Goal: Task Accomplishment & Management: Complete application form

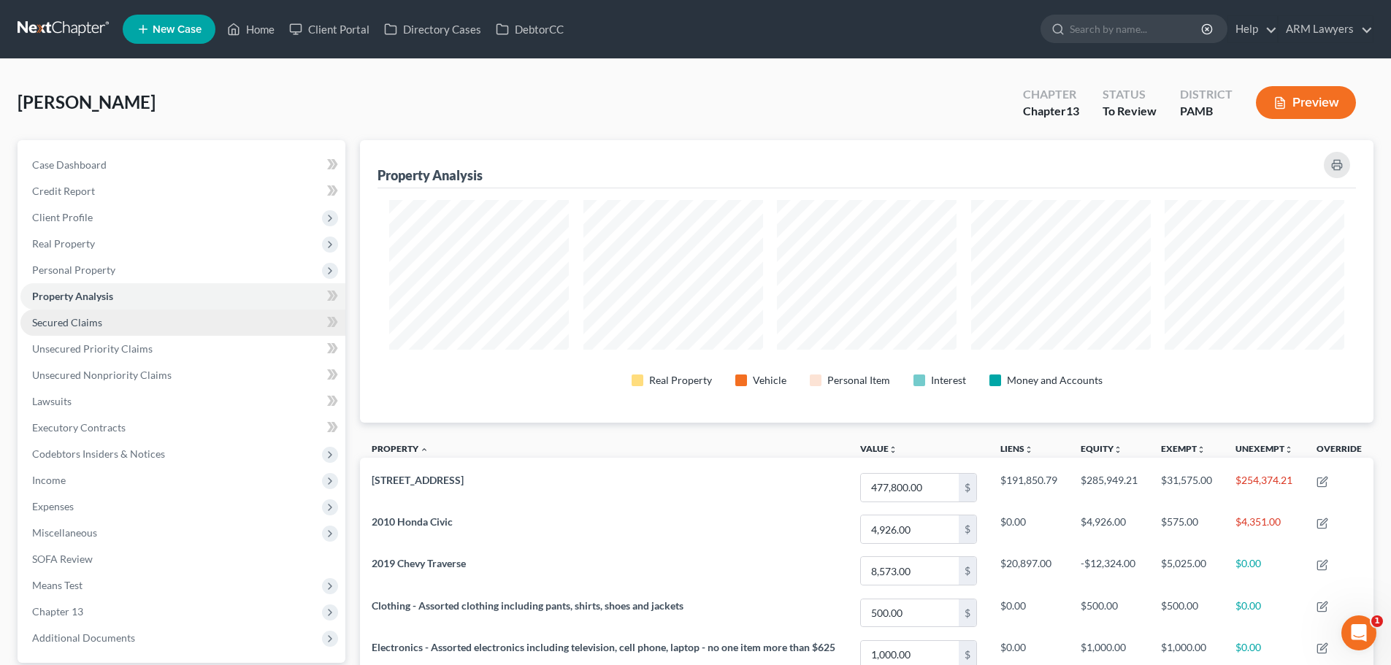
click at [170, 315] on link "Secured Claims" at bounding box center [182, 323] width 325 height 26
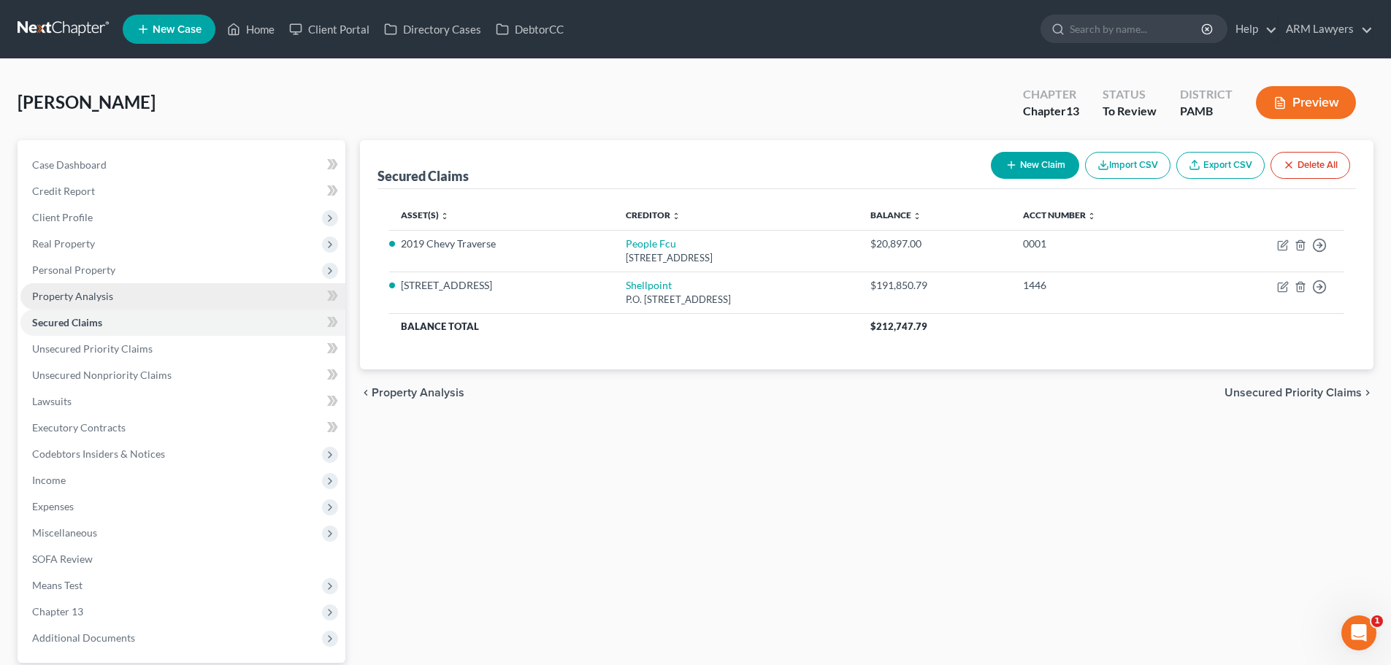
click at [98, 300] on span "Property Analysis" at bounding box center [72, 296] width 81 height 12
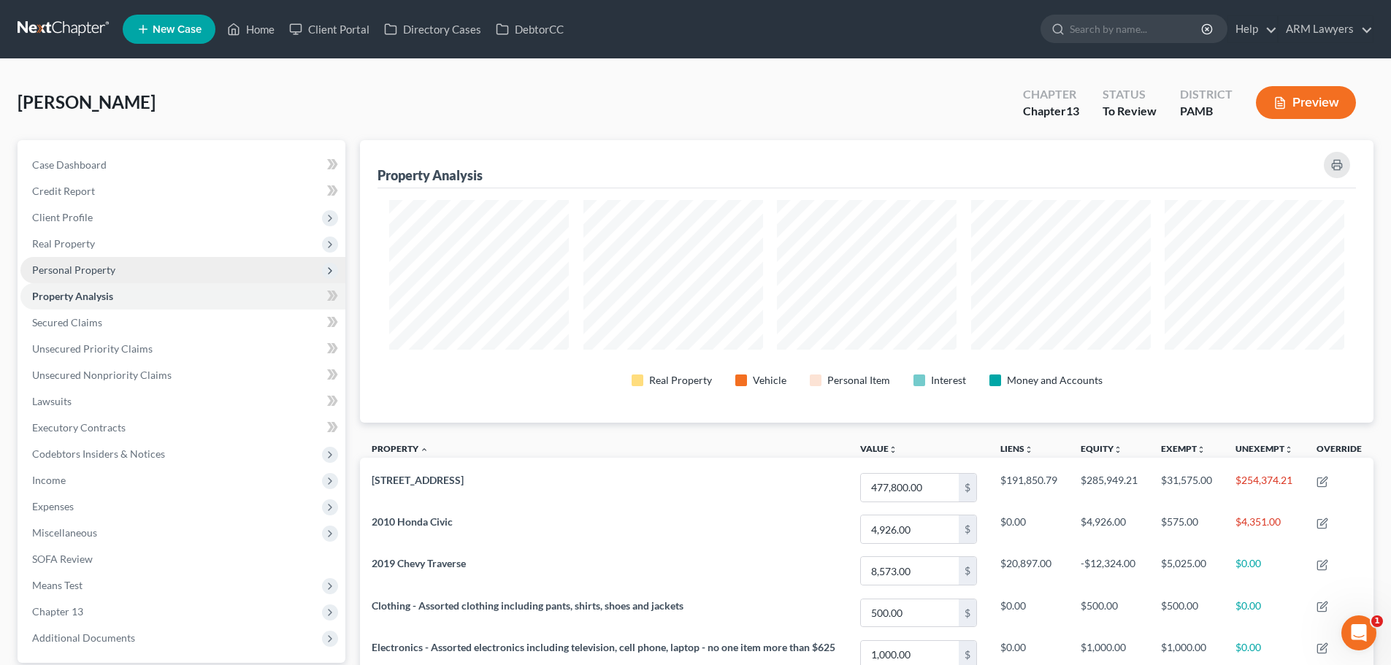
scroll to position [283, 1014]
click at [99, 270] on span "Personal Property" at bounding box center [73, 270] width 83 height 12
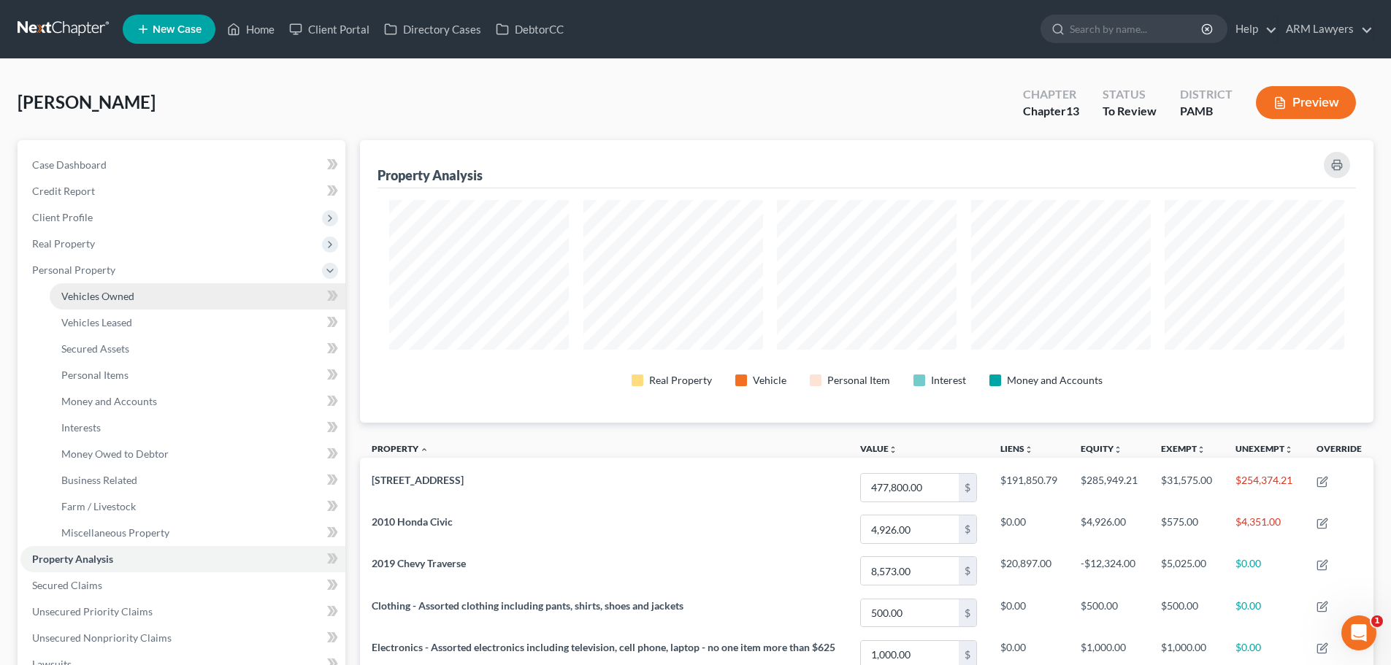
click at [110, 299] on span "Vehicles Owned" at bounding box center [97, 296] width 73 height 12
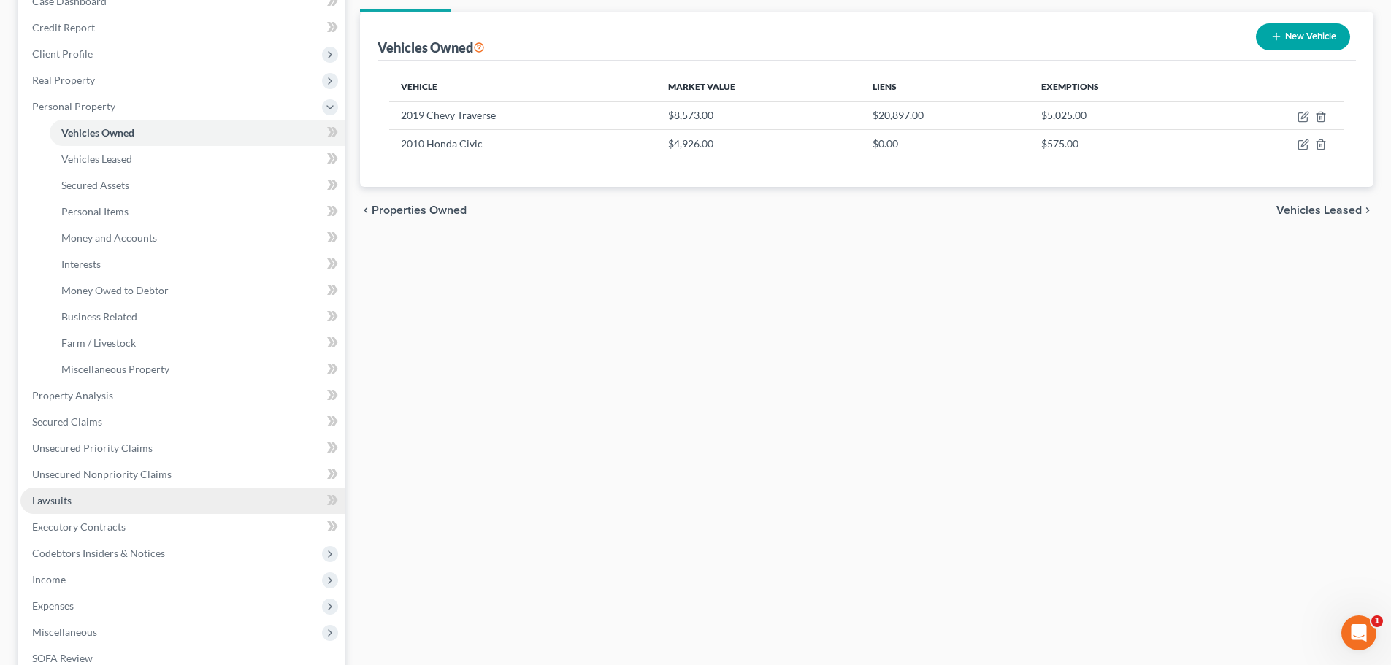
scroll to position [219, 0]
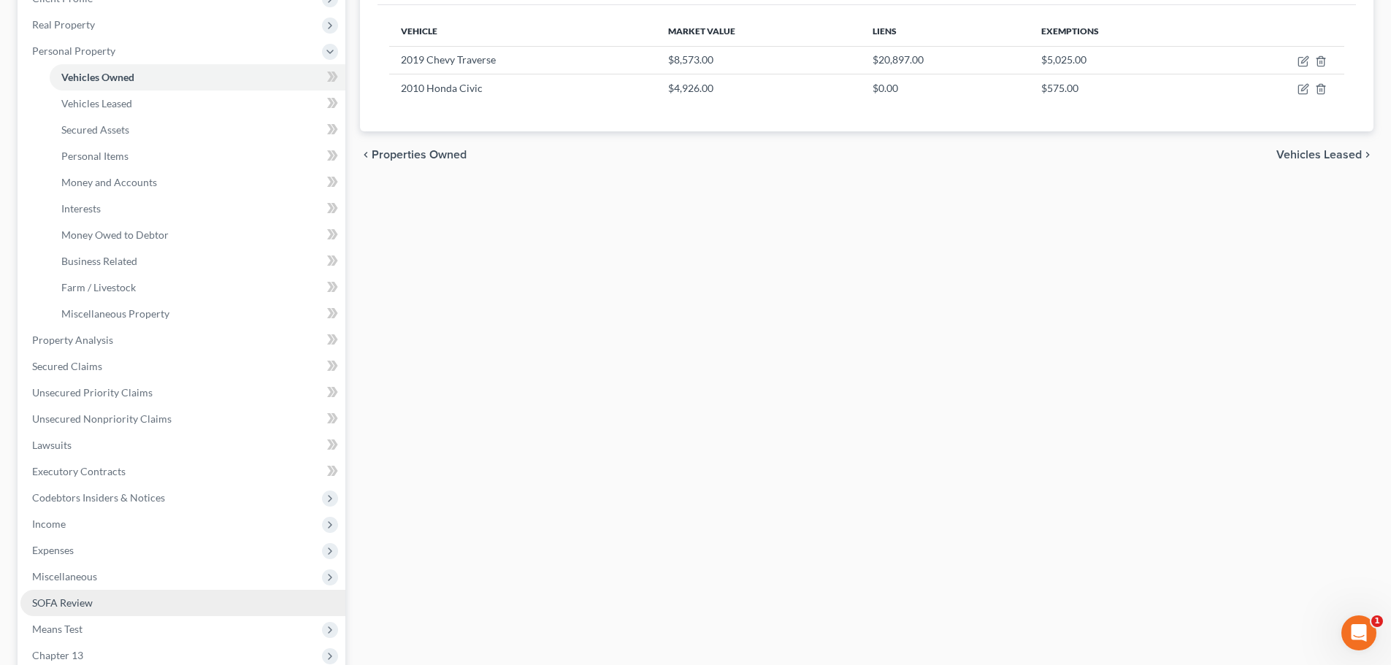
click at [67, 525] on span "SOFA Review" at bounding box center [62, 603] width 61 height 12
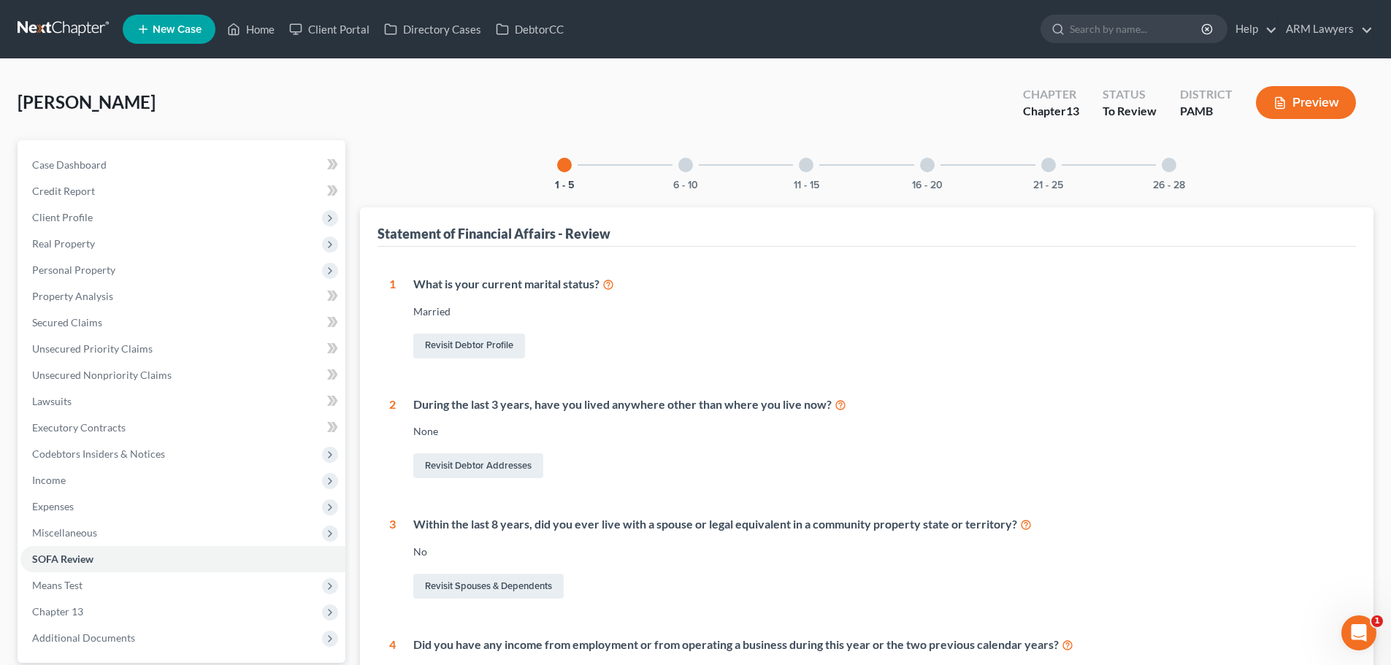
click at [681, 164] on div at bounding box center [685, 165] width 15 height 15
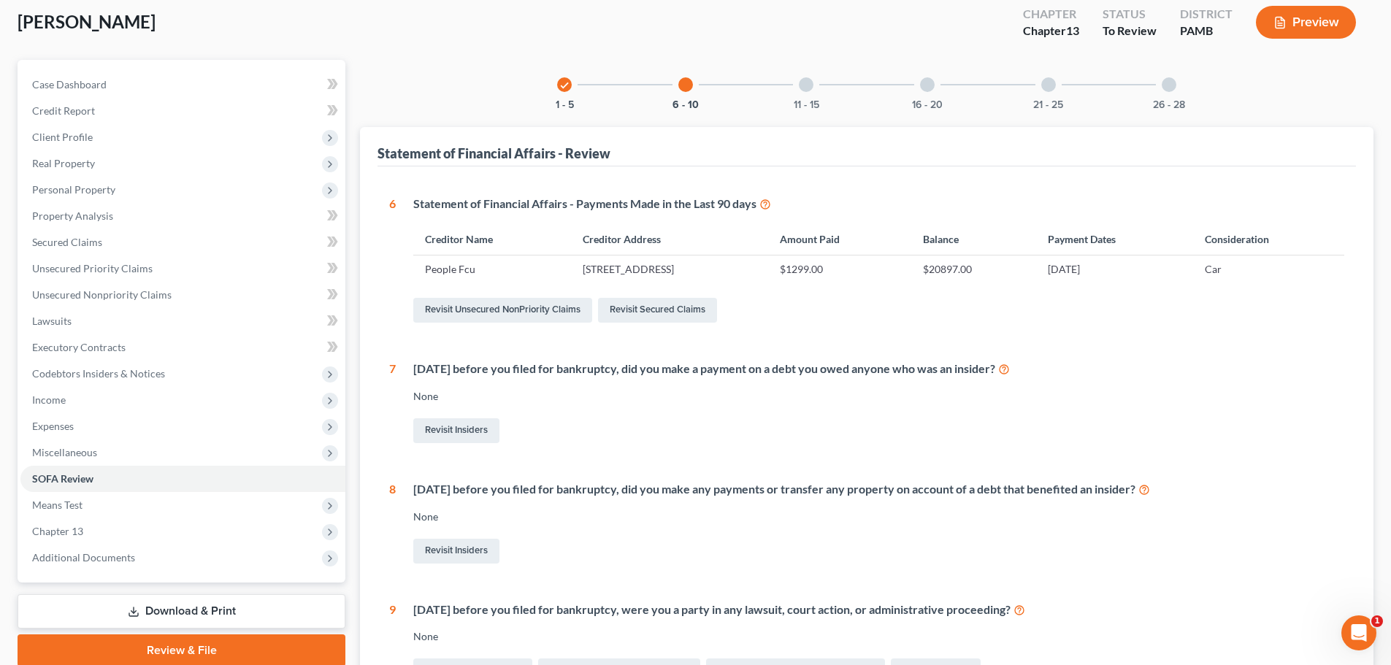
scroll to position [377, 0]
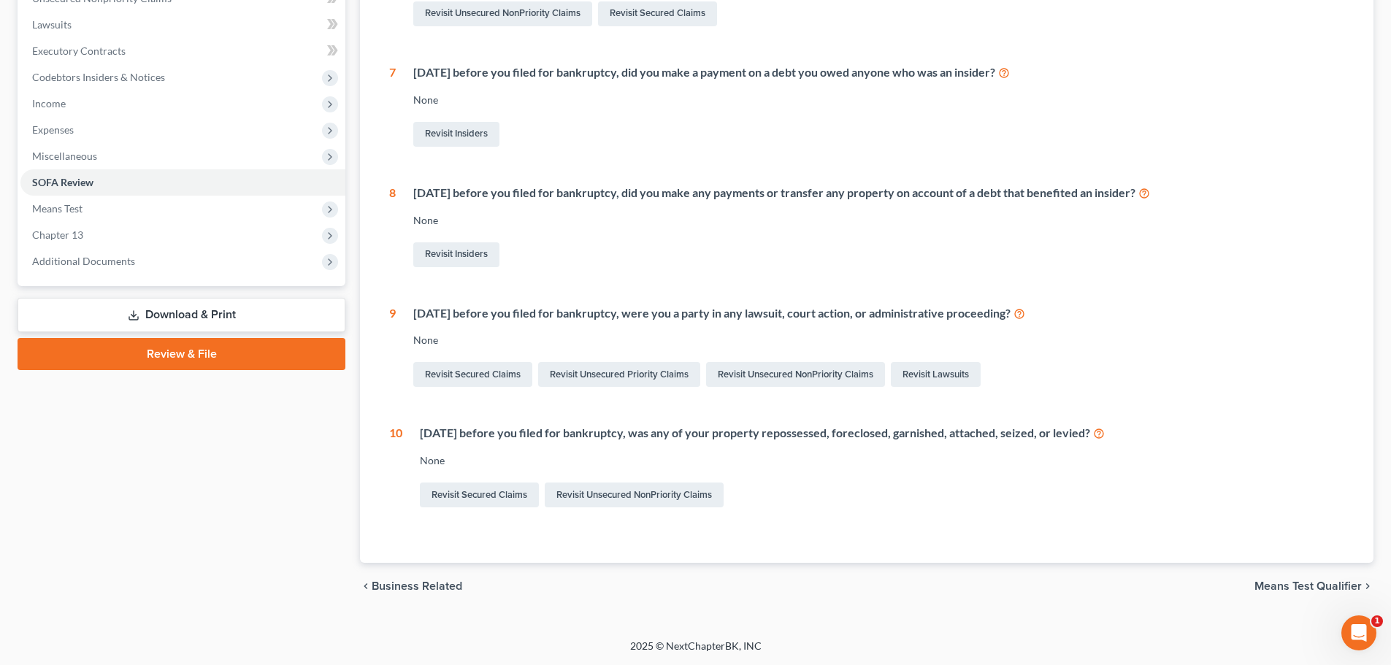
click at [157, 315] on link "Download & Print" at bounding box center [182, 315] width 328 height 34
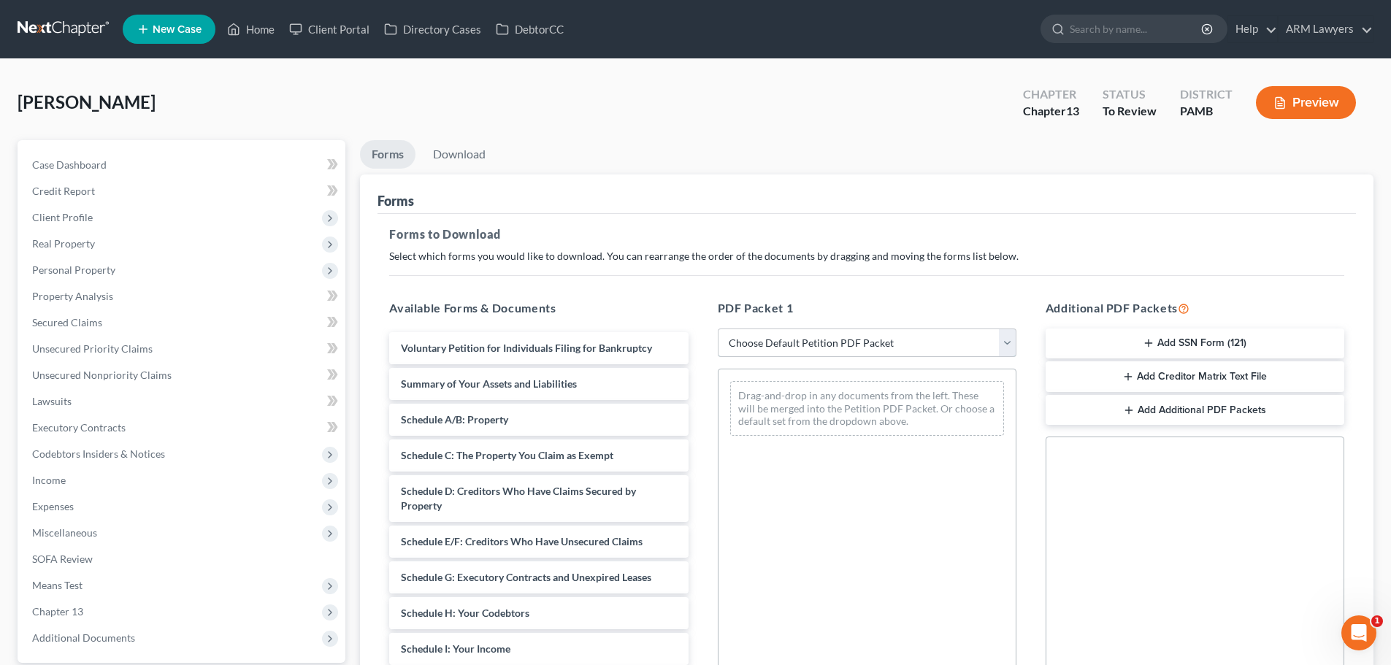
click at [802, 345] on select "Choose Default Petition PDF Packet Complete Bankruptcy Petition (all forms and …" at bounding box center [867, 343] width 299 height 29
select select "0"
click at [718, 329] on select "Choose Default Petition PDF Packet Complete Bankruptcy Petition (all forms and …" at bounding box center [867, 343] width 299 height 29
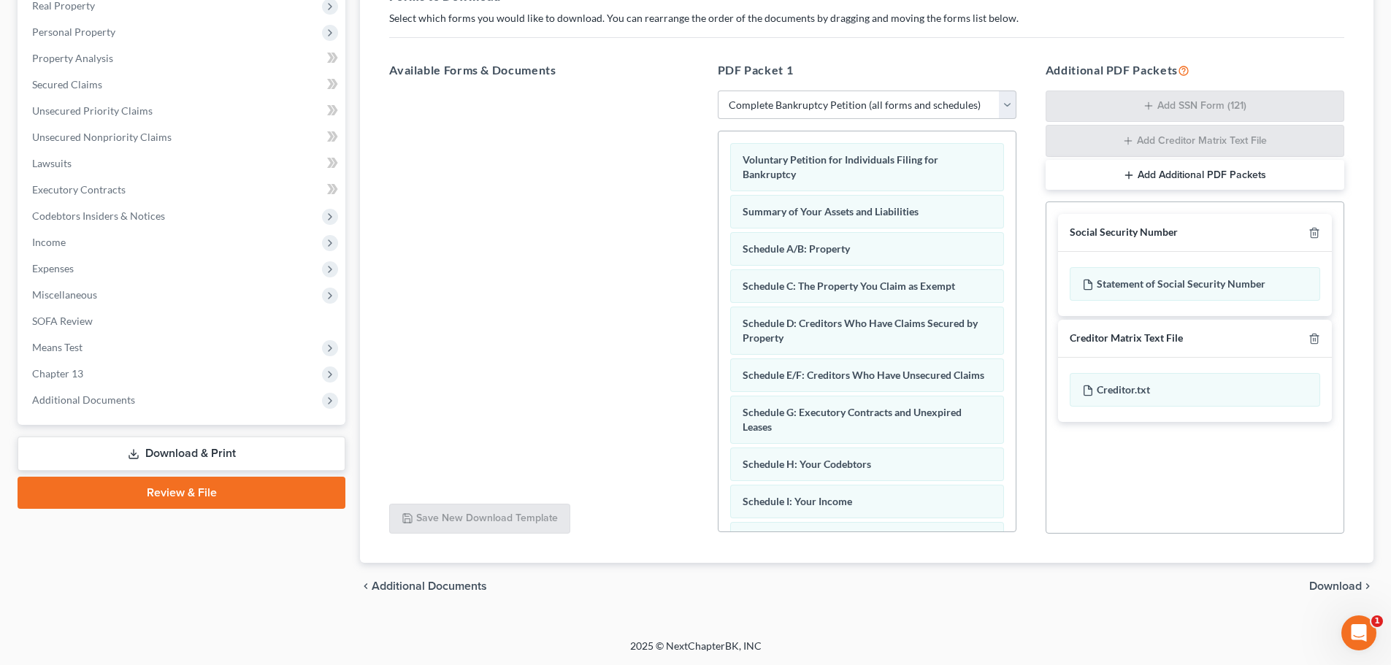
click at [827, 525] on span "Download" at bounding box center [1335, 587] width 53 height 12
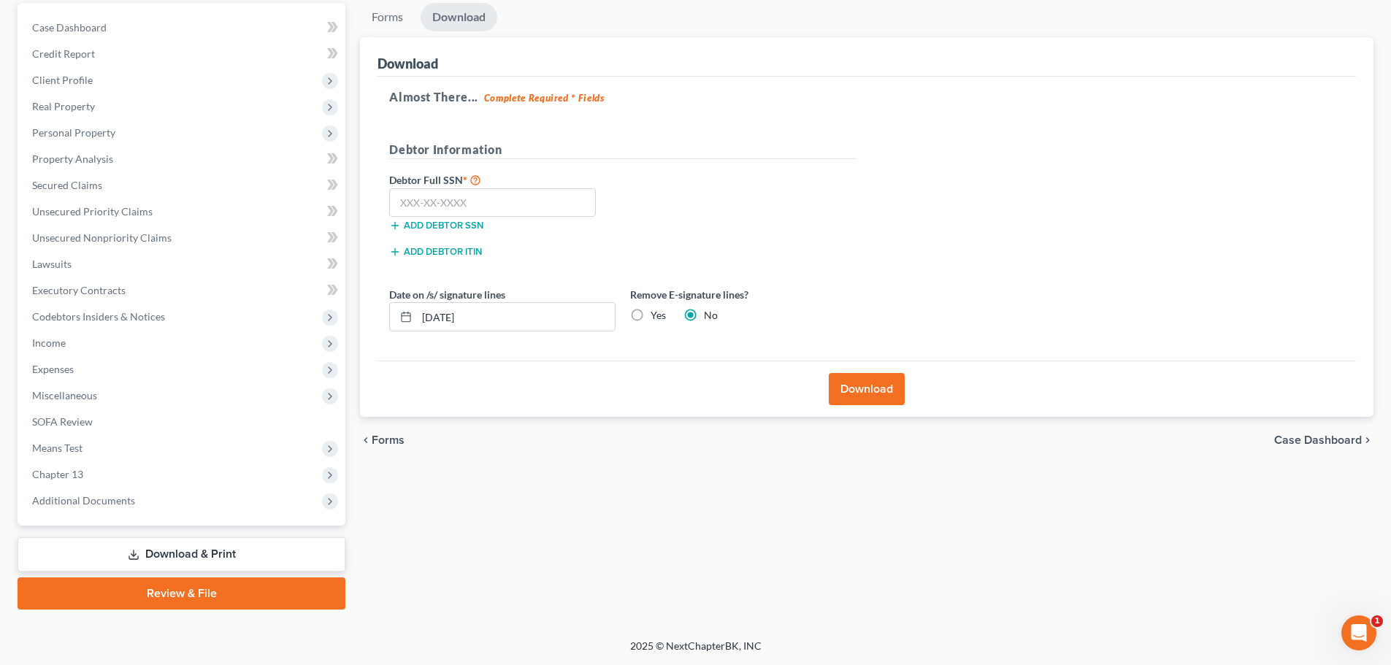
click at [651, 319] on label "Yes" at bounding box center [658, 315] width 15 height 15
click at [656, 318] on input "Yes" at bounding box center [660, 312] width 9 height 9
radio input "true"
radio input "false"
click at [827, 388] on button "Download" at bounding box center [867, 389] width 76 height 32
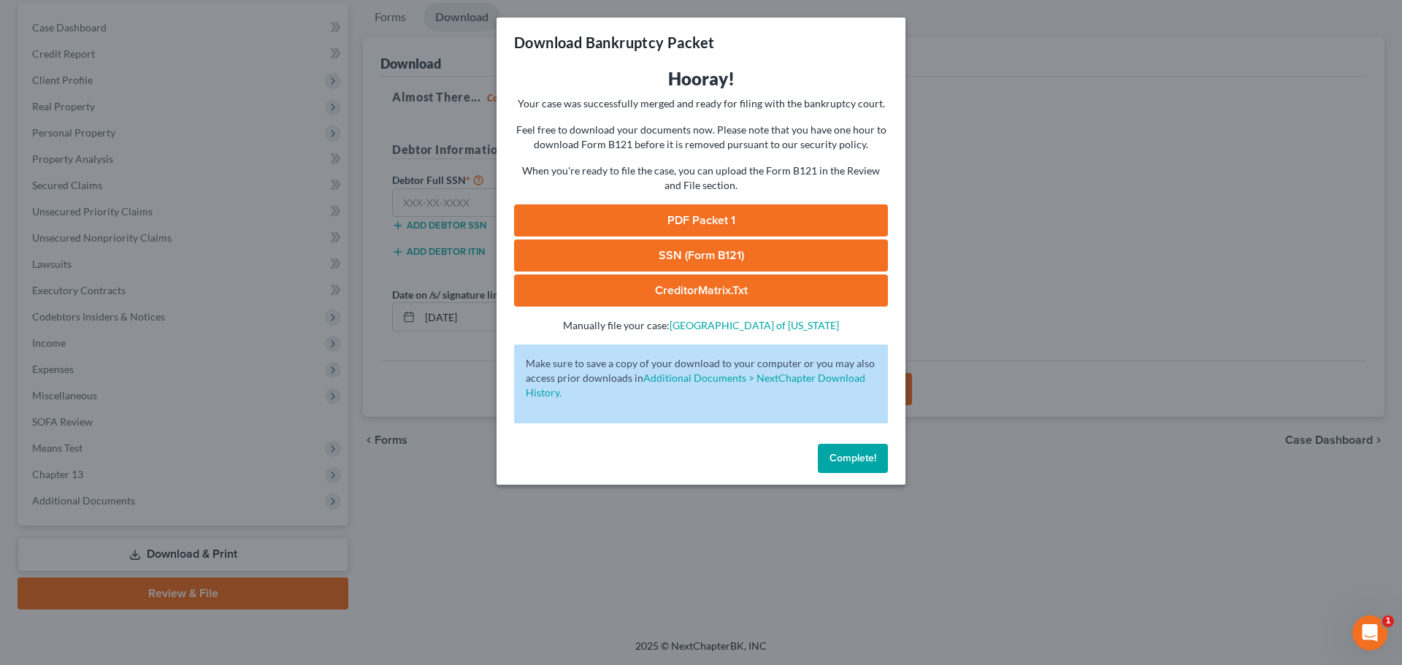
click at [770, 218] on link "PDF Packet 1" at bounding box center [701, 220] width 374 height 32
click at [827, 491] on div "Download Bankruptcy Packet Hooray! Your case was successfully merged and ready …" at bounding box center [701, 332] width 1402 height 665
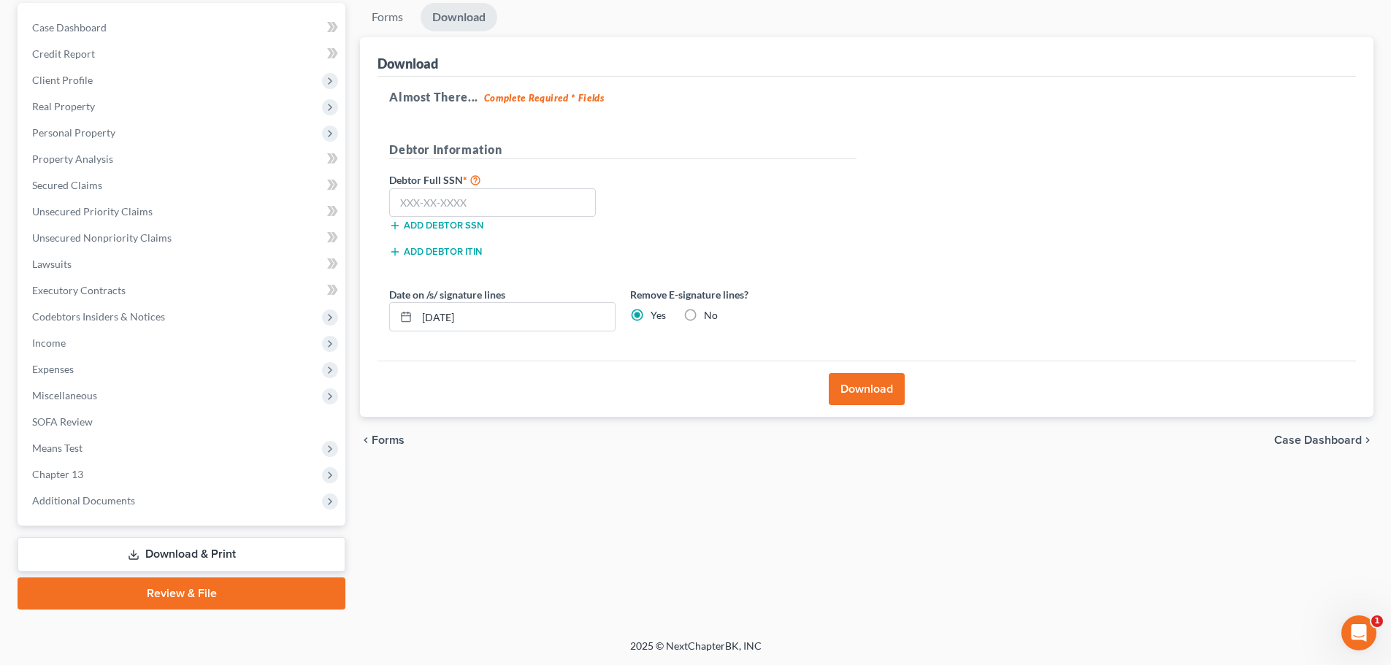
scroll to position [0, 0]
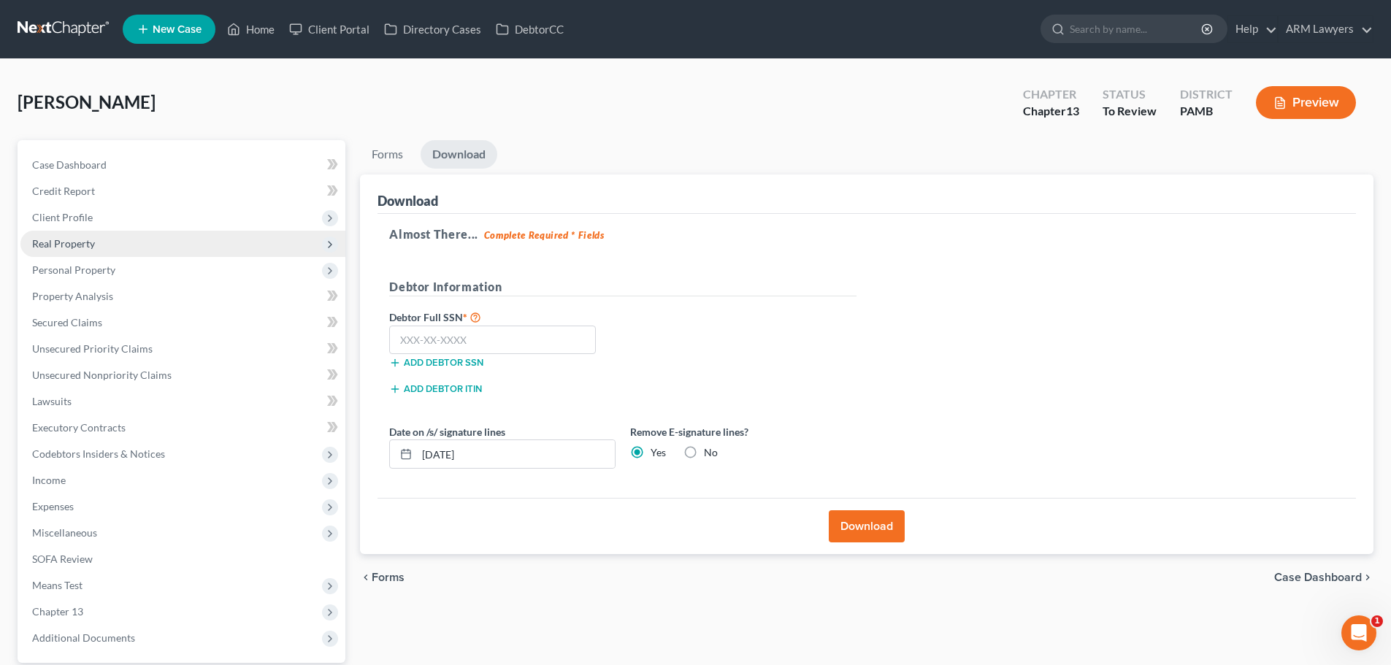
click at [86, 240] on span "Real Property" at bounding box center [63, 243] width 63 height 12
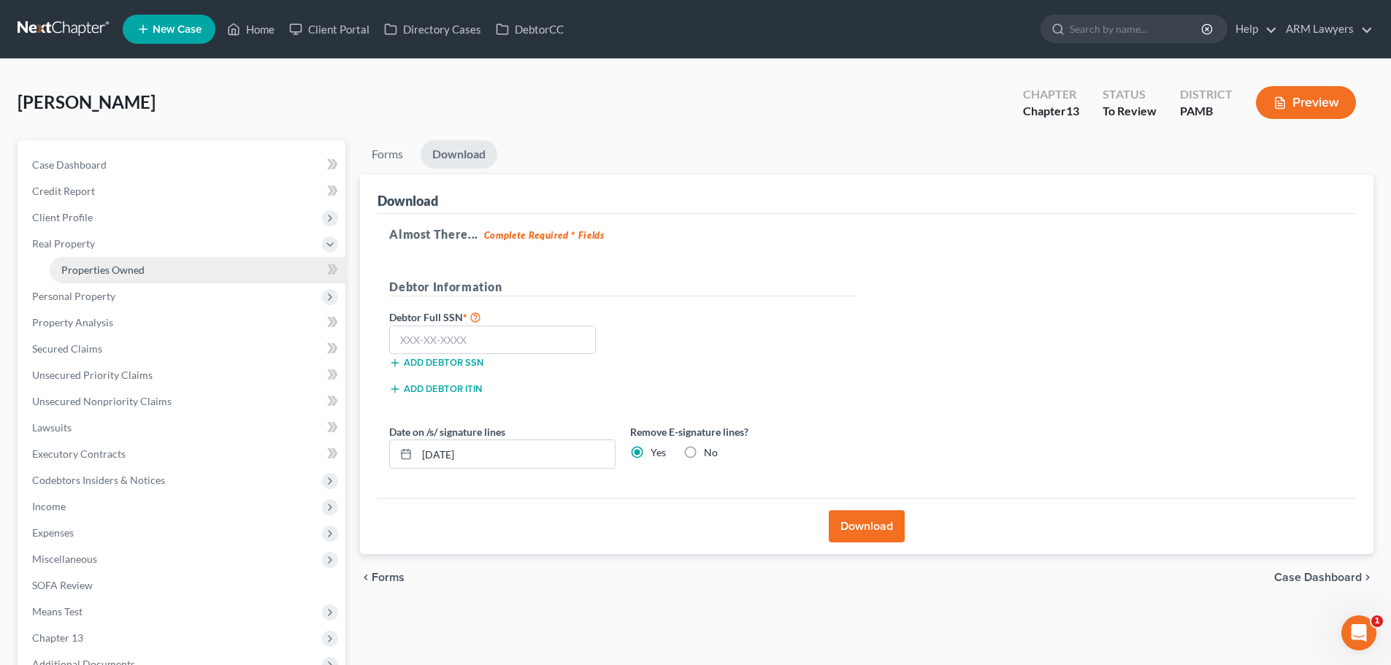
click at [96, 264] on span "Properties Owned" at bounding box center [102, 270] width 83 height 12
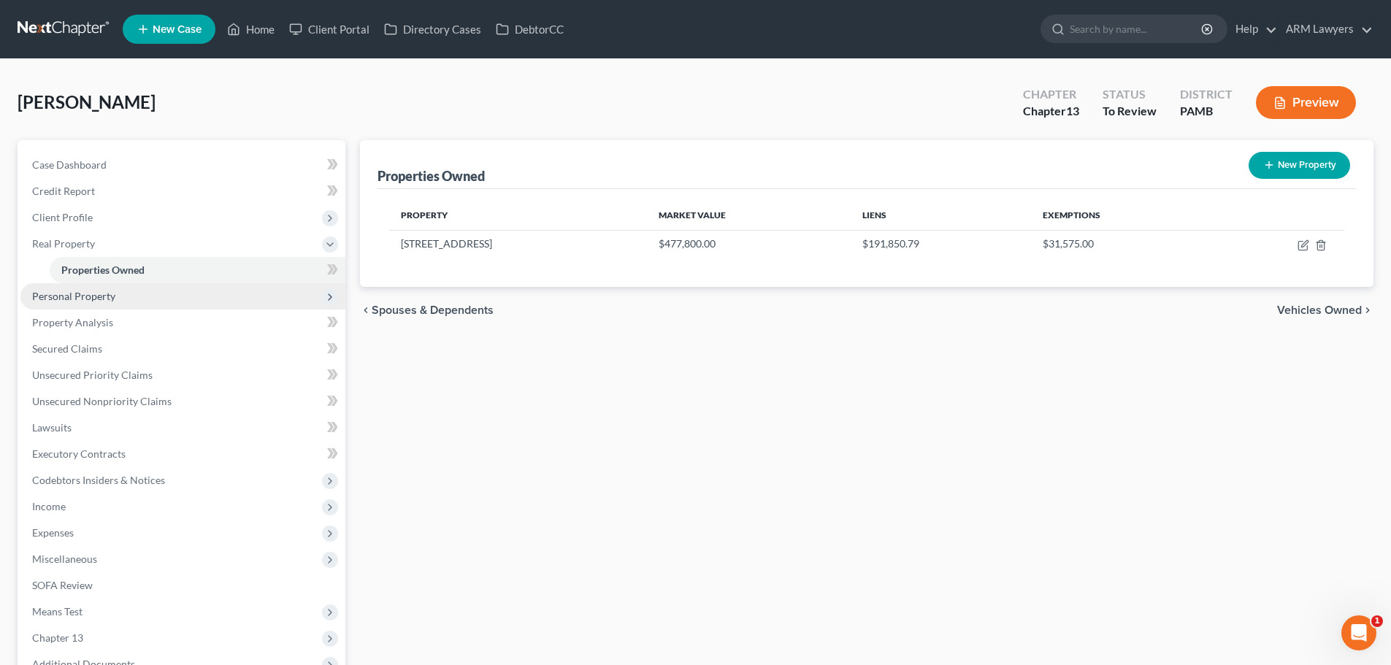
click at [68, 296] on span "Personal Property" at bounding box center [73, 296] width 83 height 12
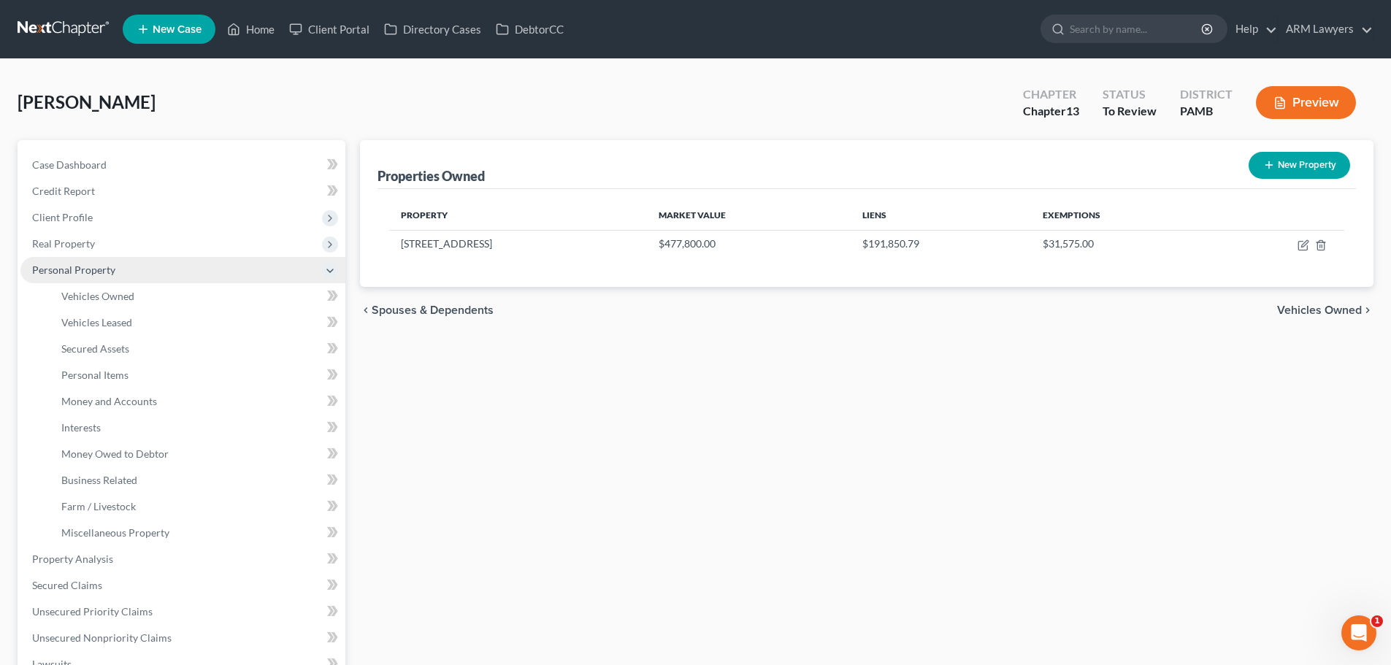
click at [86, 273] on span "Personal Property" at bounding box center [73, 270] width 83 height 12
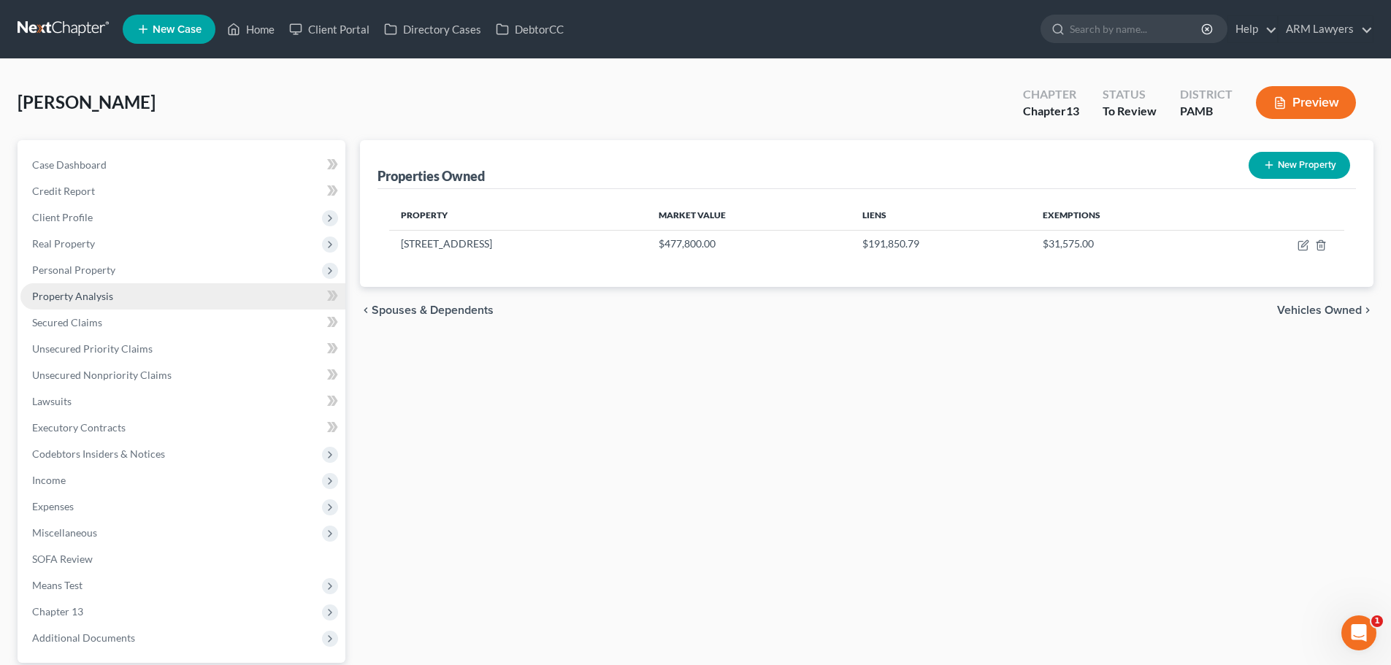
click at [98, 299] on span "Property Analysis" at bounding box center [72, 296] width 81 height 12
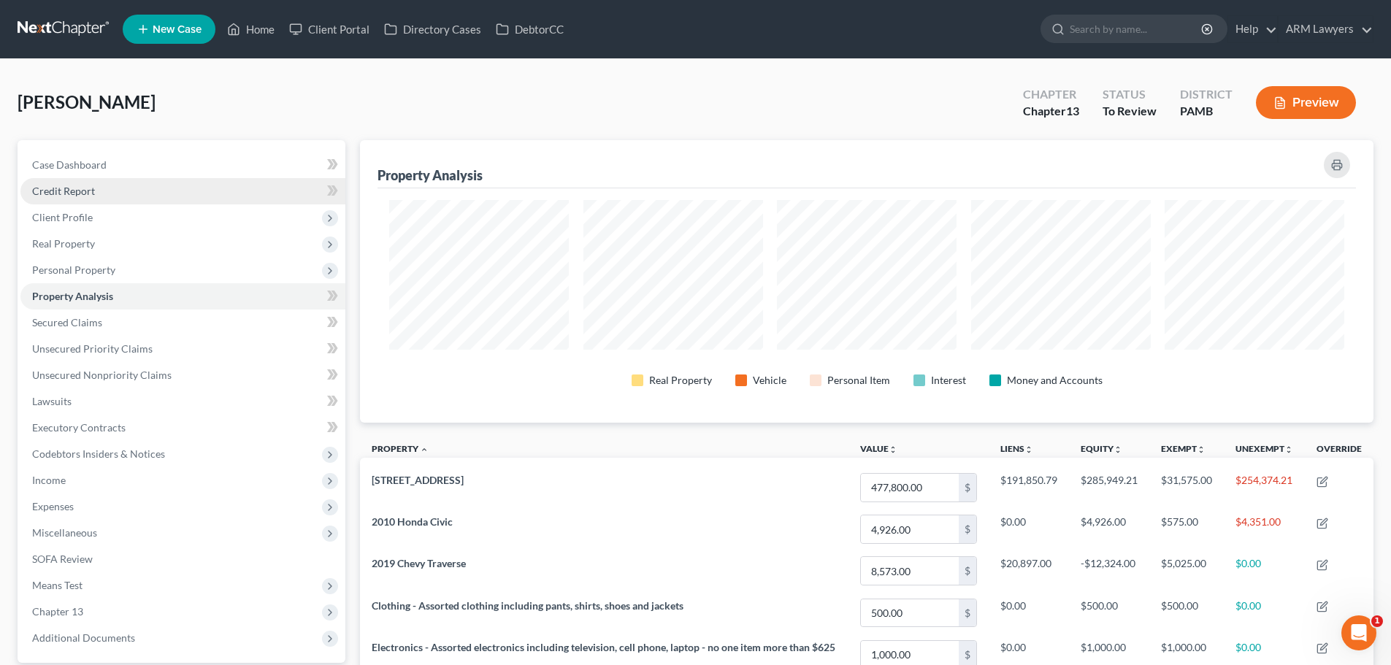
click at [68, 199] on link "Credit Report" at bounding box center [182, 191] width 325 height 26
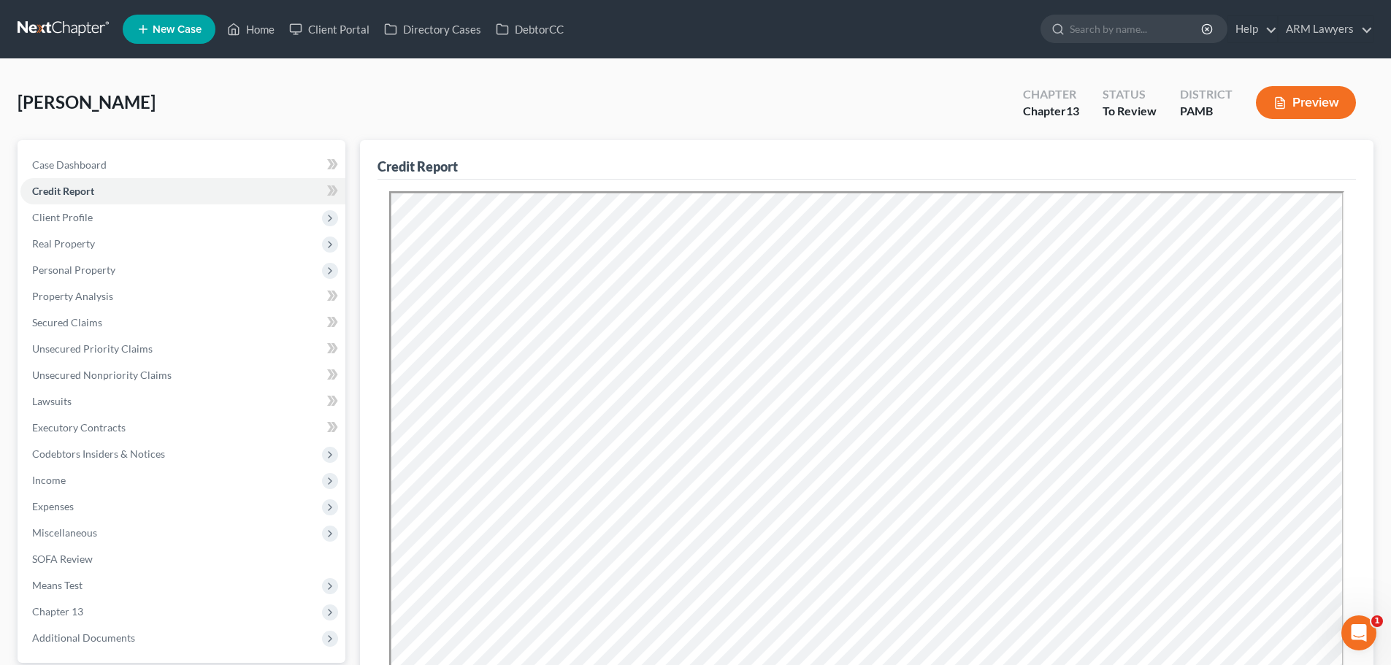
click at [143, 123] on div "[PERSON_NAME] Upgraded Chapter Chapter 13 Status To Review District PAMB Preview" at bounding box center [696, 109] width 1356 height 64
click at [91, 485] on span "Income" at bounding box center [182, 480] width 325 height 26
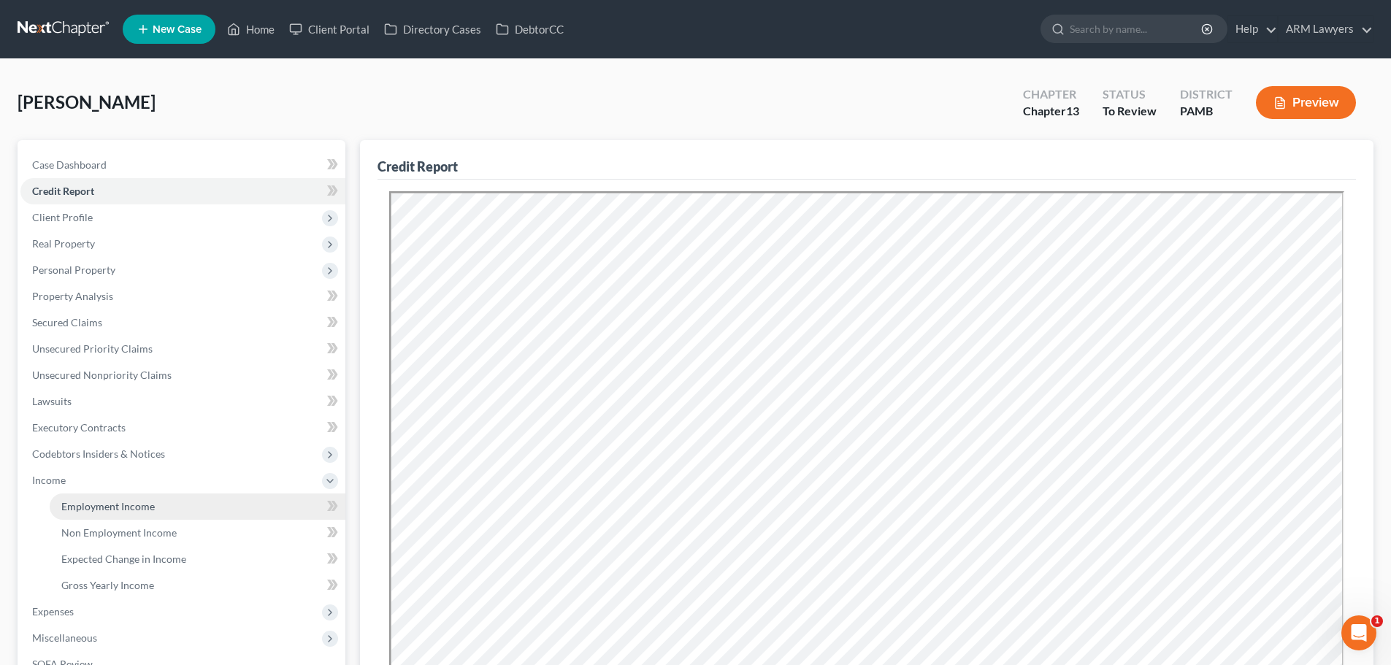
click at [120, 511] on span "Employment Income" at bounding box center [107, 506] width 93 height 12
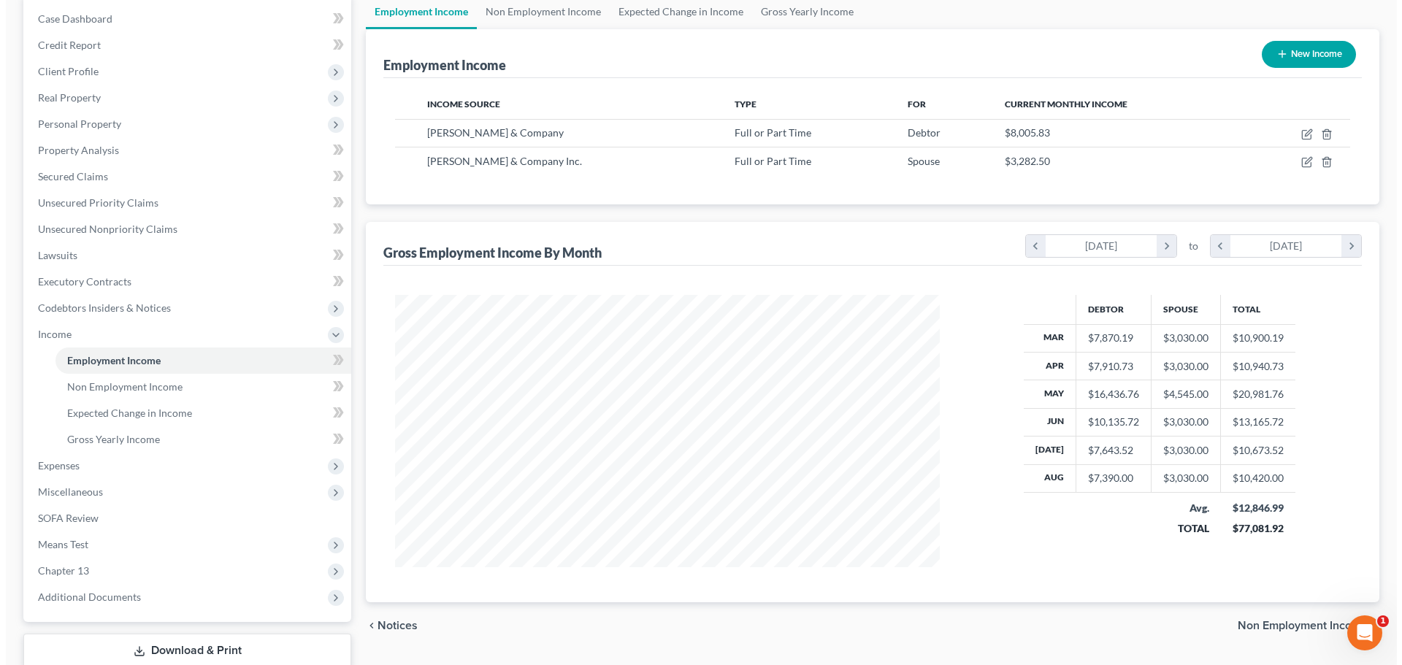
scroll to position [272, 574]
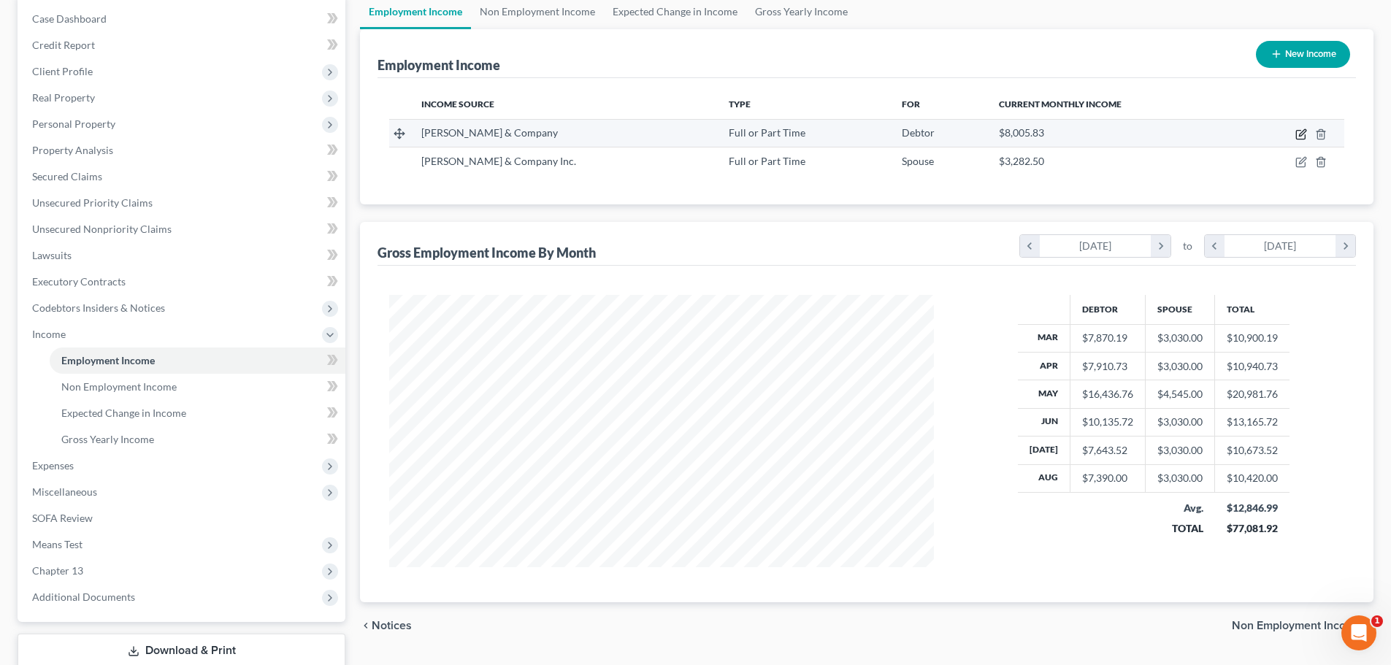
click at [827, 131] on icon "button" at bounding box center [1301, 135] width 12 height 12
select select "0"
select select "33"
select select "2"
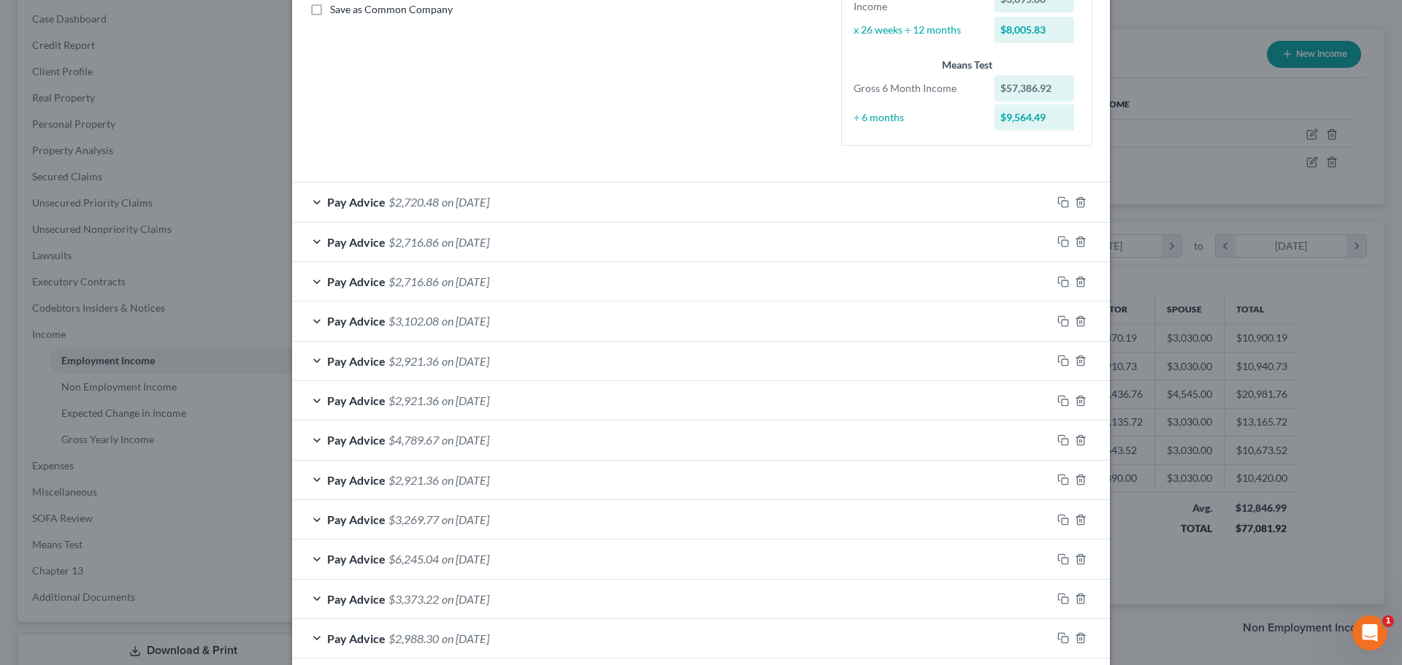
scroll to position [365, 0]
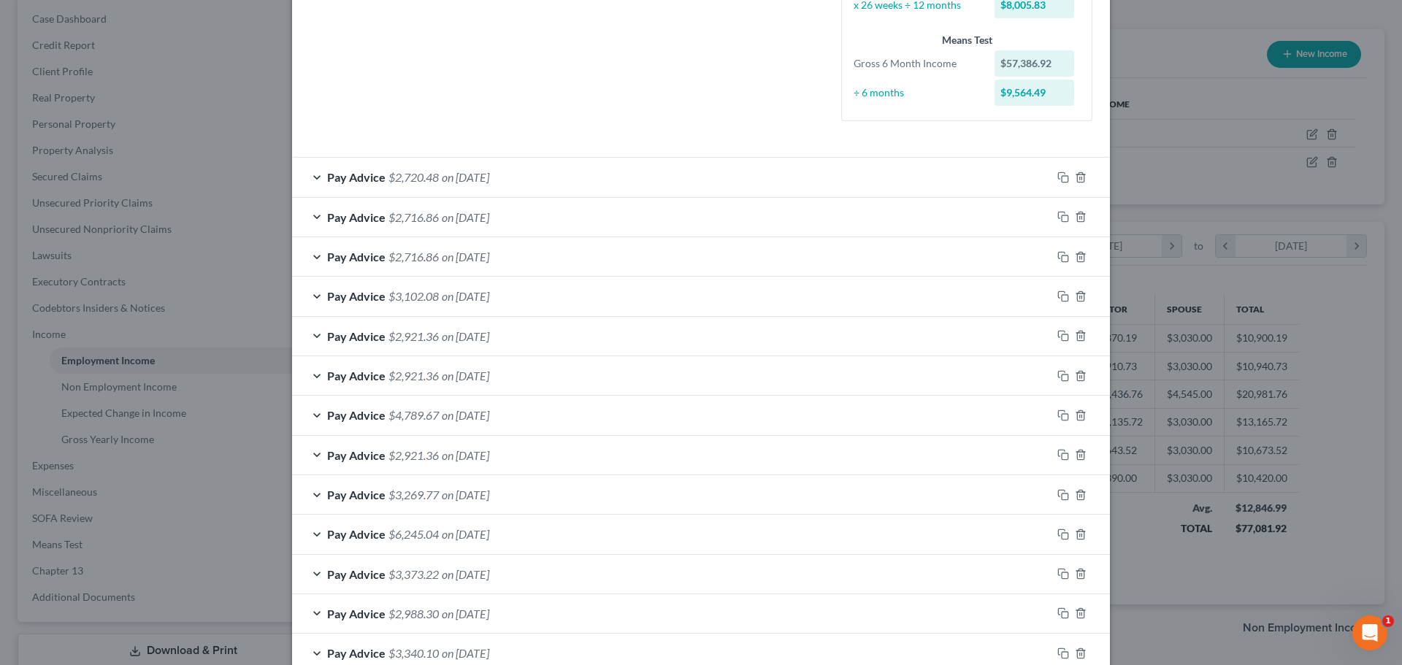
click at [827, 51] on div "Edit Income Source × Employment Type * Select Full or [DEMOGRAPHIC_DATA] Employ…" at bounding box center [701, 332] width 1402 height 665
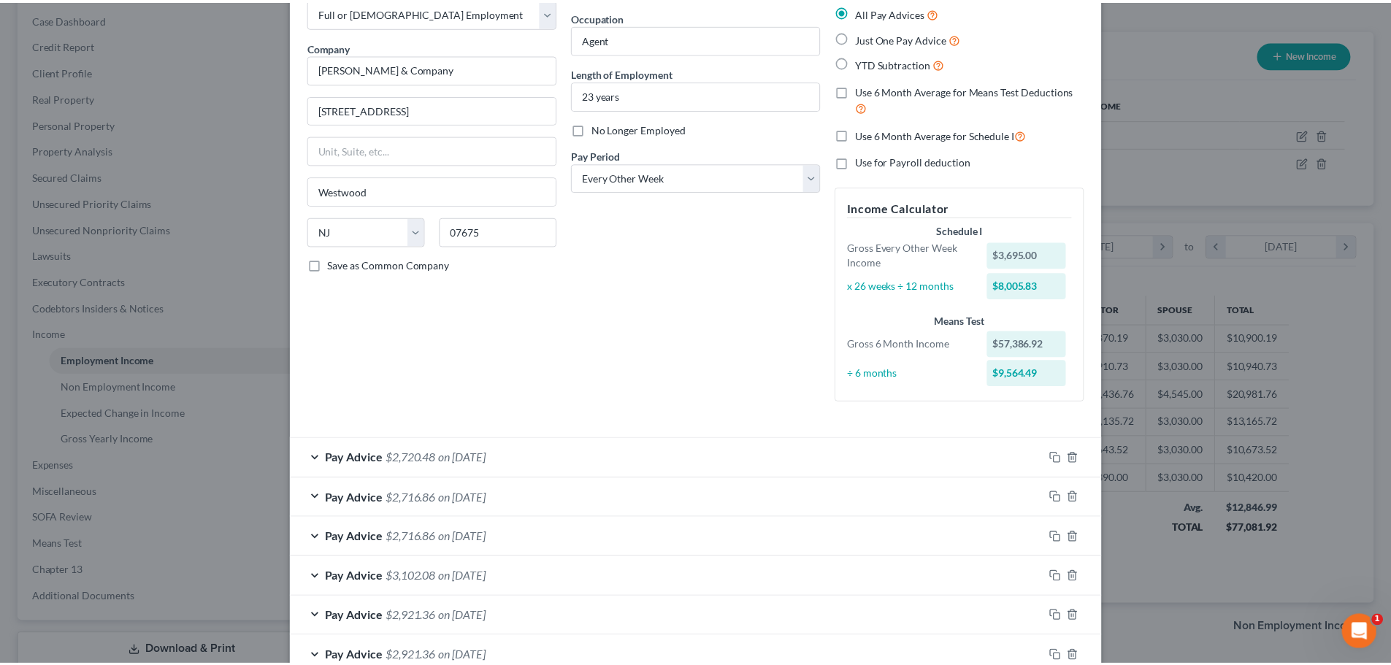
scroll to position [0, 0]
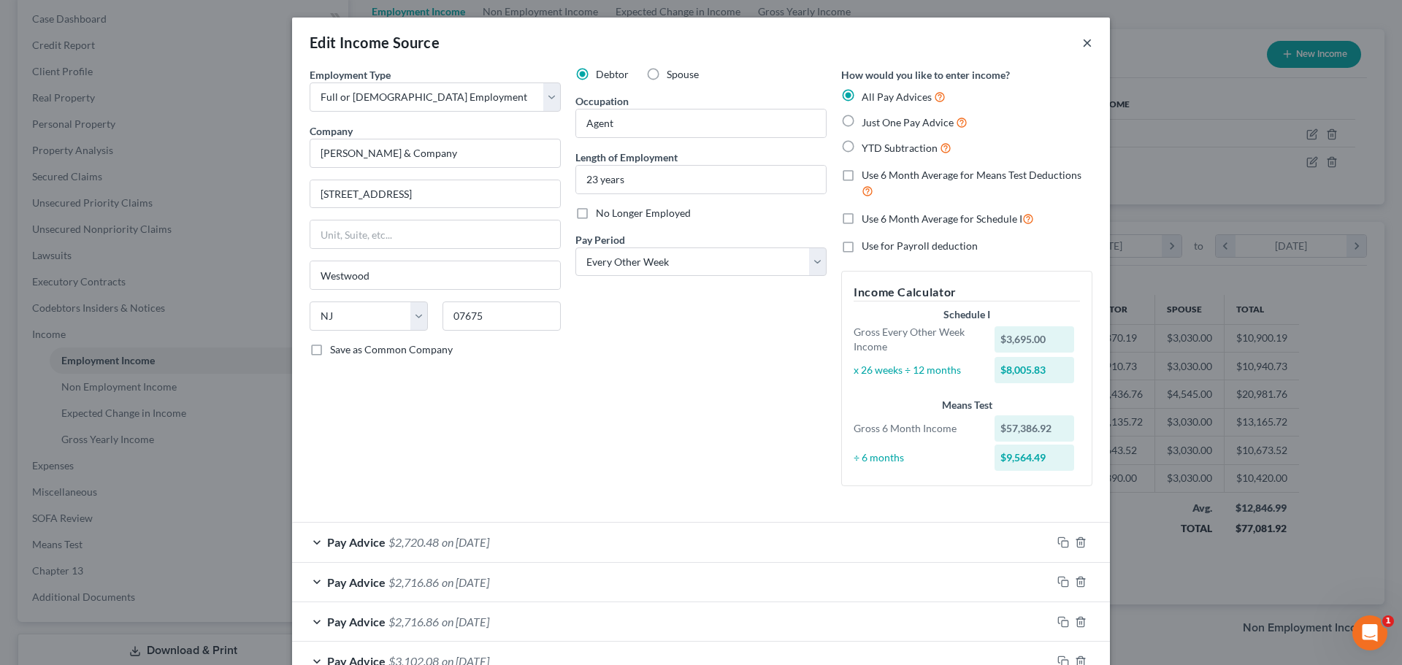
click at [827, 42] on button "×" at bounding box center [1087, 43] width 10 height 18
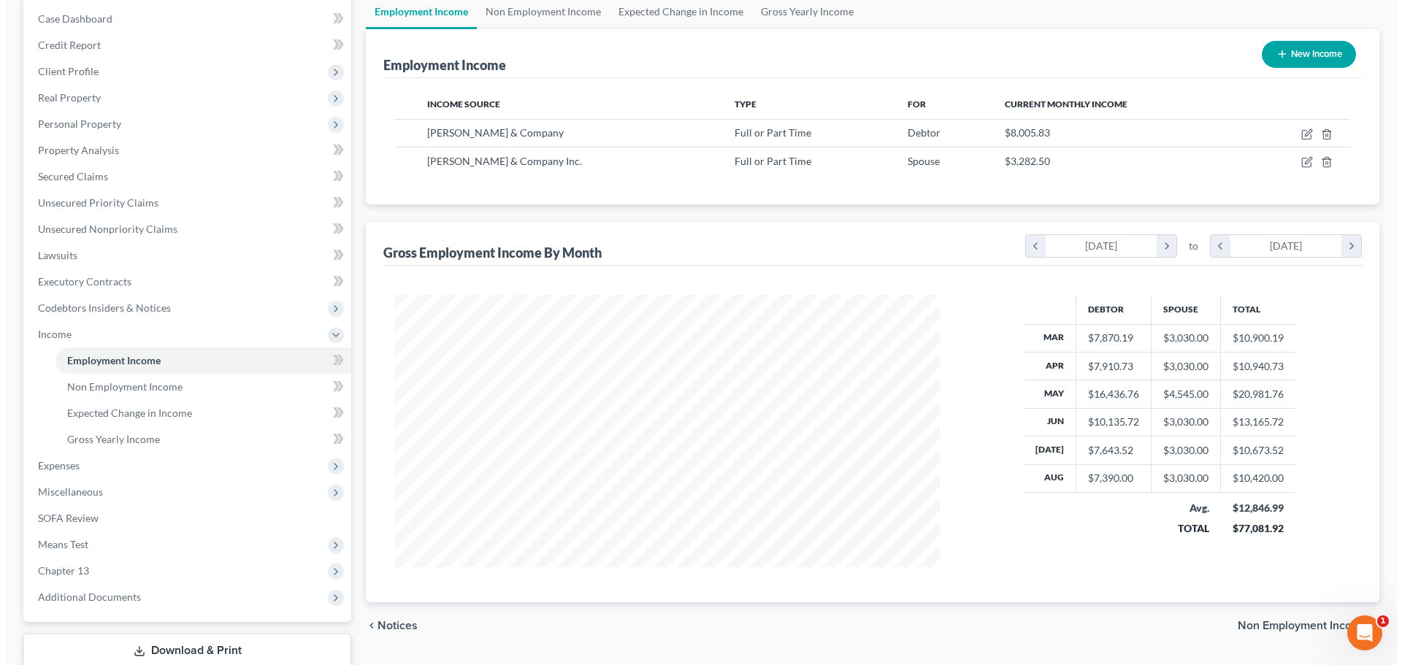
scroll to position [73, 0]
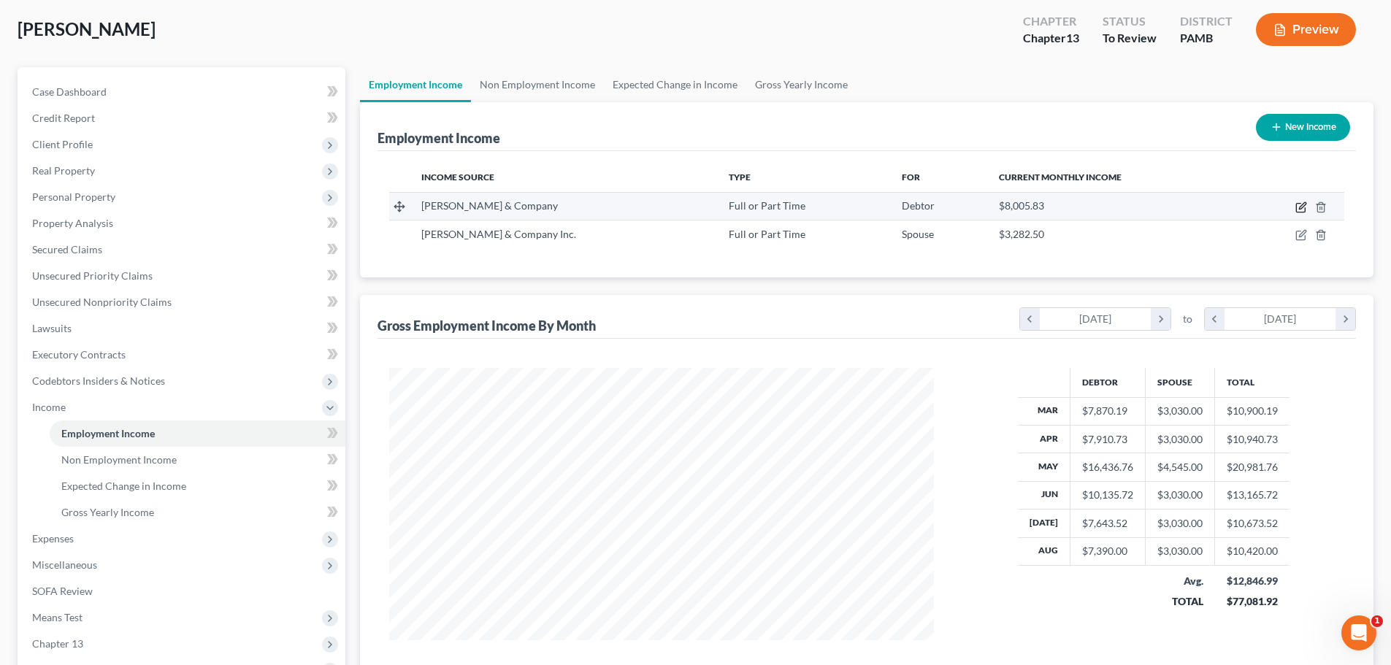
click at [827, 204] on icon "button" at bounding box center [1301, 208] width 12 height 12
select select "0"
select select "33"
select select "2"
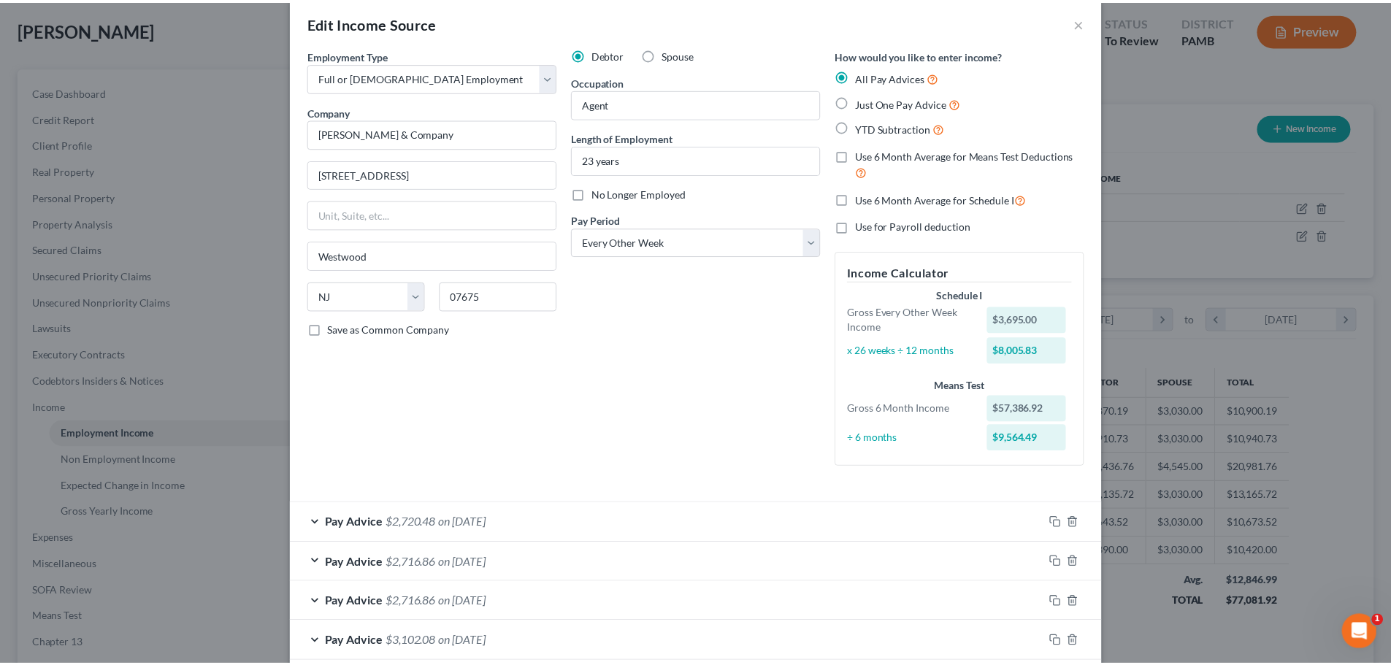
scroll to position [0, 0]
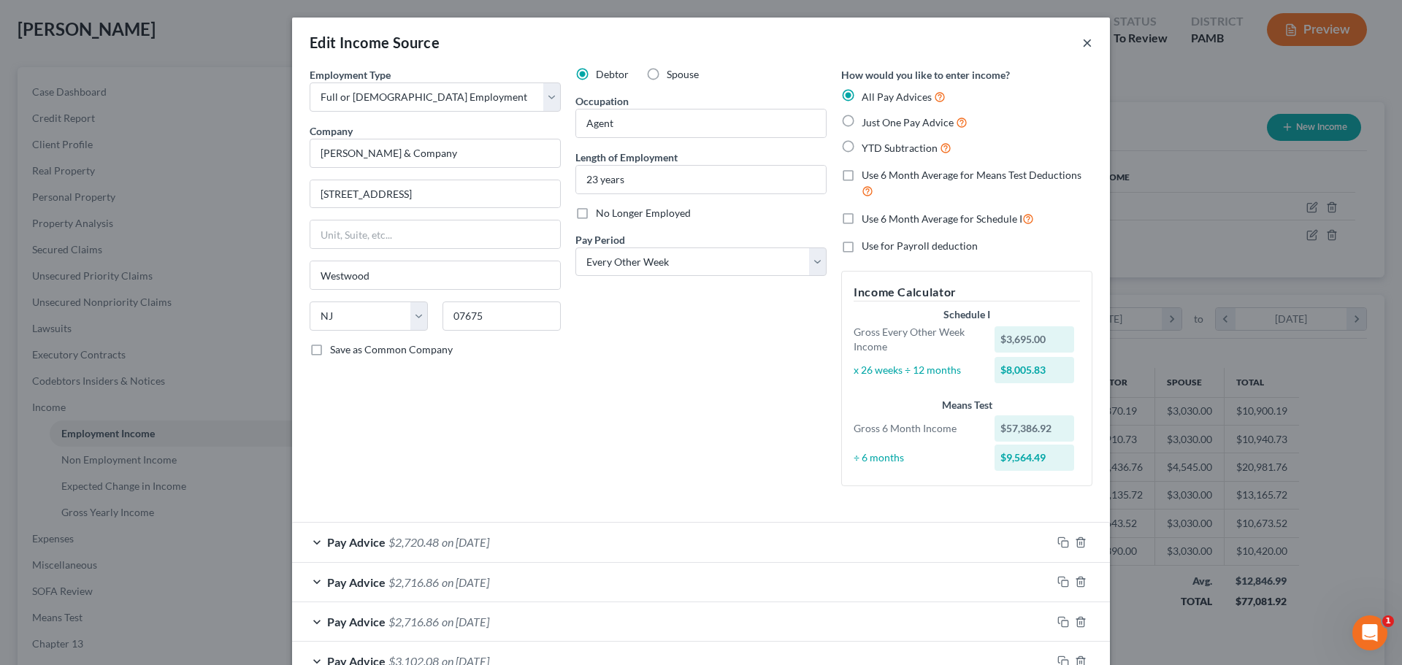
click at [827, 40] on button "×" at bounding box center [1087, 43] width 10 height 18
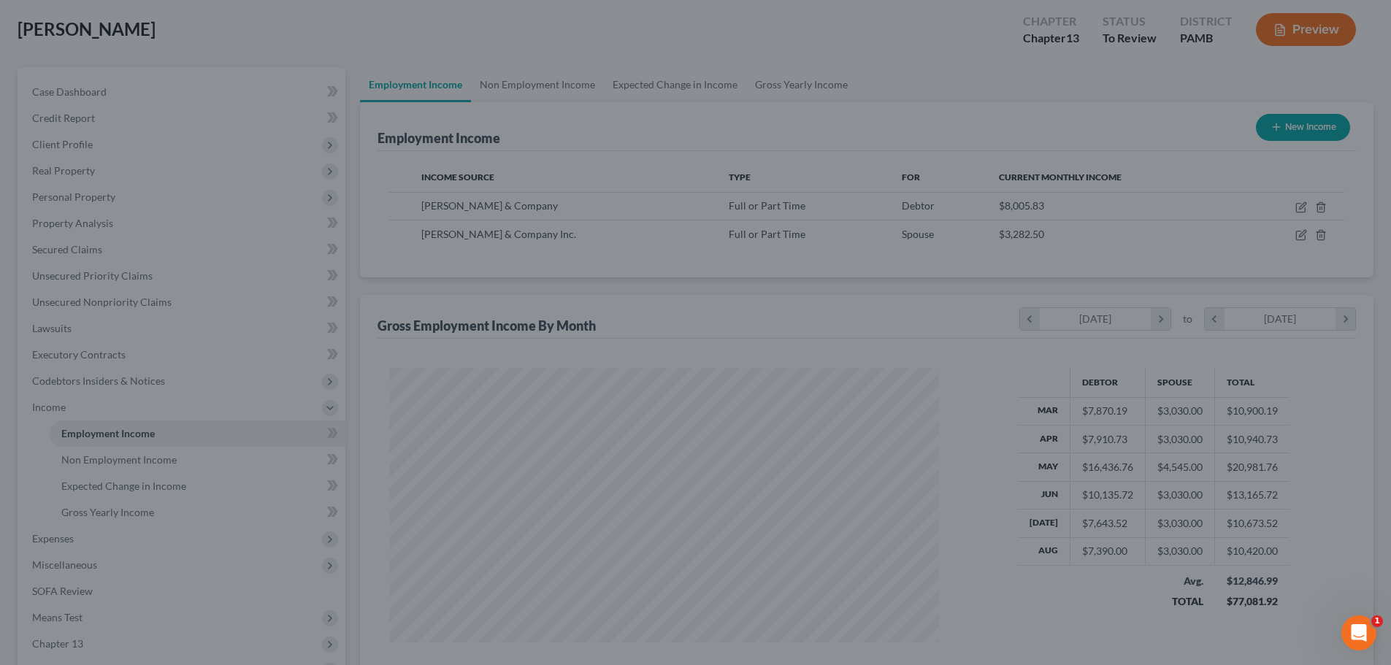
scroll to position [729978, 729677]
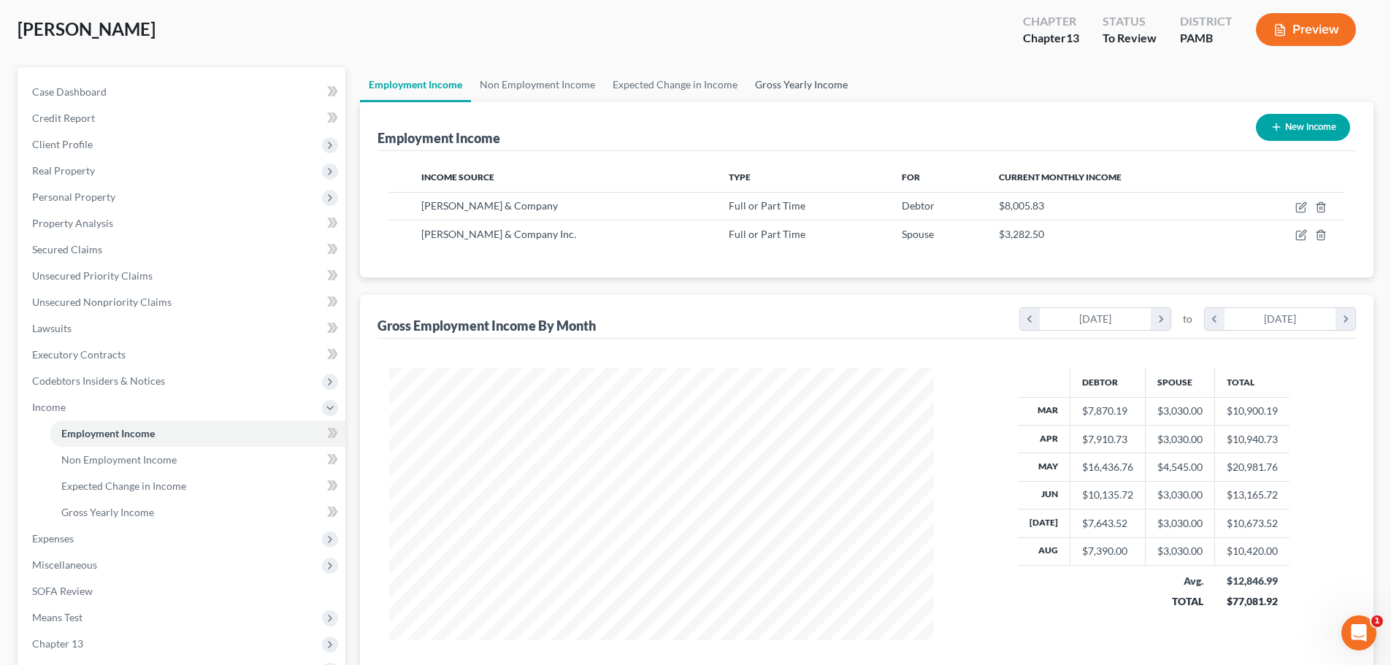
click at [810, 76] on link "Gross Yearly Income" at bounding box center [801, 84] width 110 height 35
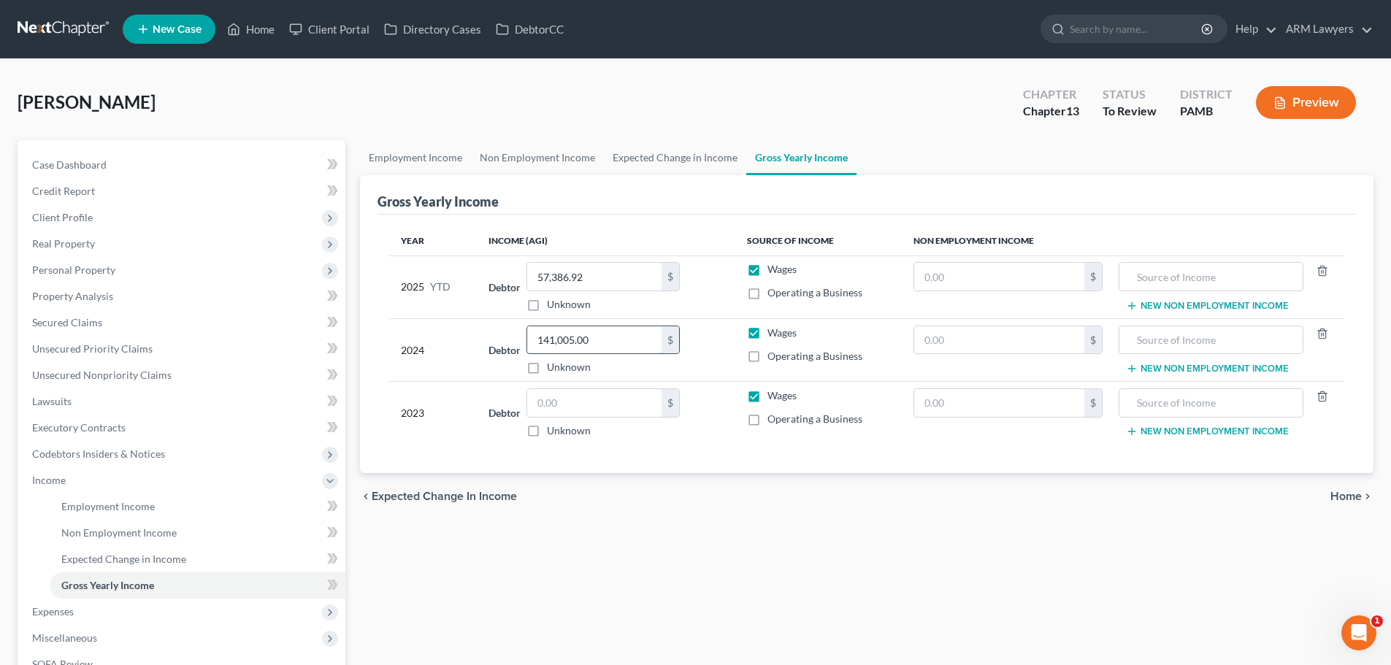
click at [599, 344] on input "141,005.00" at bounding box center [594, 340] width 134 height 28
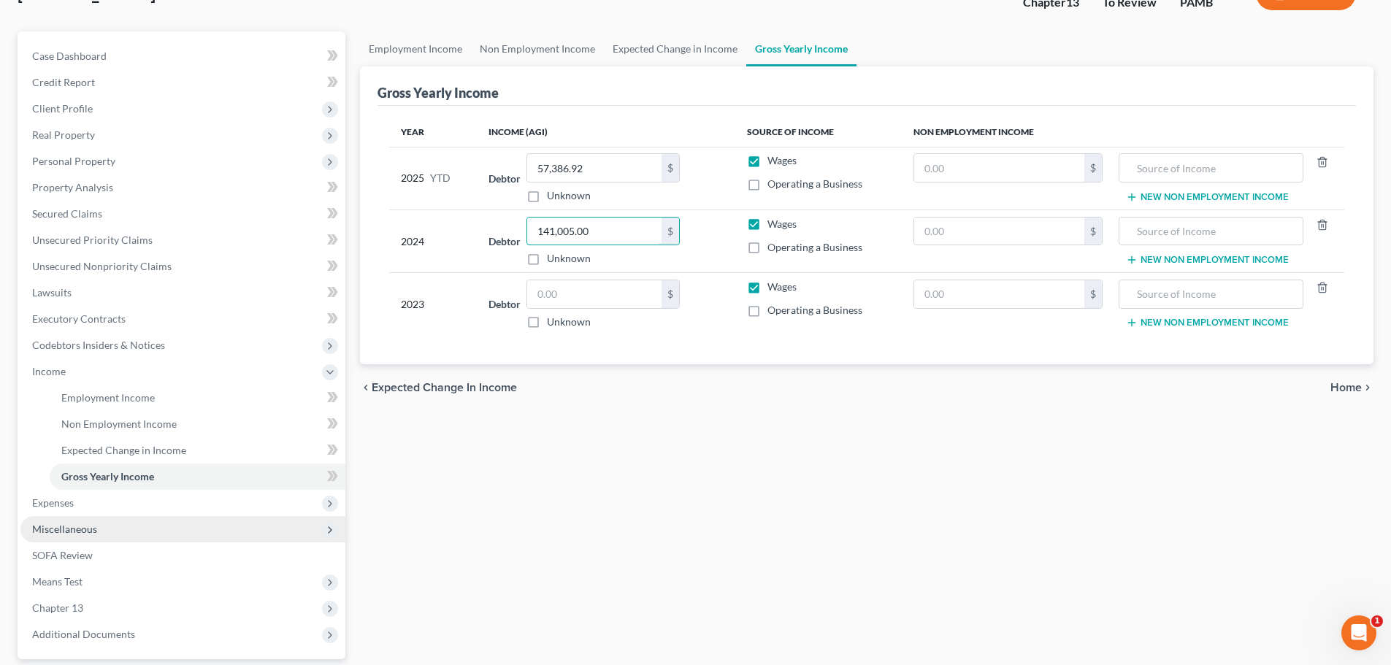
scroll to position [146, 0]
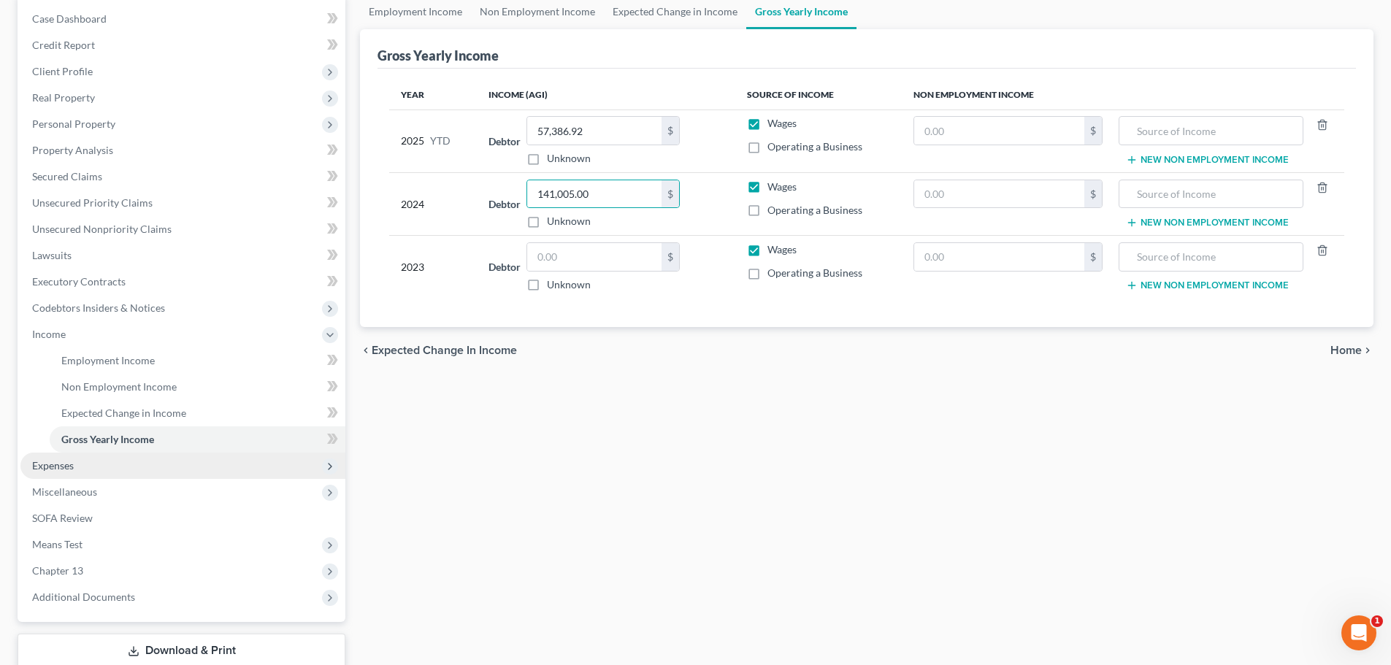
click at [73, 461] on span "Expenses" at bounding box center [53, 465] width 42 height 12
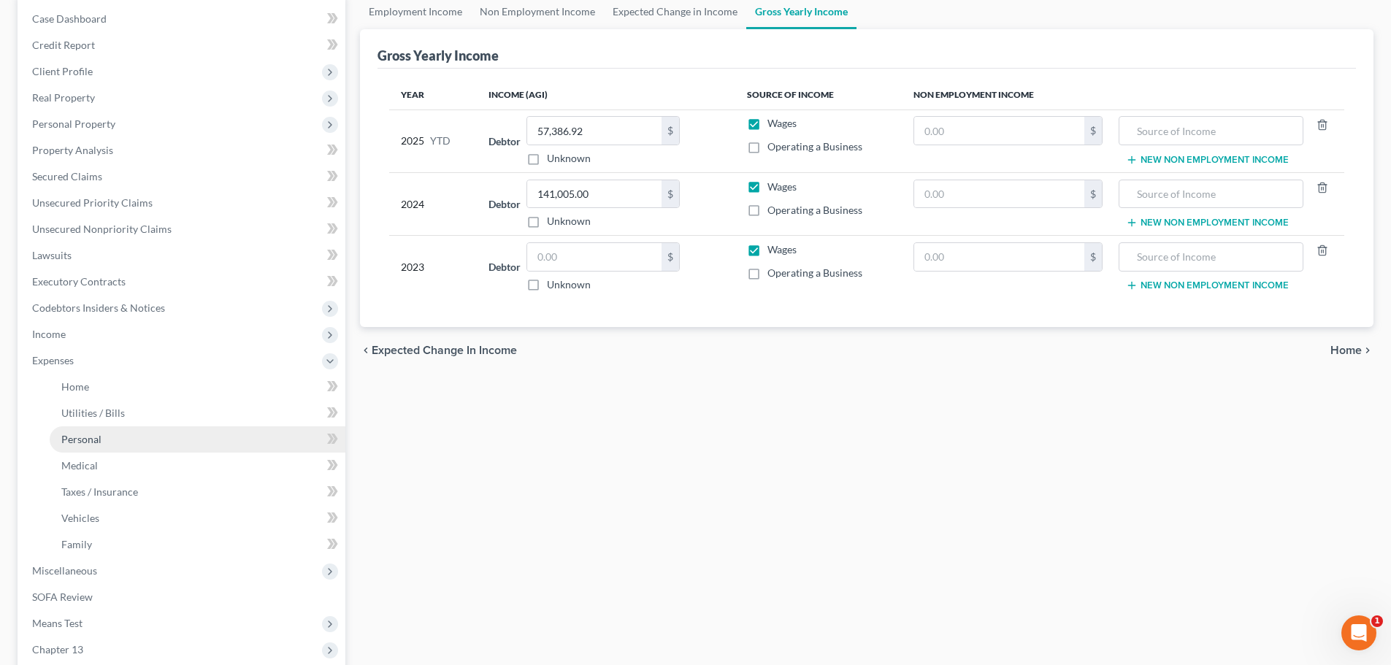
click at [107, 445] on link "Personal" at bounding box center [198, 439] width 296 height 26
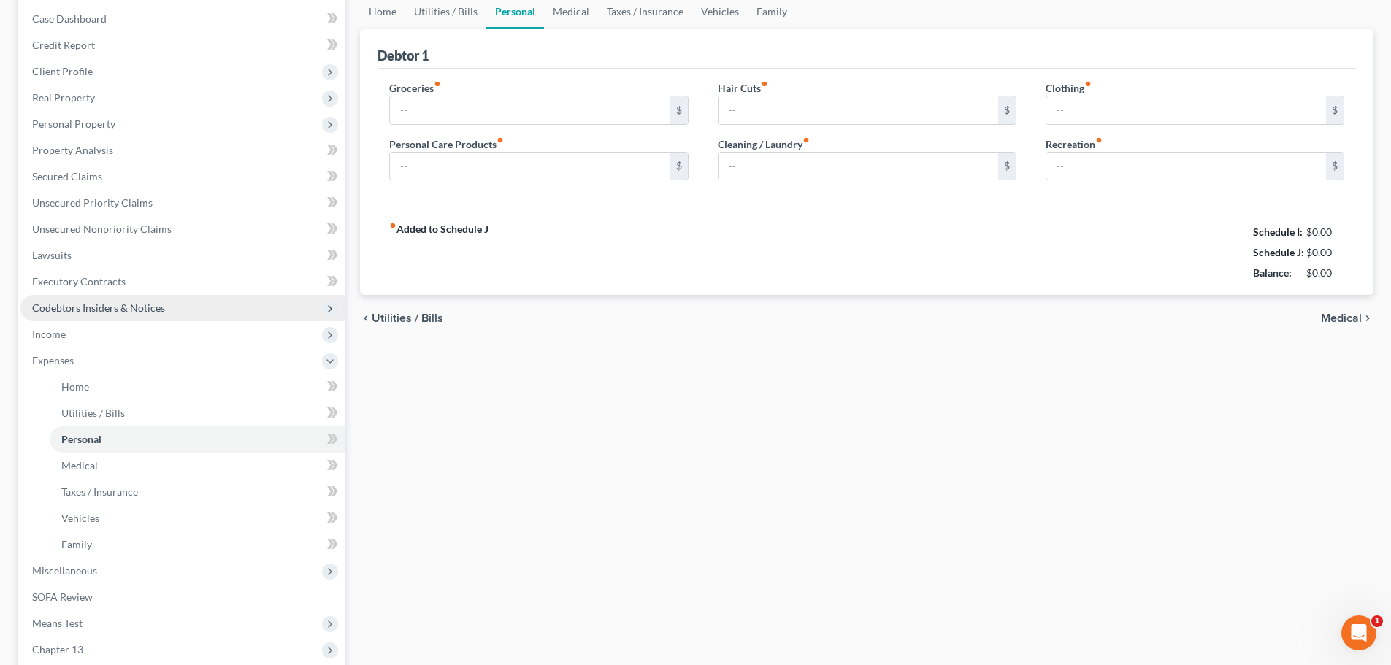
scroll to position [20, 0]
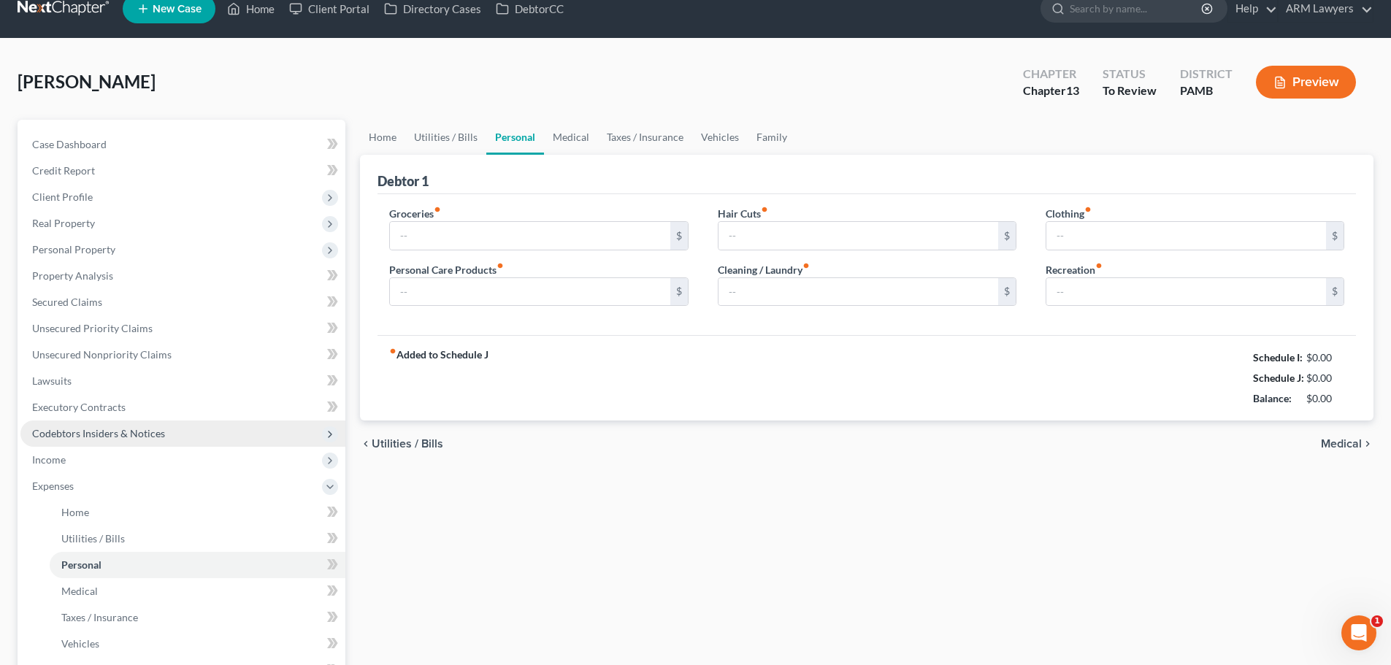
type input "1,200.00"
type input "30.00"
type input "65.00"
type input "50.00"
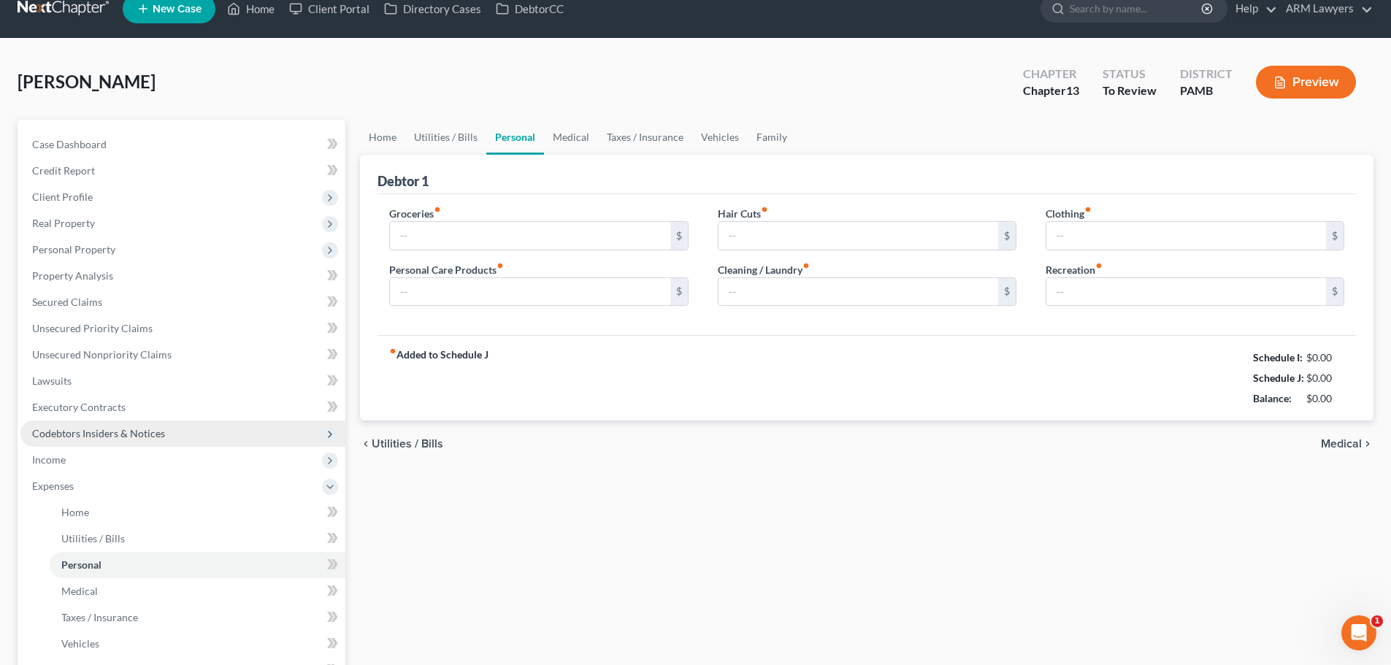
type input "75.00"
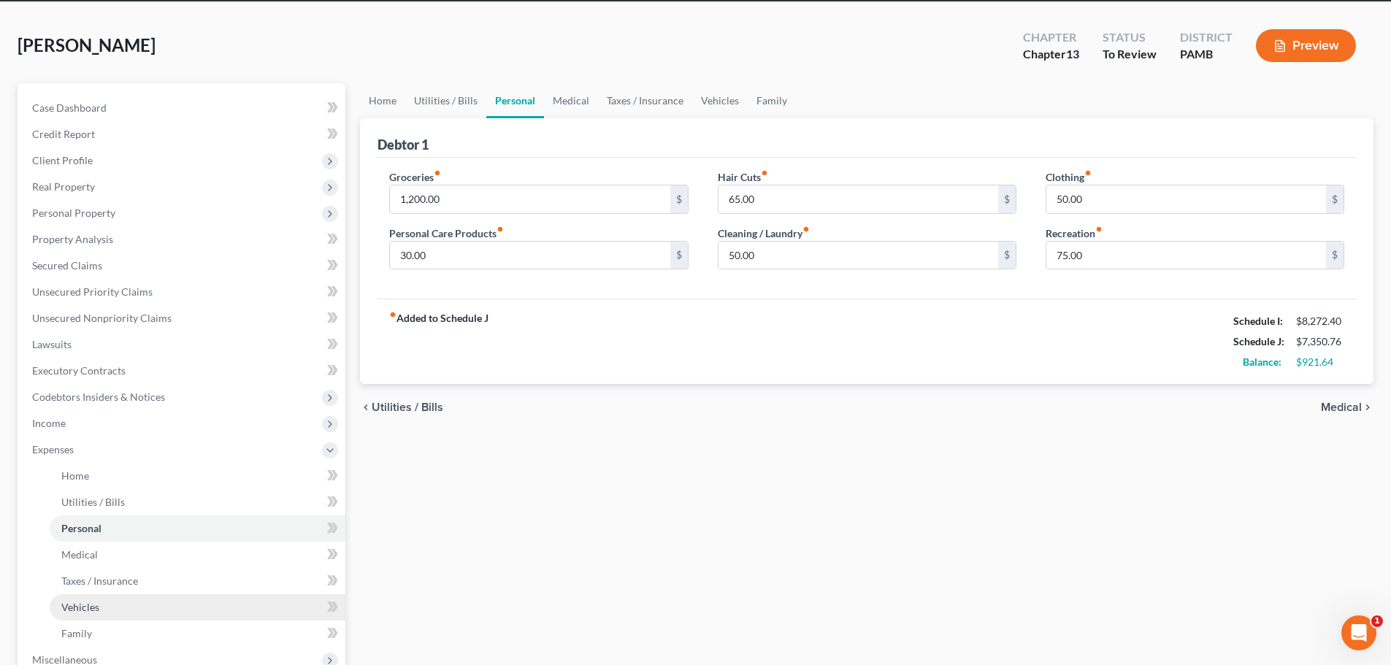
scroll to position [146, 0]
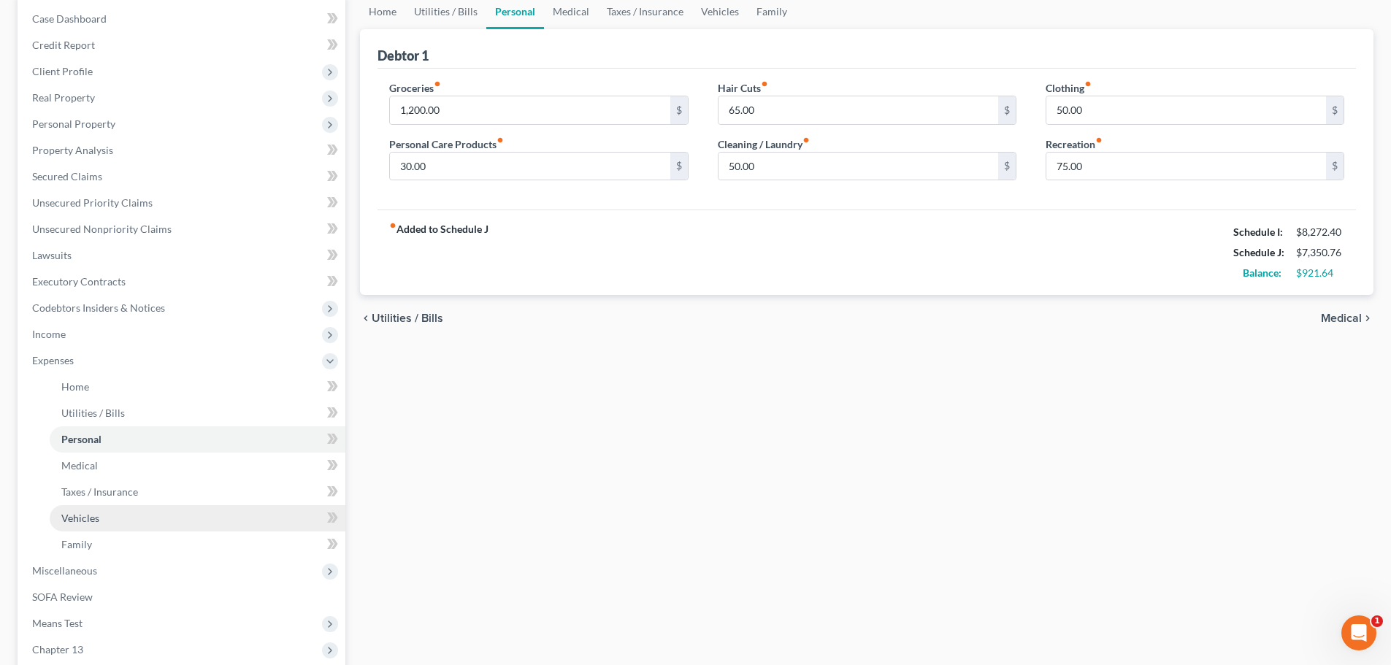
click at [99, 525] on link "Vehicles" at bounding box center [198, 518] width 296 height 26
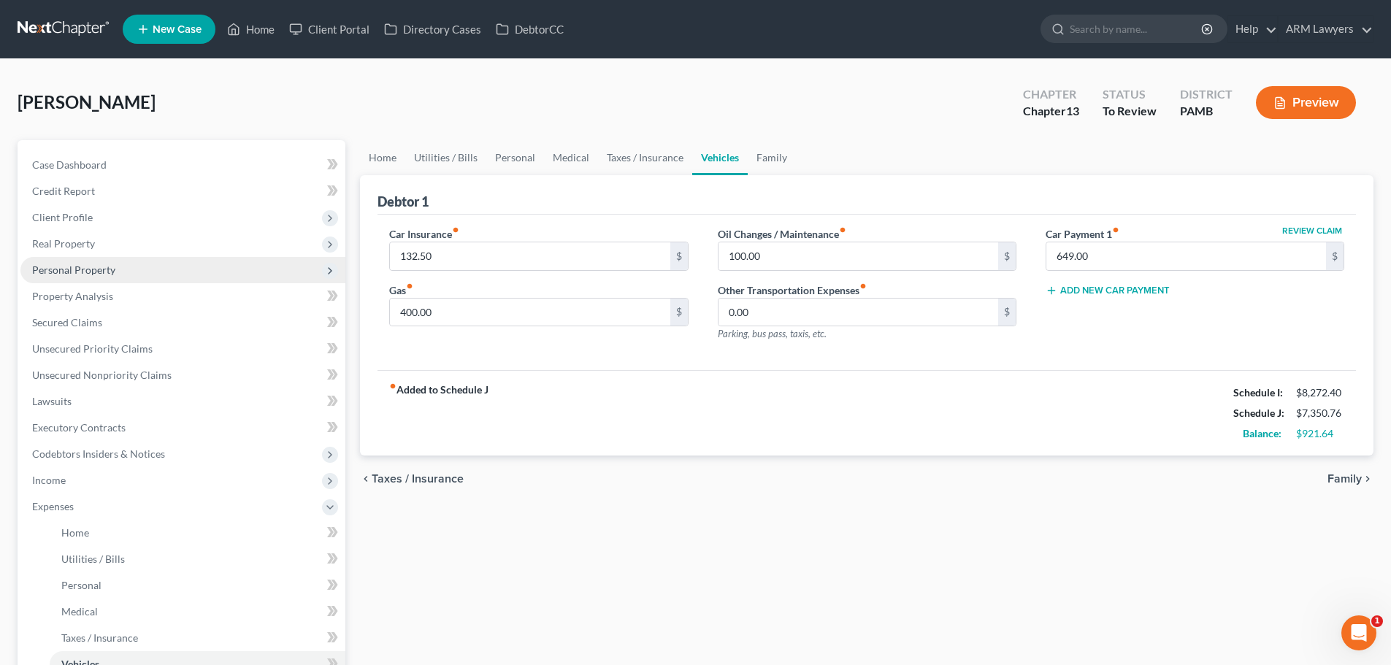
click at [68, 275] on span "Personal Property" at bounding box center [73, 270] width 83 height 12
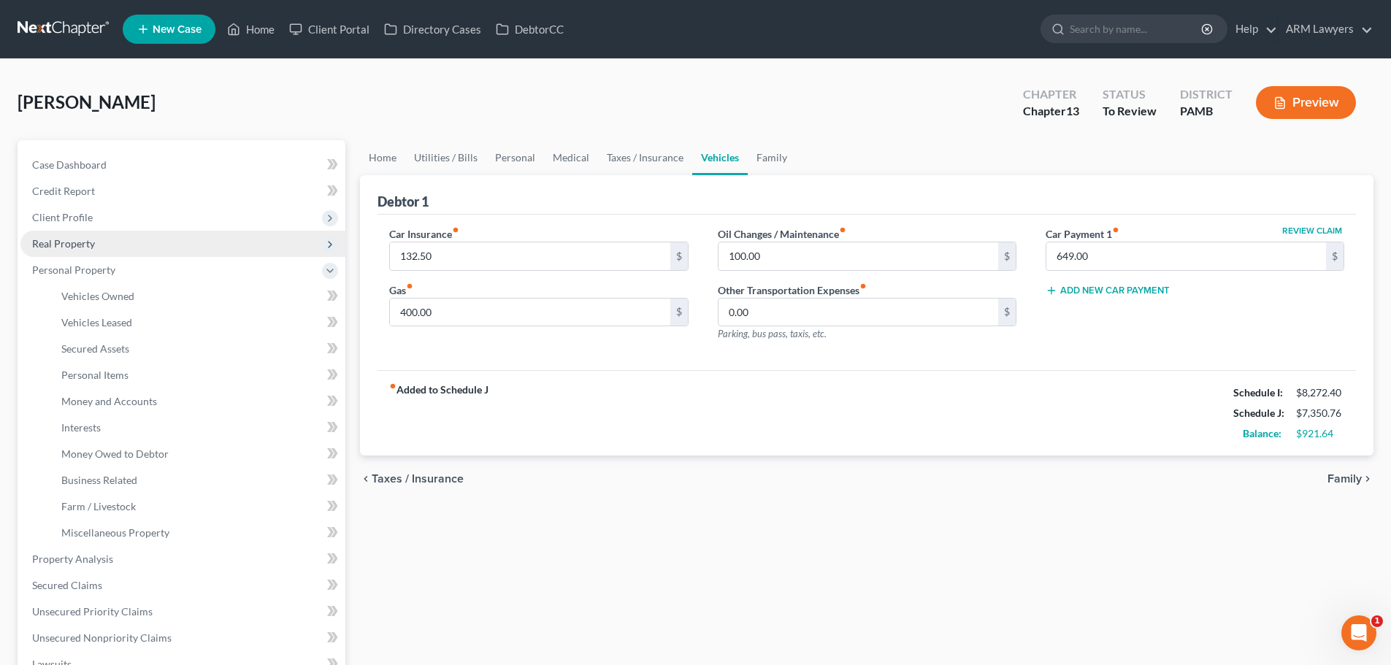
click at [52, 235] on span "Real Property" at bounding box center [182, 244] width 325 height 26
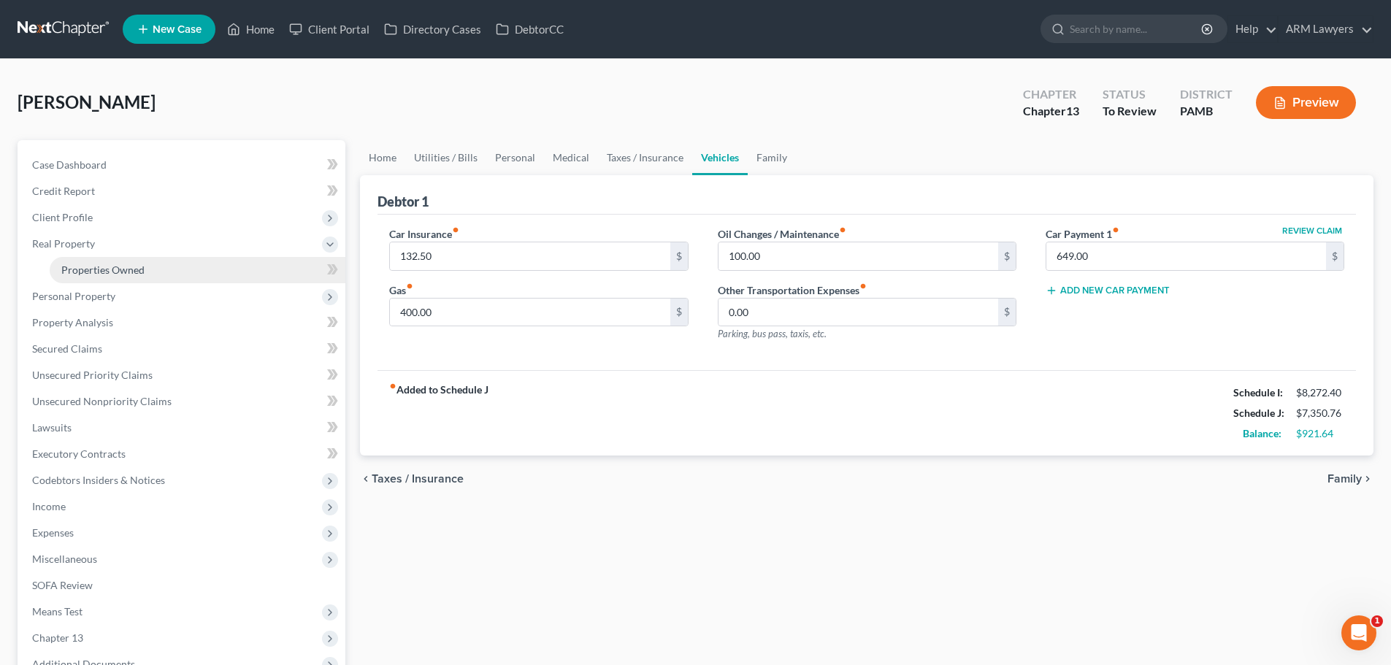
click at [91, 279] on link "Properties Owned" at bounding box center [198, 270] width 296 height 26
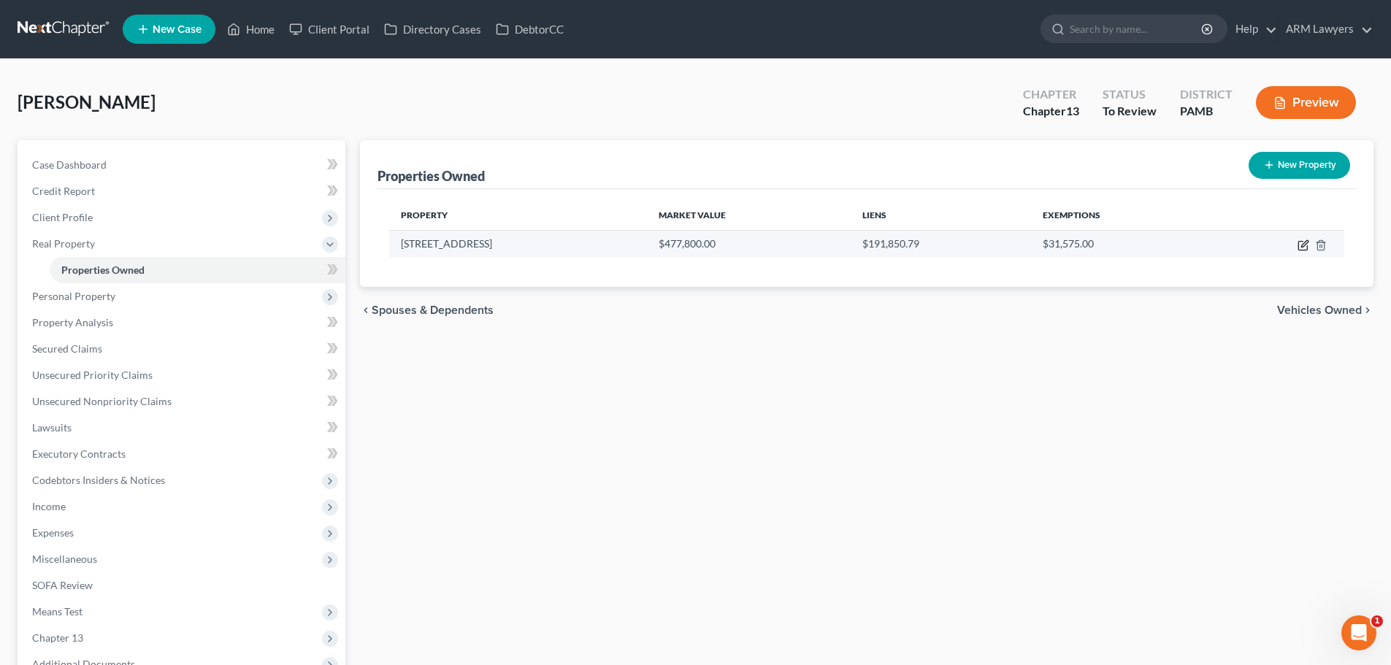
click at [827, 245] on icon "button" at bounding box center [1304, 243] width 7 height 7
select select "39"
select select "0"
select select "45"
select select "0"
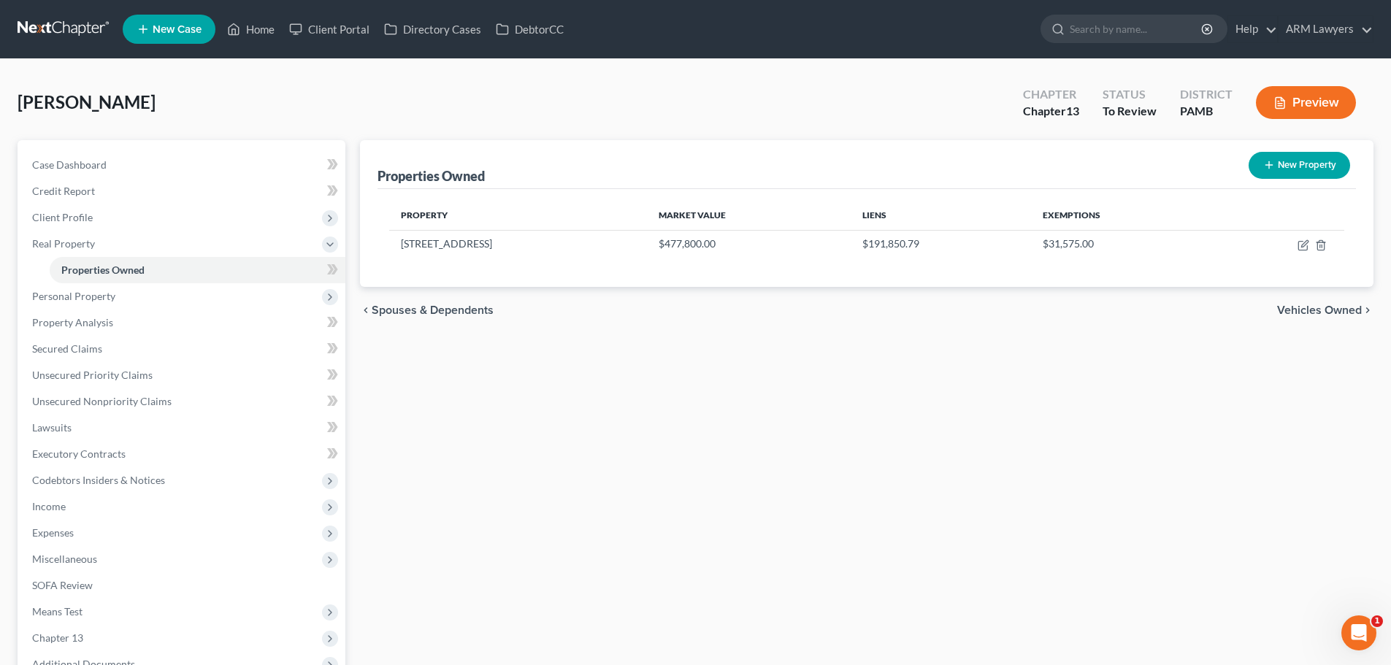
select select "0"
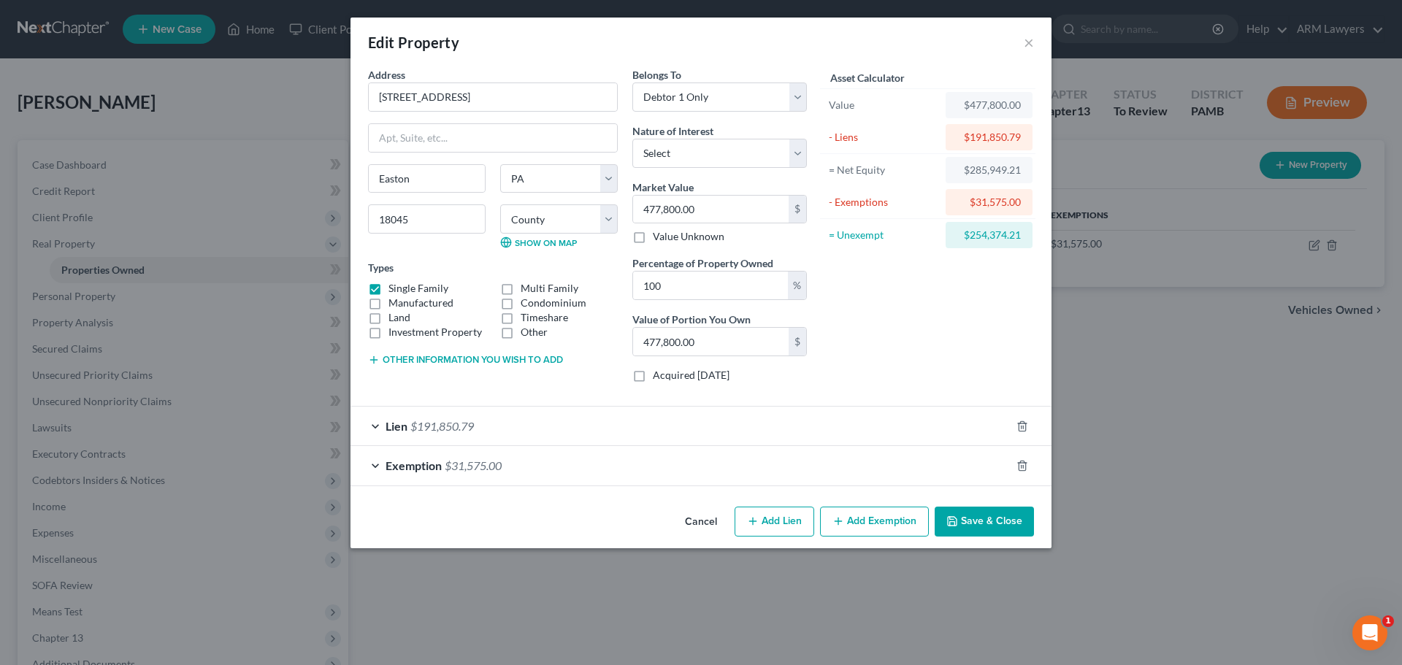
click at [445, 434] on div "Lien $191,850.79" at bounding box center [681, 426] width 660 height 39
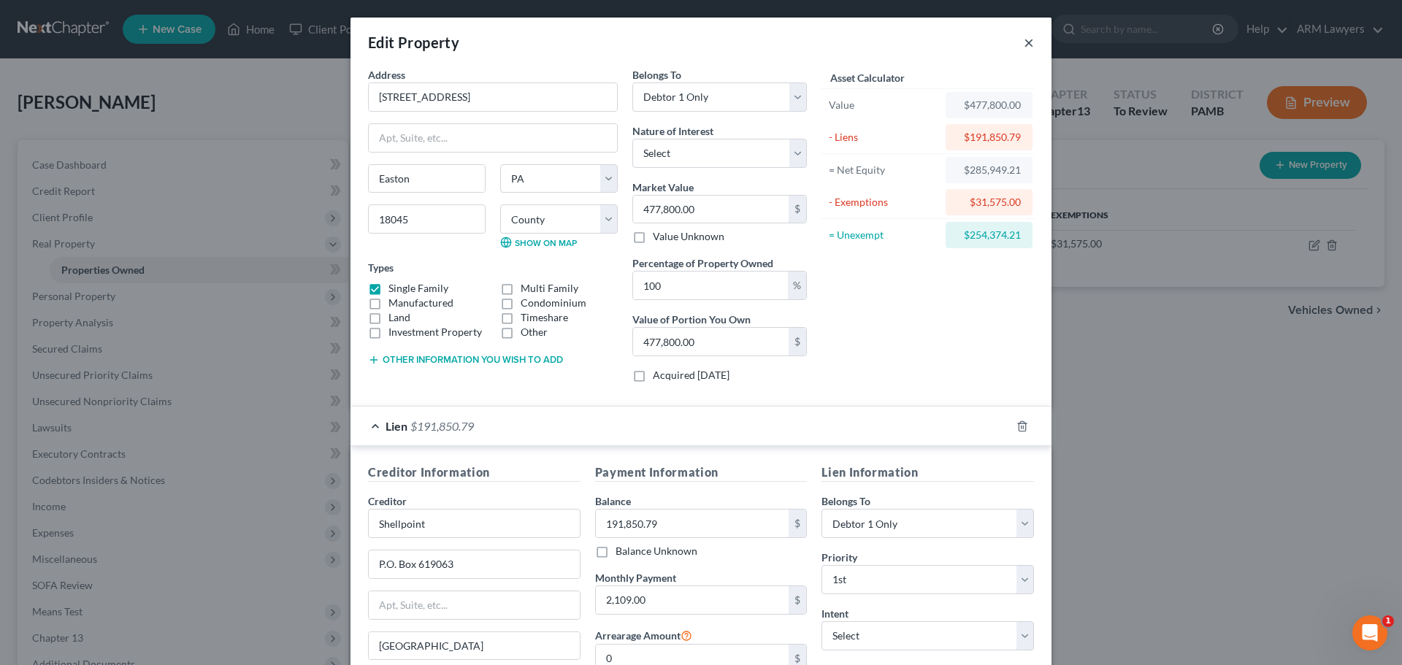
click at [827, 44] on button "×" at bounding box center [1029, 43] width 10 height 18
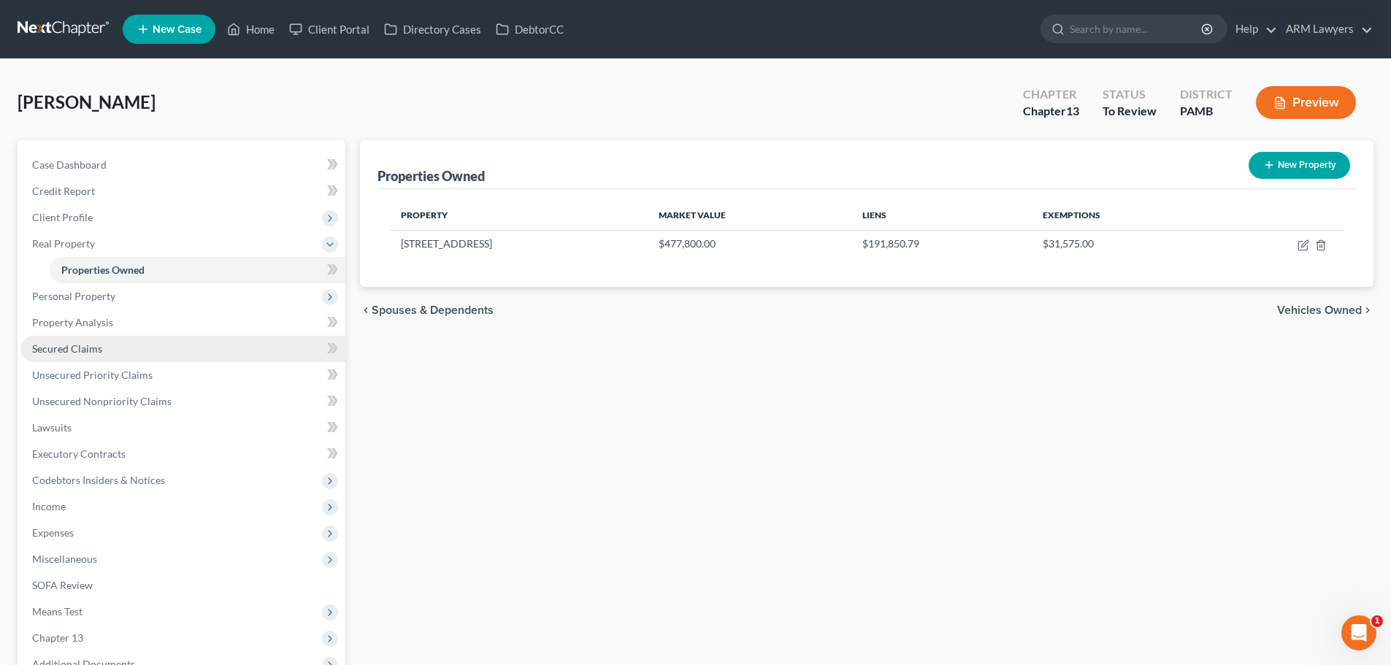
click at [93, 346] on span "Secured Claims" at bounding box center [67, 348] width 70 height 12
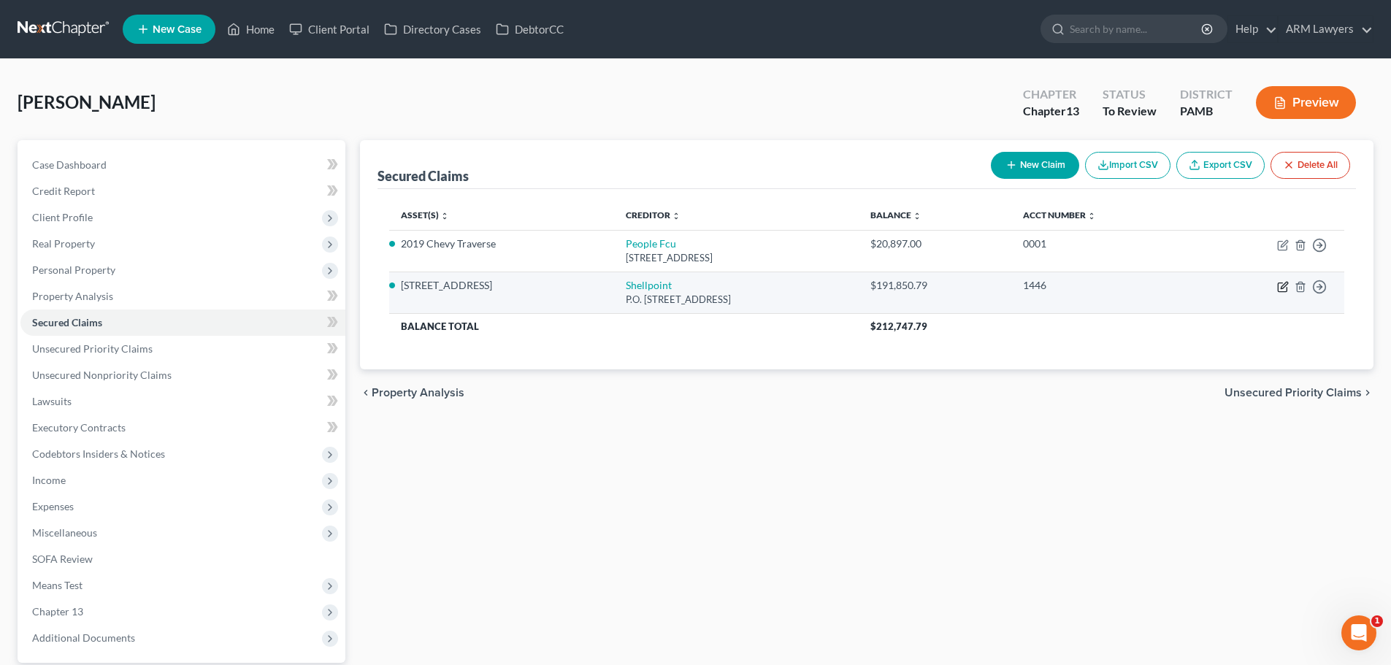
click at [827, 284] on icon "button" at bounding box center [1283, 287] width 12 height 12
select select "45"
select select "0"
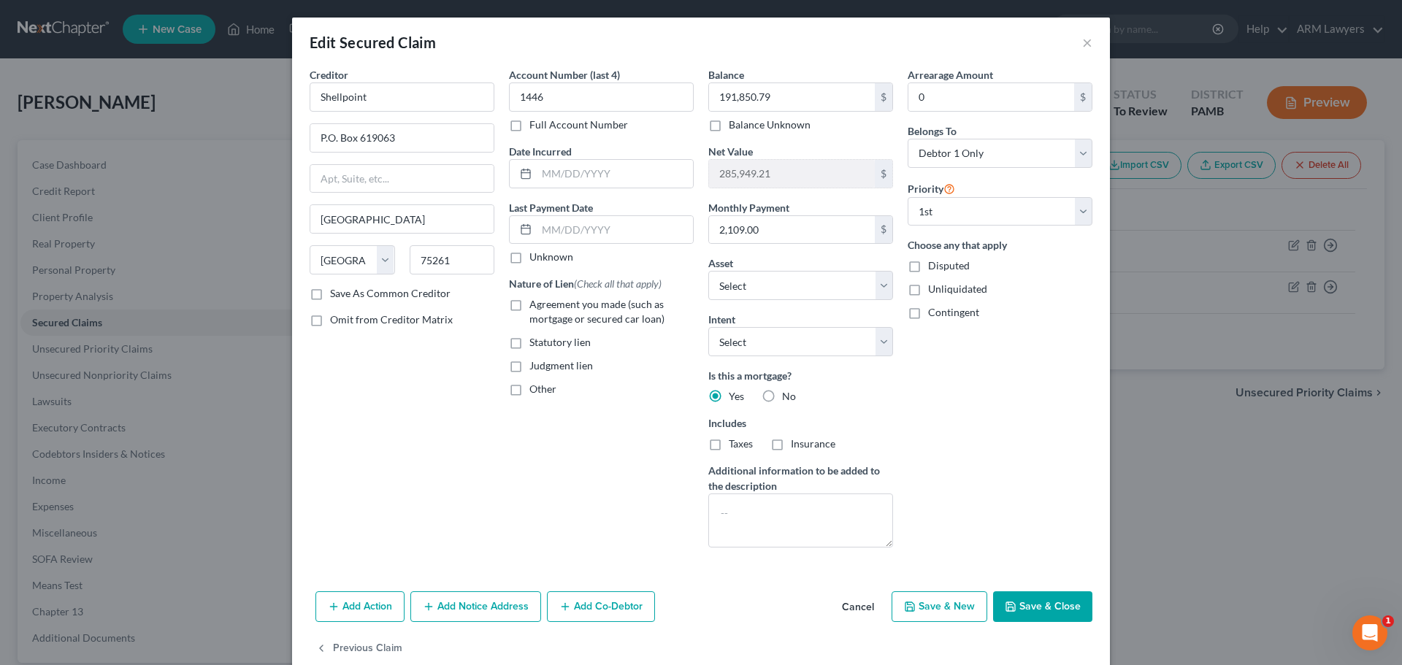
click at [827, 480] on div "Edit Secured Claim × Creditor * Shellpoint P.O. Box 619063 [GEOGRAPHIC_DATA] [U…" at bounding box center [701, 332] width 1402 height 665
click at [827, 525] on button "Cancel" at bounding box center [857, 607] width 55 height 29
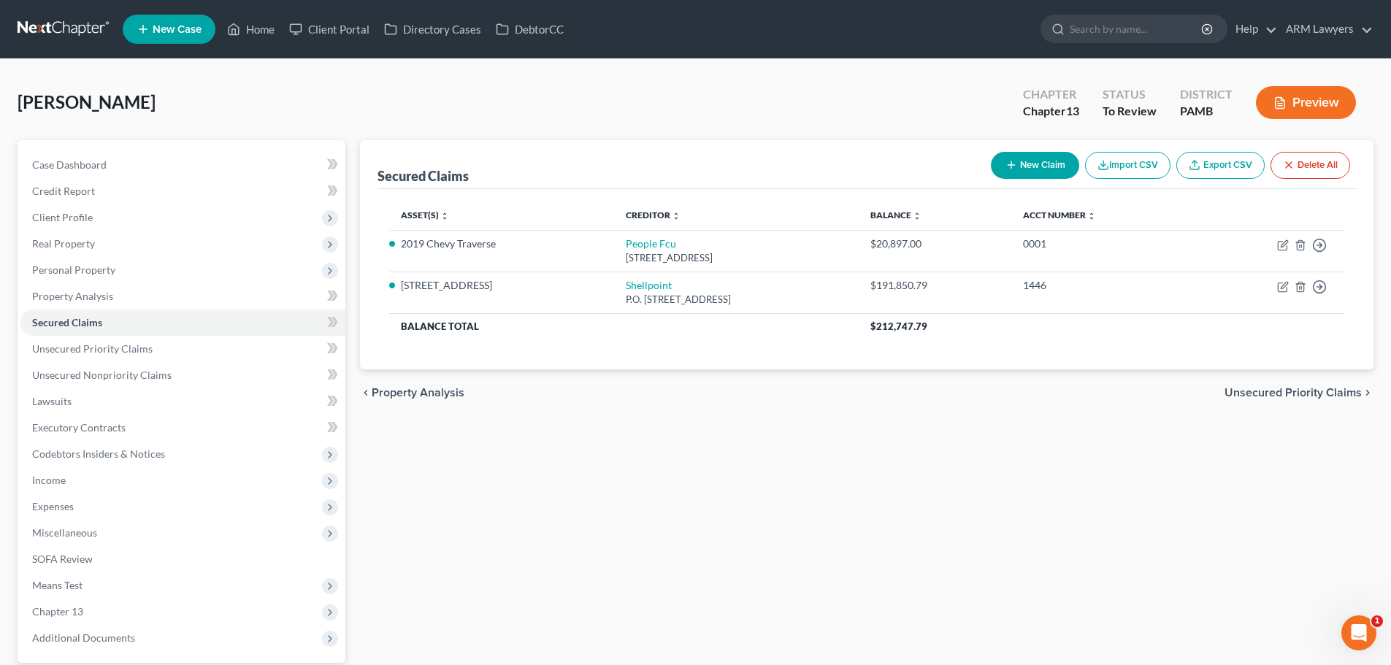
click at [827, 491] on div "Secured Claims New Claim Import CSV Export CSV Delete All Asset(s) expand_more …" at bounding box center [867, 443] width 1028 height 607
click at [83, 349] on span "Unsecured Priority Claims" at bounding box center [92, 348] width 120 height 12
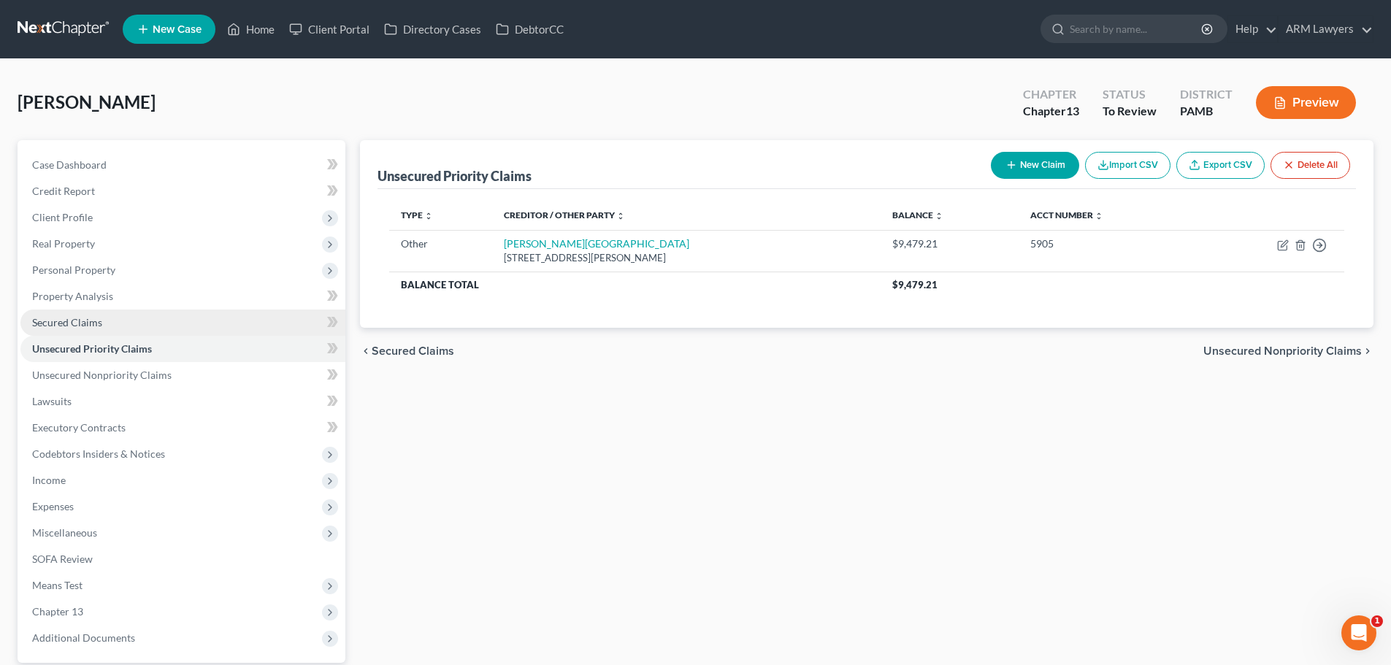
click at [84, 327] on span "Secured Claims" at bounding box center [67, 322] width 70 height 12
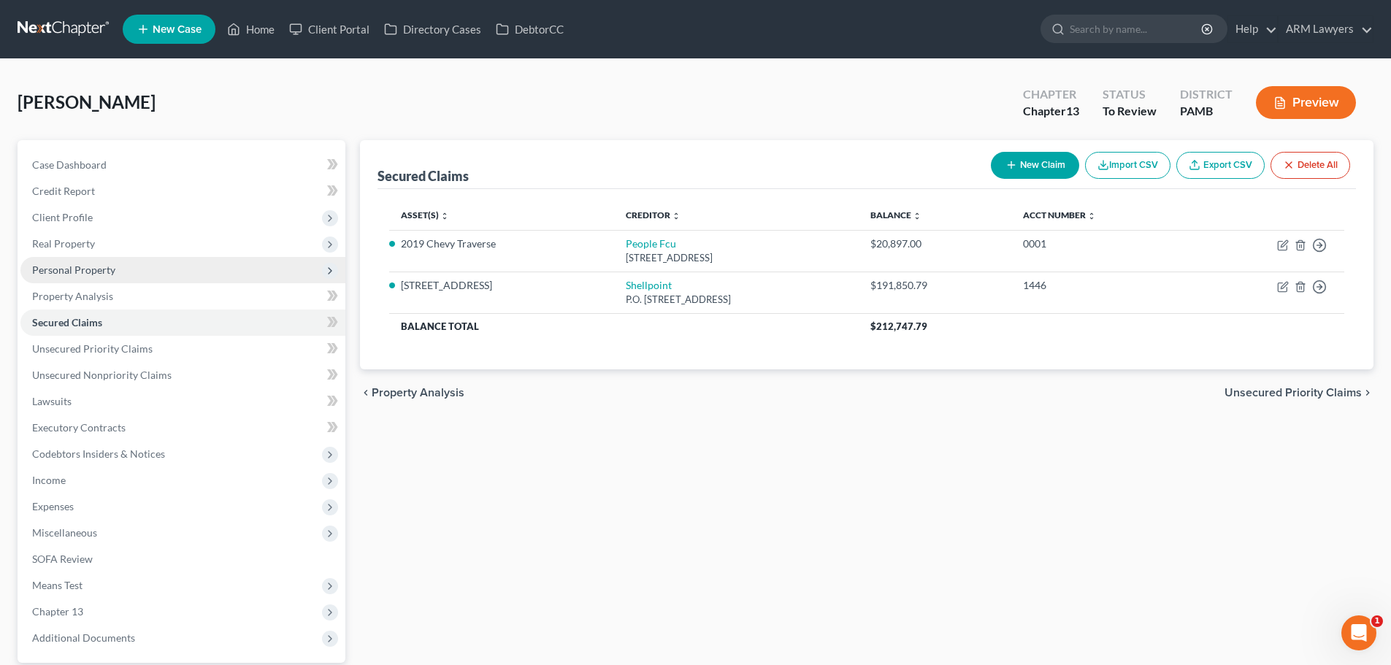
click at [70, 265] on span "Personal Property" at bounding box center [73, 270] width 83 height 12
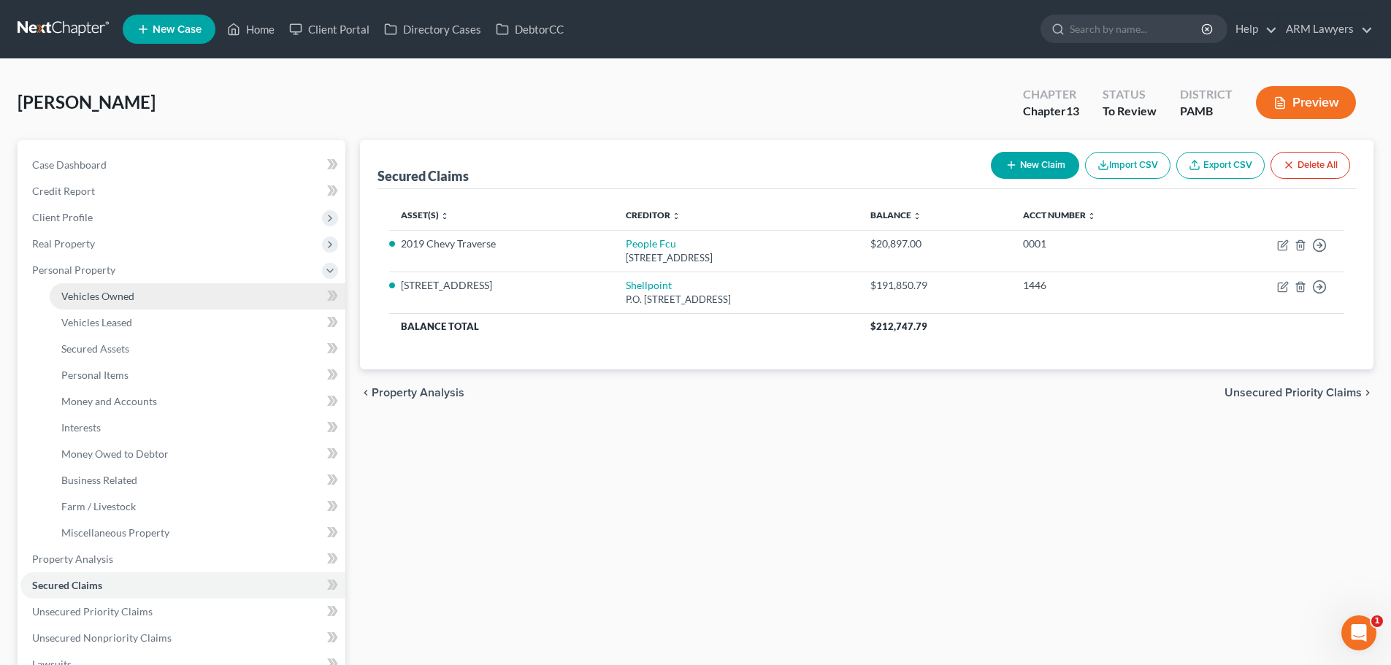
click at [78, 305] on link "Vehicles Owned" at bounding box center [198, 296] width 296 height 26
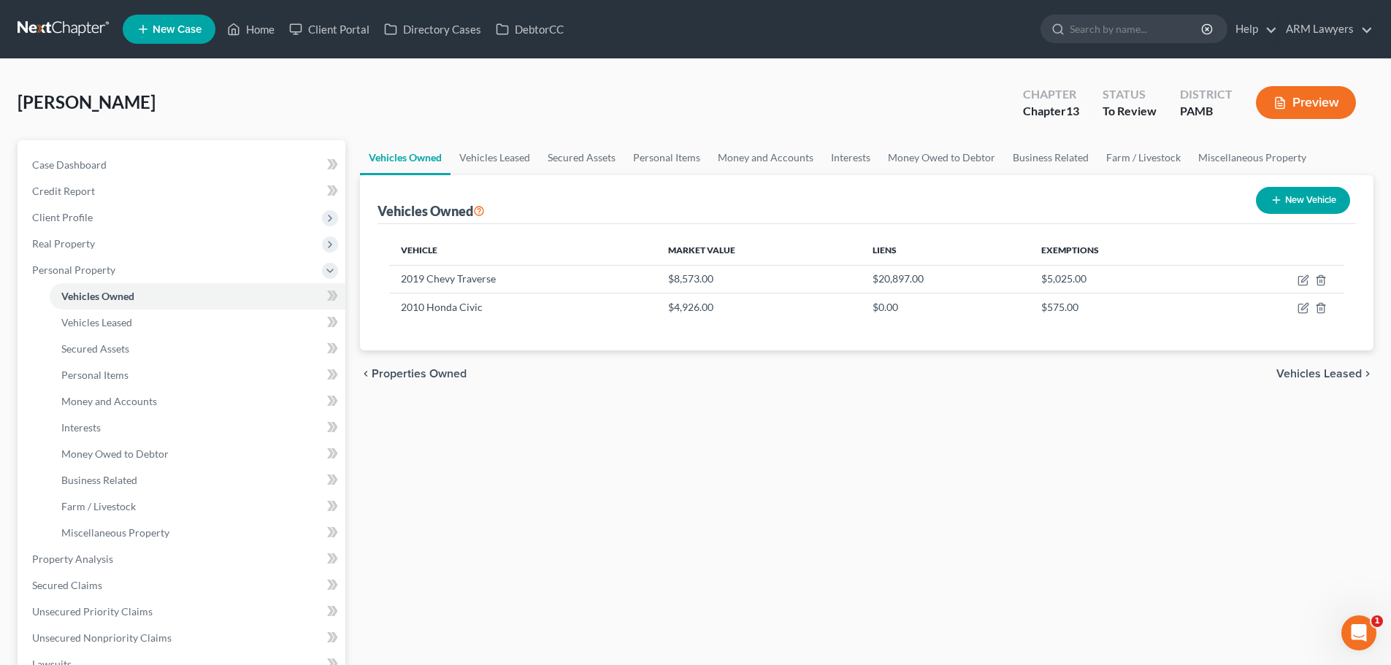
click at [827, 414] on div "Vehicles Owned Vehicles Leased Secured Assets Personal Items Money and Accounts…" at bounding box center [867, 575] width 1028 height 870
click at [69, 525] on span "Secured Claims" at bounding box center [67, 585] width 70 height 12
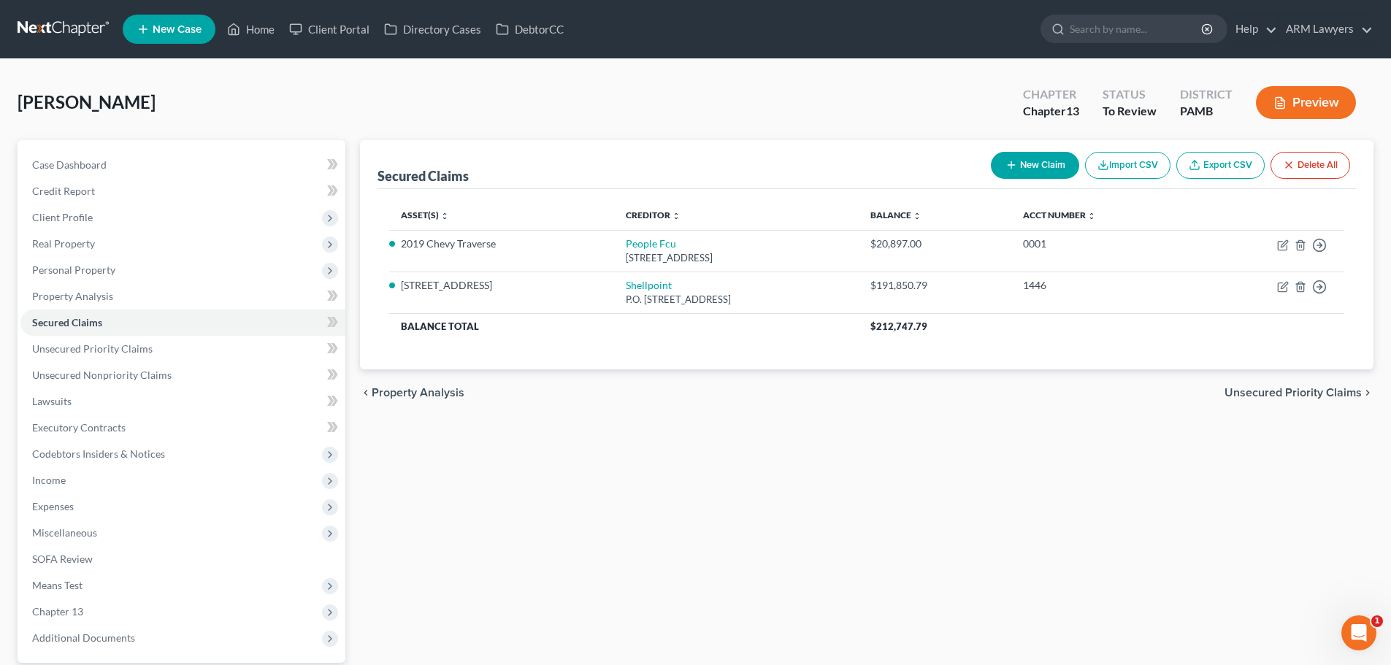
click at [704, 475] on div "Secured Claims New Claim Import CSV Export CSV Delete All Asset(s) expand_more …" at bounding box center [867, 443] width 1028 height 607
click at [63, 273] on span "Personal Property" at bounding box center [73, 270] width 83 height 12
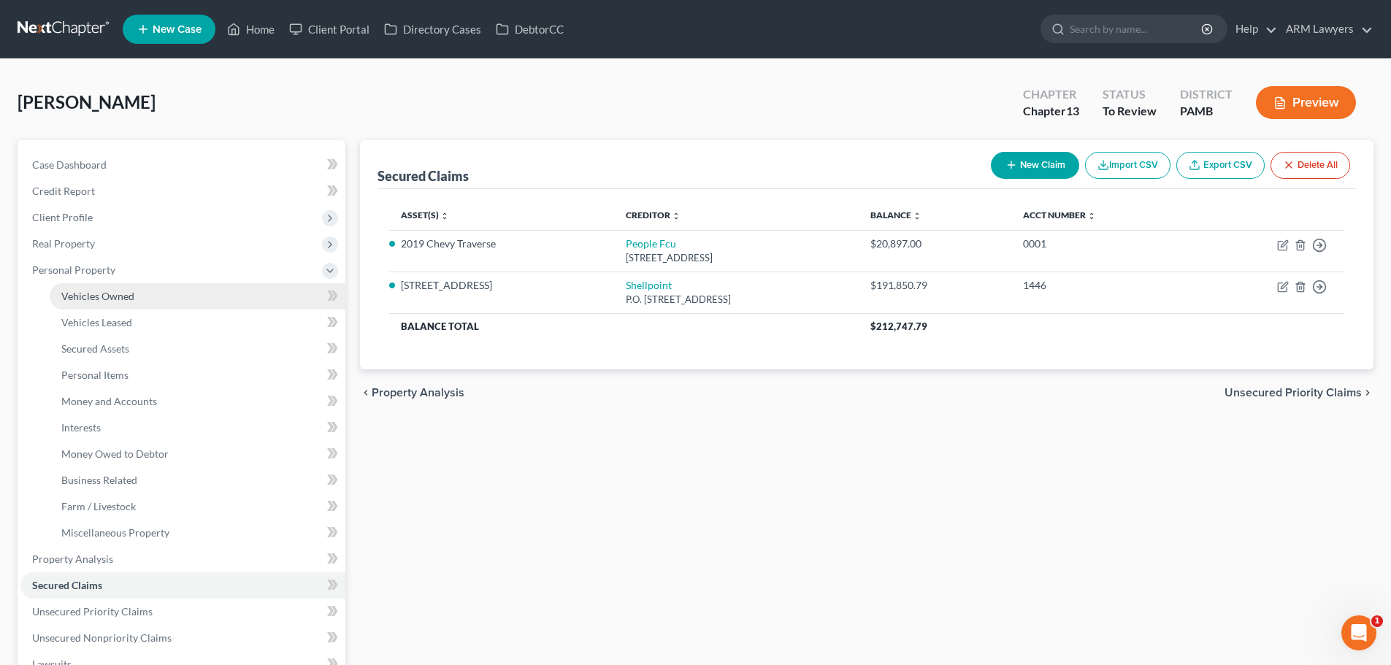
click at [83, 301] on span "Vehicles Owned" at bounding box center [97, 296] width 73 height 12
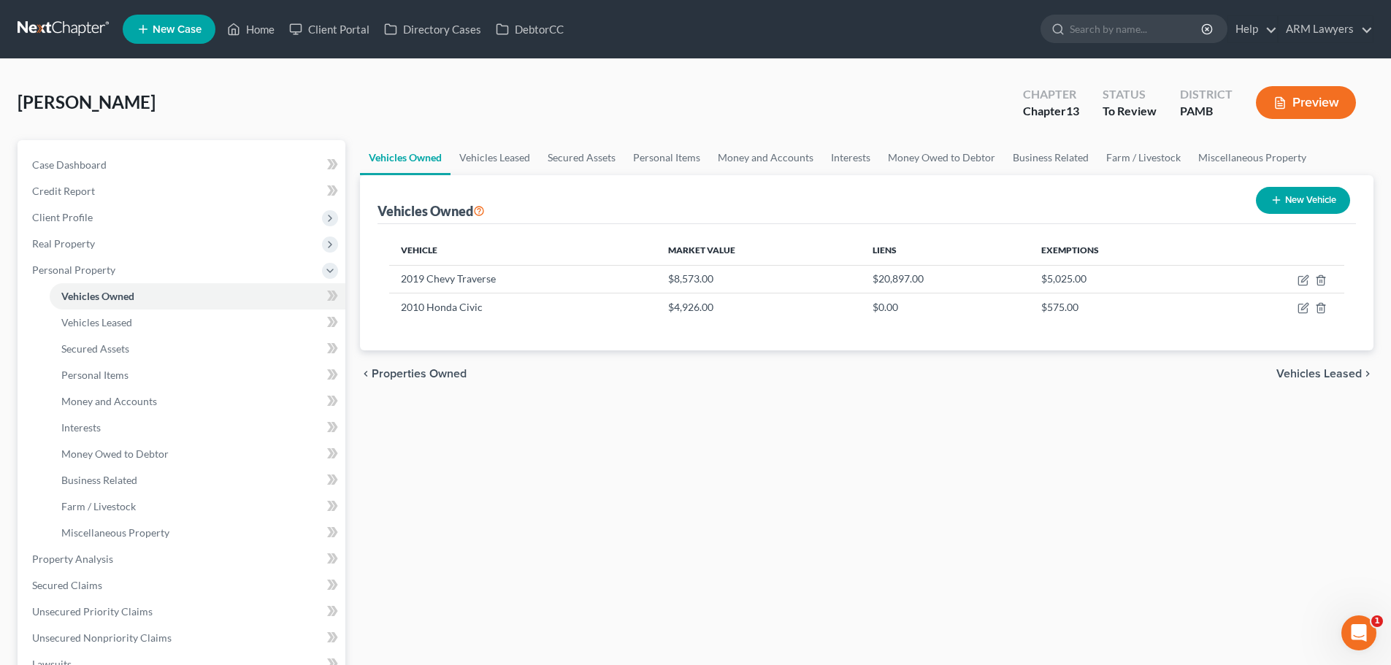
click at [827, 478] on div "Vehicles Owned Vehicles Leased Secured Assets Personal Items Money and Accounts…" at bounding box center [867, 575] width 1028 height 870
click at [62, 525] on span "Secured Claims" at bounding box center [67, 585] width 70 height 12
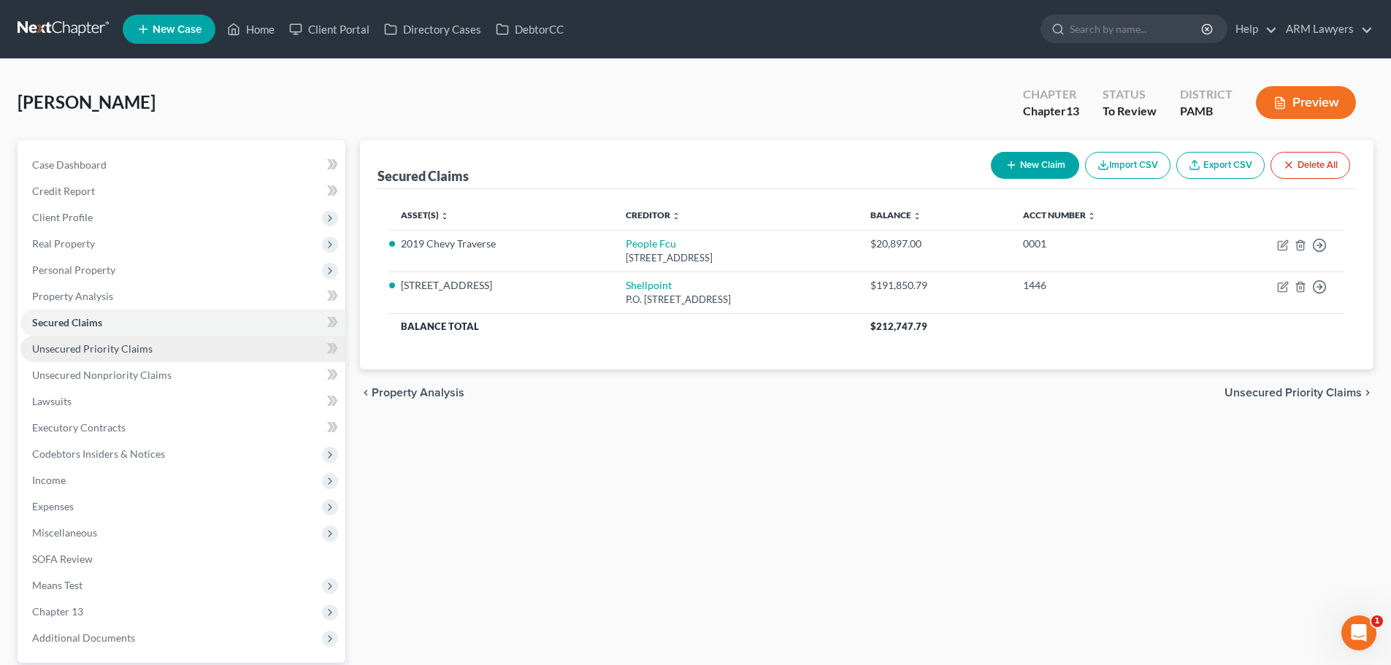
click at [104, 350] on span "Unsecured Priority Claims" at bounding box center [92, 348] width 120 height 12
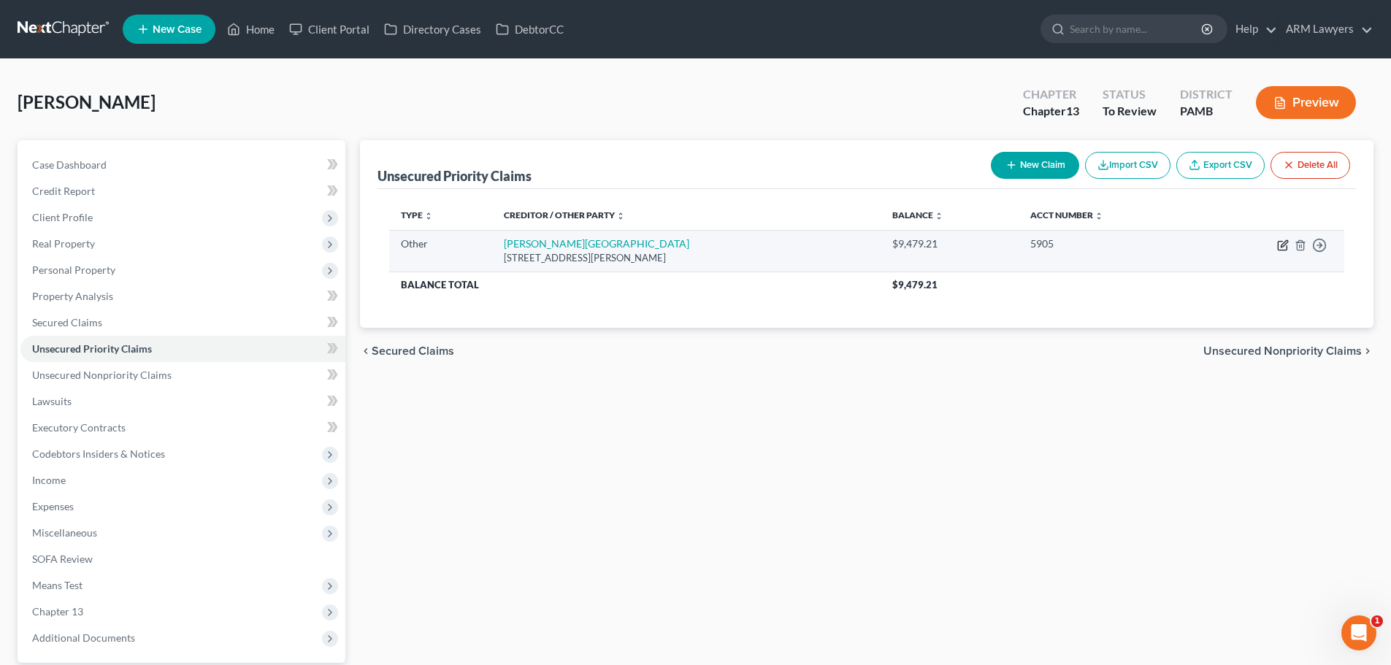
click at [827, 248] on icon "button" at bounding box center [1283, 246] width 12 height 12
select select "9"
select select "39"
select select "0"
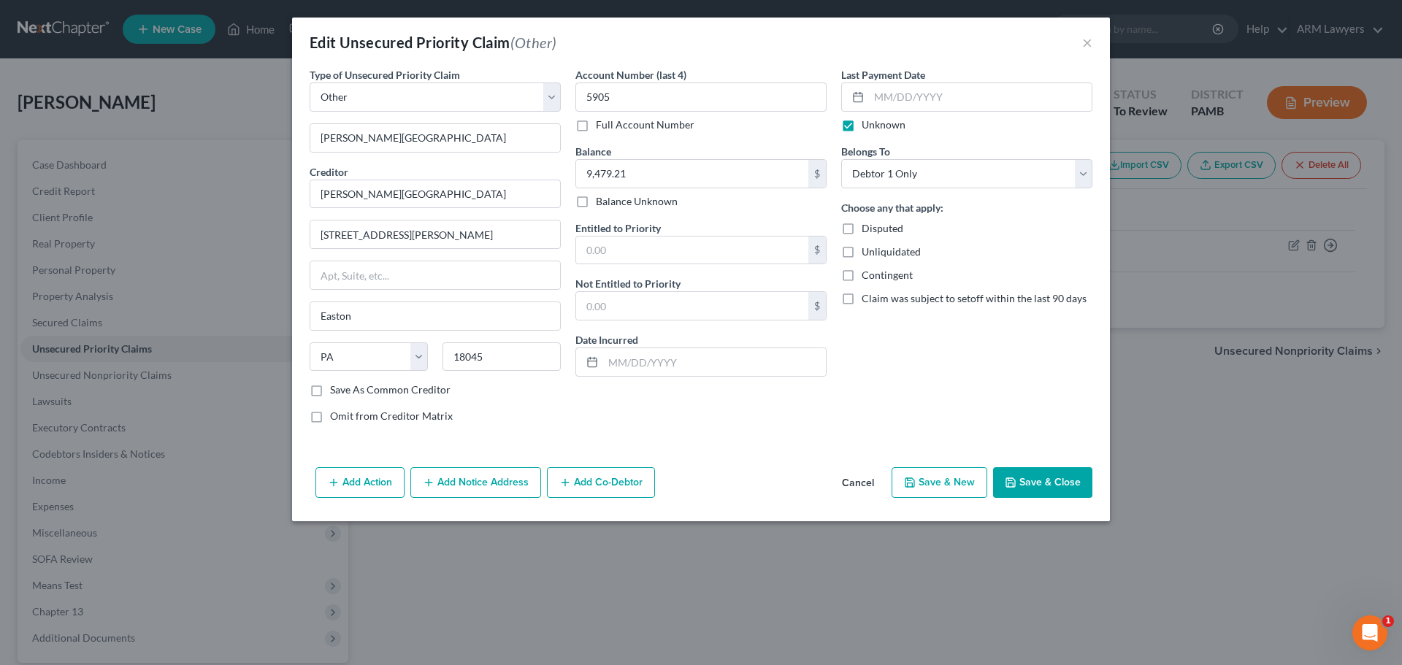
click at [827, 481] on button "Cancel" at bounding box center [857, 483] width 55 height 29
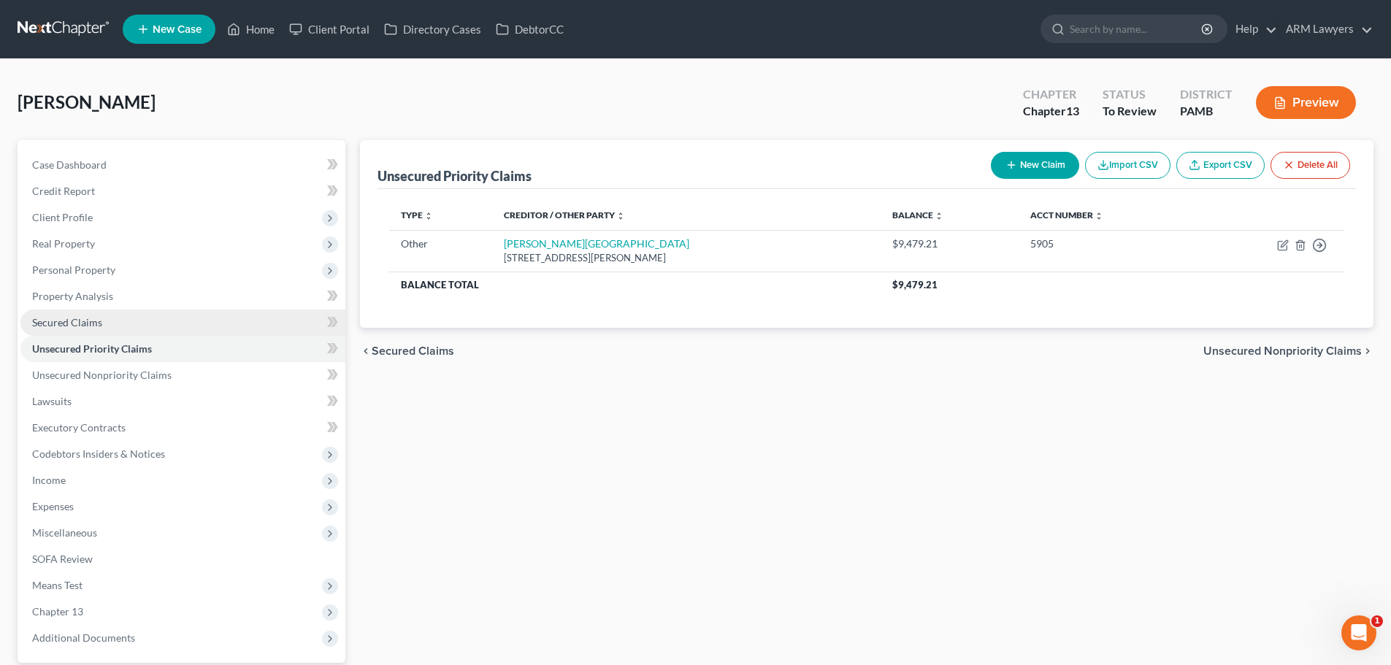
click at [139, 331] on link "Secured Claims" at bounding box center [182, 323] width 325 height 26
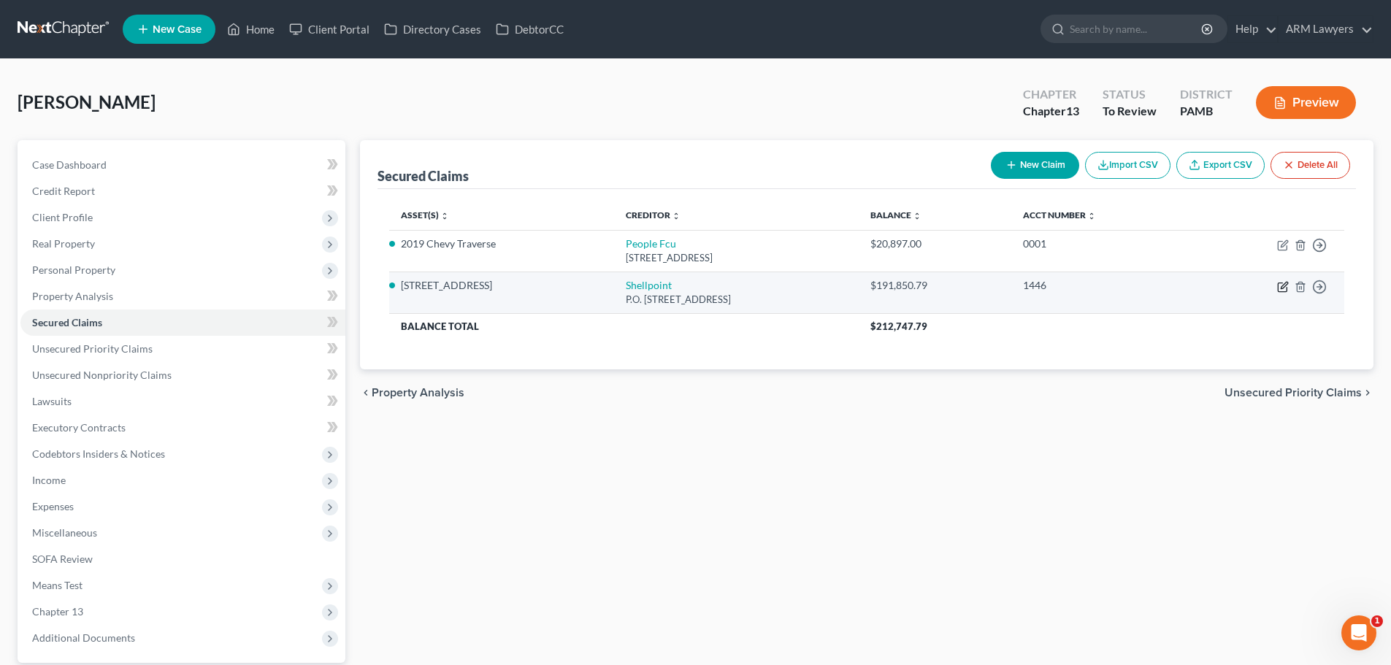
click at [827, 281] on icon "button" at bounding box center [1283, 287] width 12 height 12
select select "45"
select select "2"
select select "0"
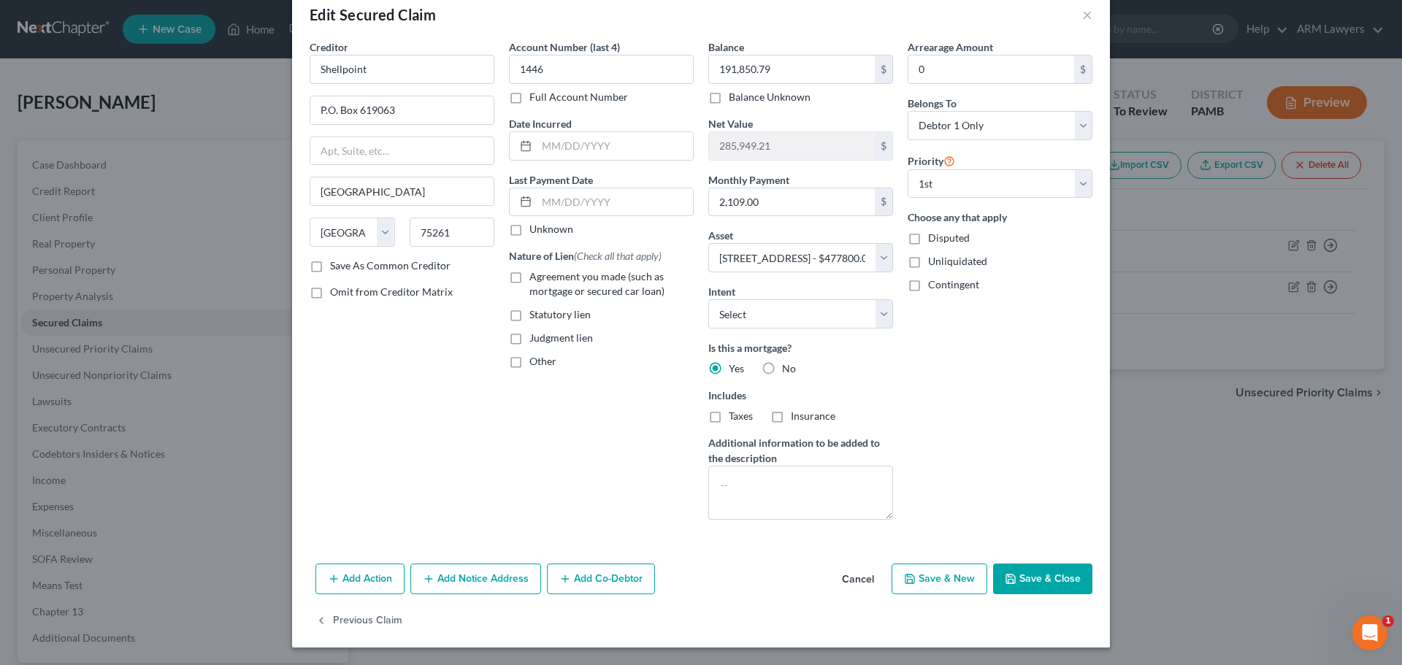
click at [348, 525] on button "Add Action" at bounding box center [359, 579] width 89 height 31
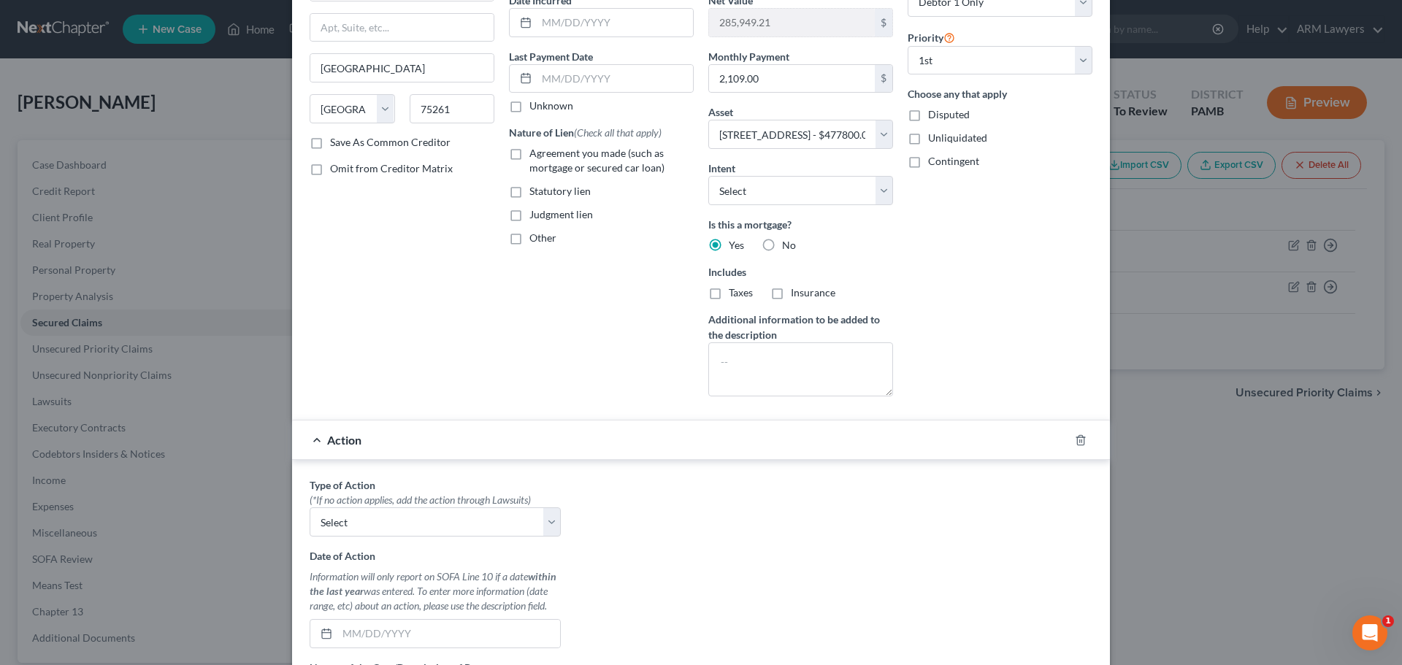
scroll to position [174, 0]
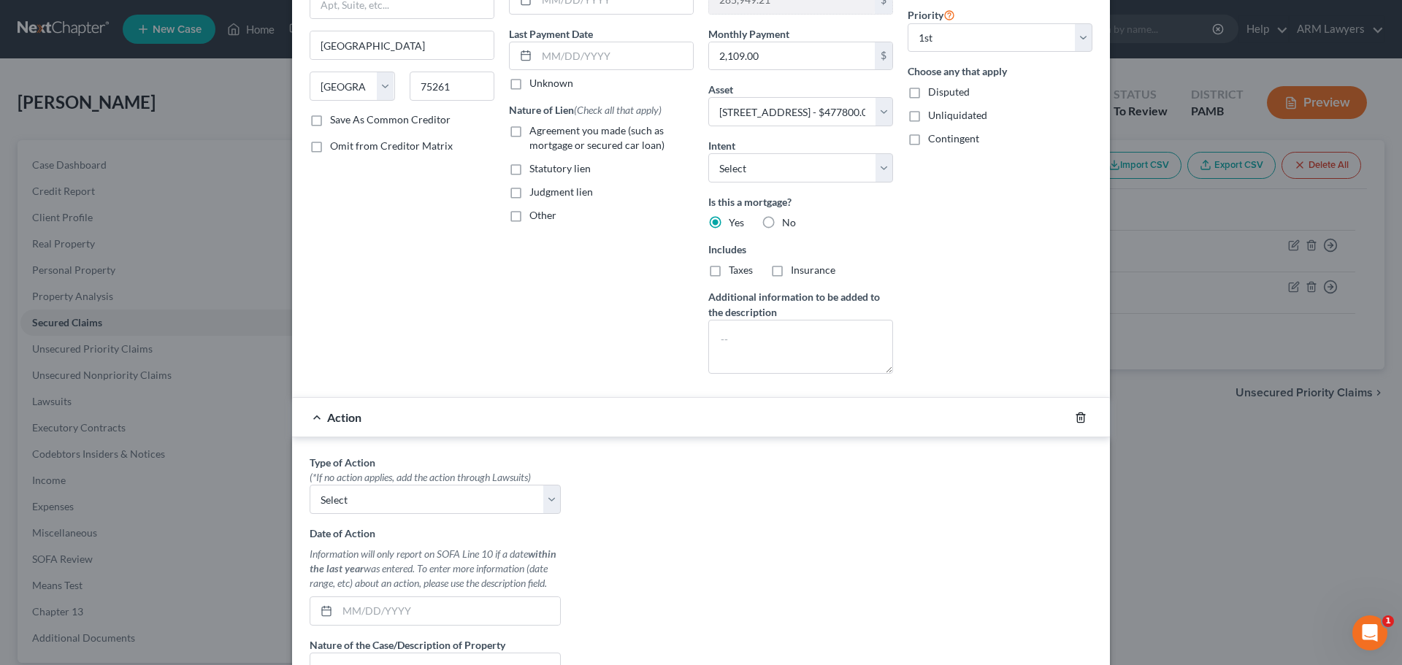
click at [827, 414] on icon "button" at bounding box center [1080, 417] width 7 height 9
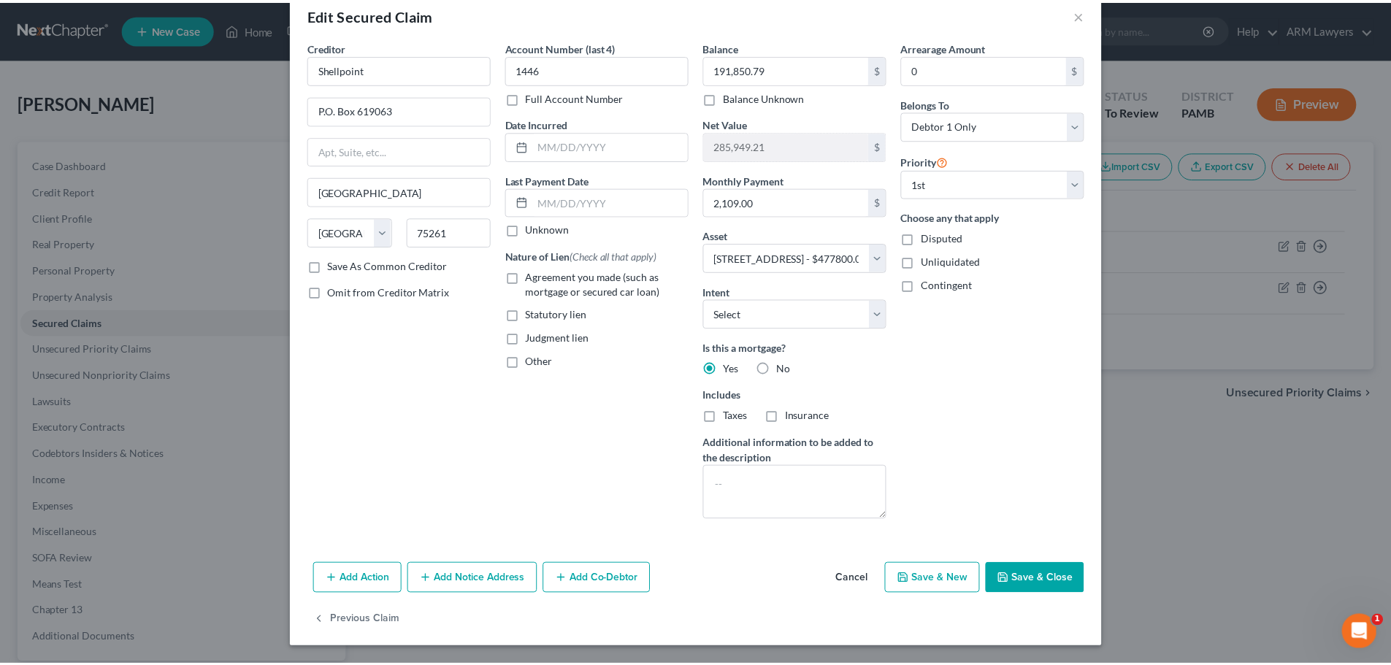
scroll to position [28, 0]
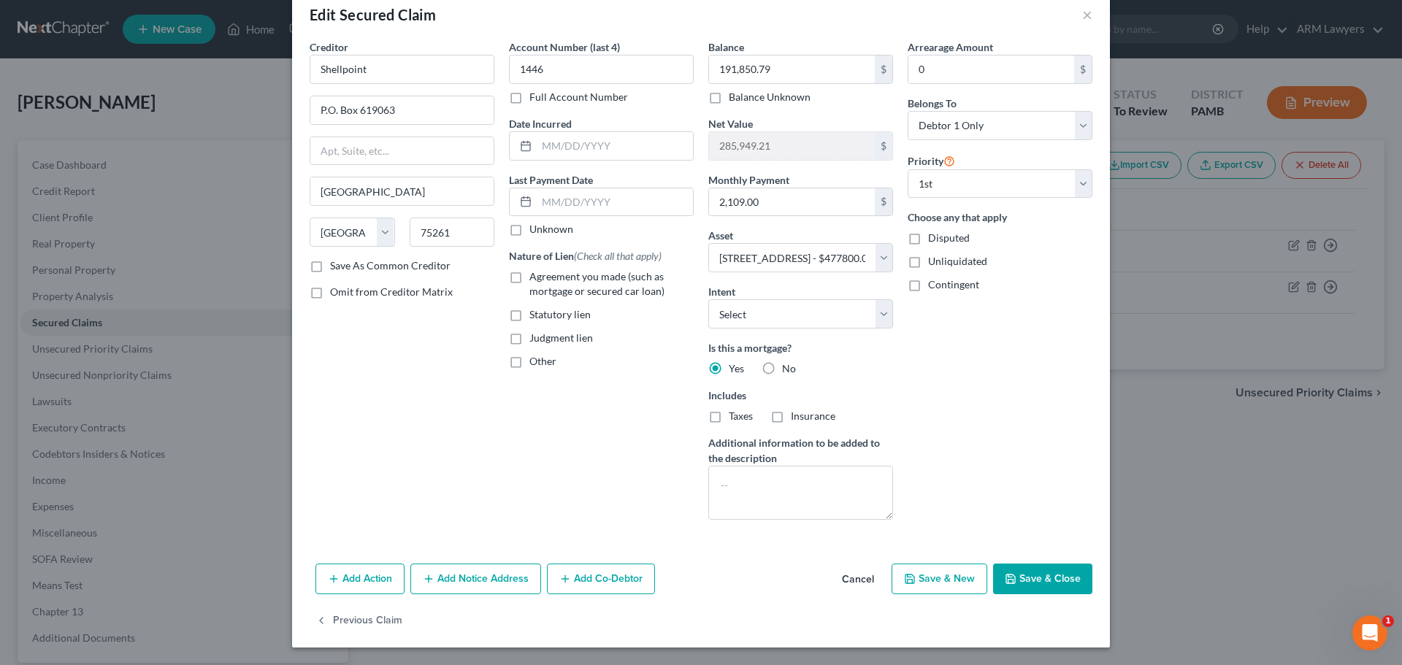
click at [529, 339] on label "Judgment lien" at bounding box center [561, 338] width 64 height 15
click at [535, 339] on input "Judgment lien" at bounding box center [539, 335] width 9 height 9
checkbox input "true"
click at [827, 525] on button "Save & Close" at bounding box center [1042, 579] width 99 height 31
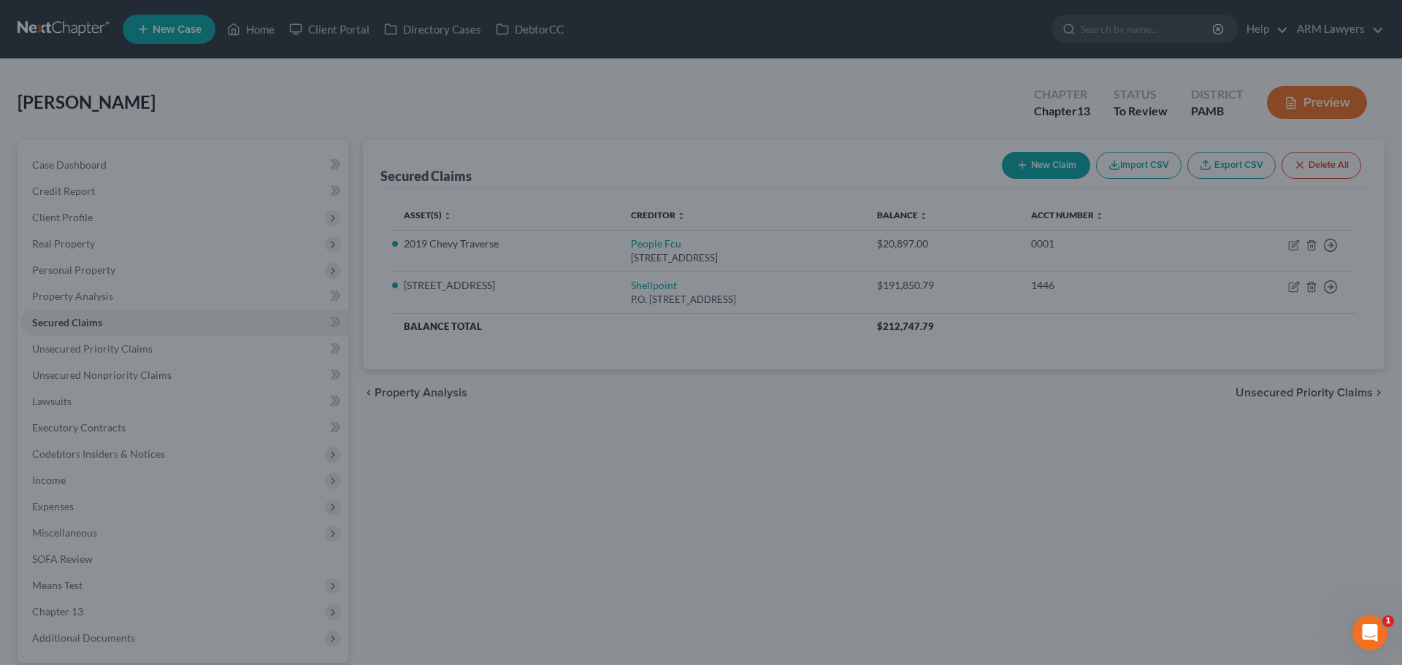
select select "2"
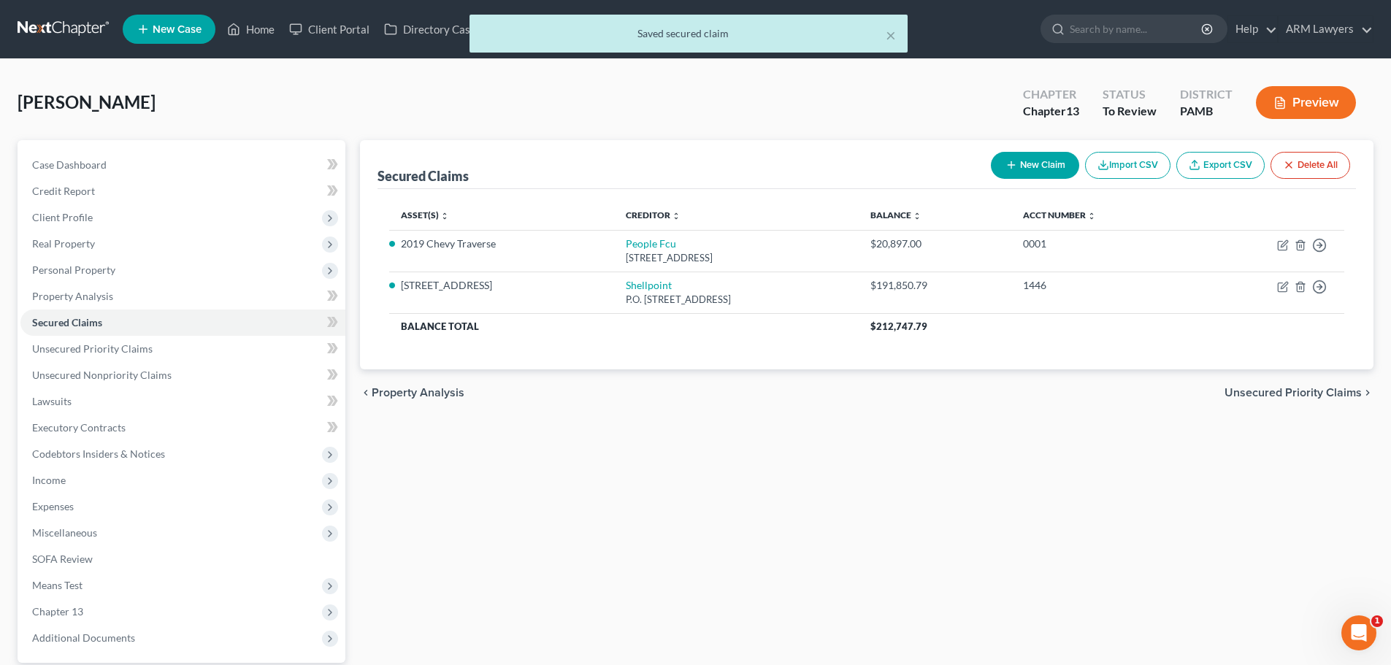
click at [827, 104] on button "Preview" at bounding box center [1306, 102] width 100 height 33
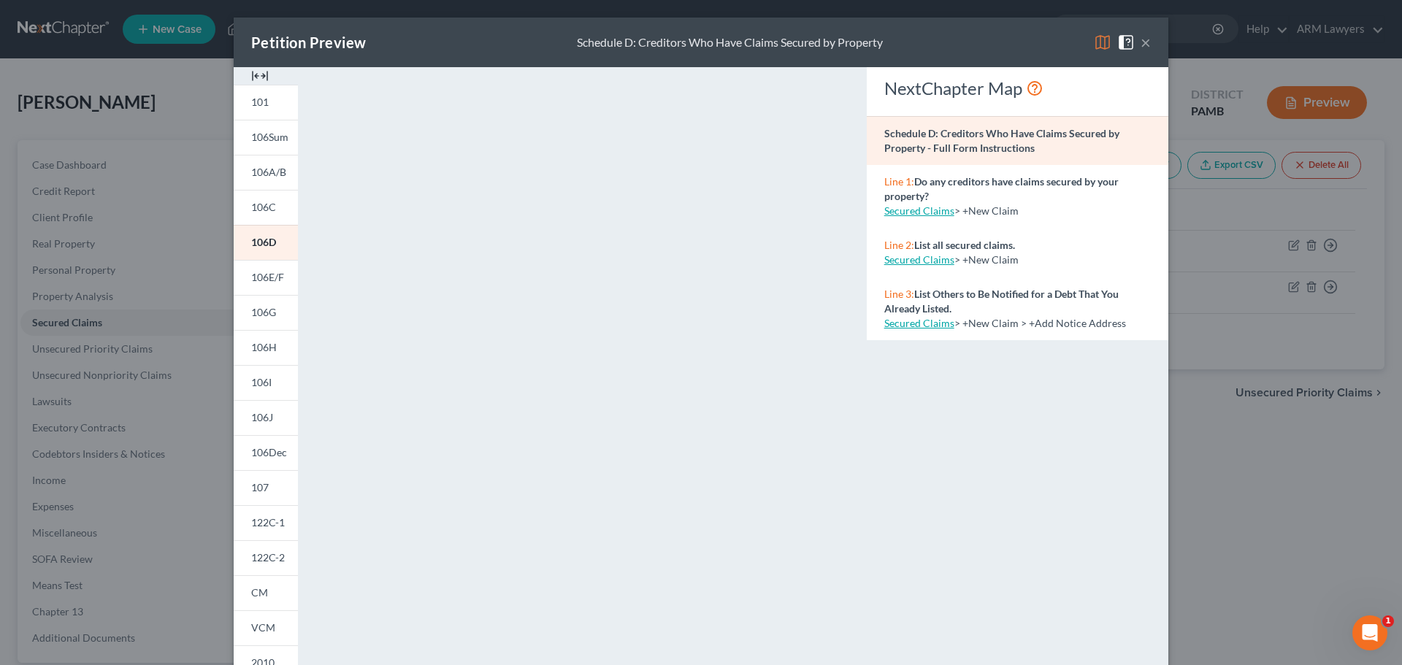
click at [827, 41] on button "×" at bounding box center [1146, 43] width 10 height 18
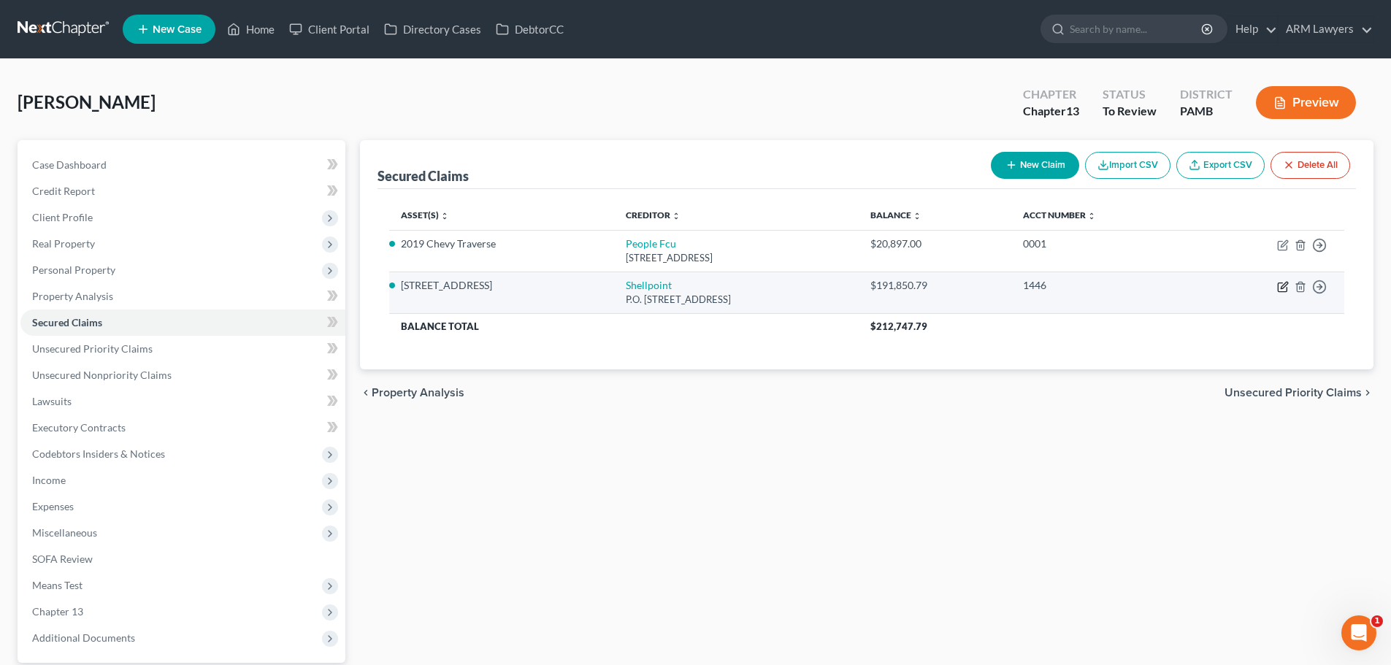
click at [827, 283] on icon "button" at bounding box center [1282, 287] width 9 height 9
select select "45"
select select "0"
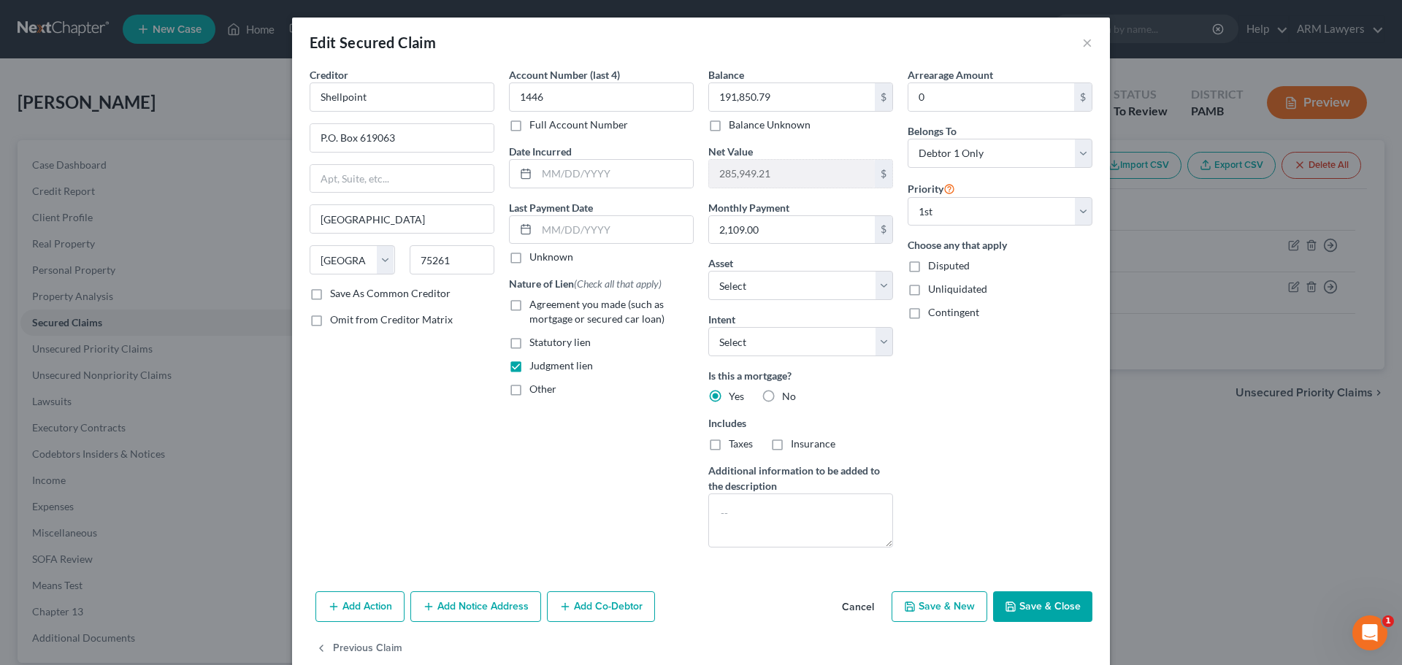
drag, startPoint x: 513, startPoint y: 364, endPoint x: 625, endPoint y: 407, distance: 119.5
click at [529, 364] on label "Judgment lien" at bounding box center [561, 366] width 64 height 15
click at [535, 364] on input "Judgment lien" at bounding box center [539, 363] width 9 height 9
checkbox input "false"
click at [827, 525] on button "Save & Close" at bounding box center [1042, 607] width 99 height 31
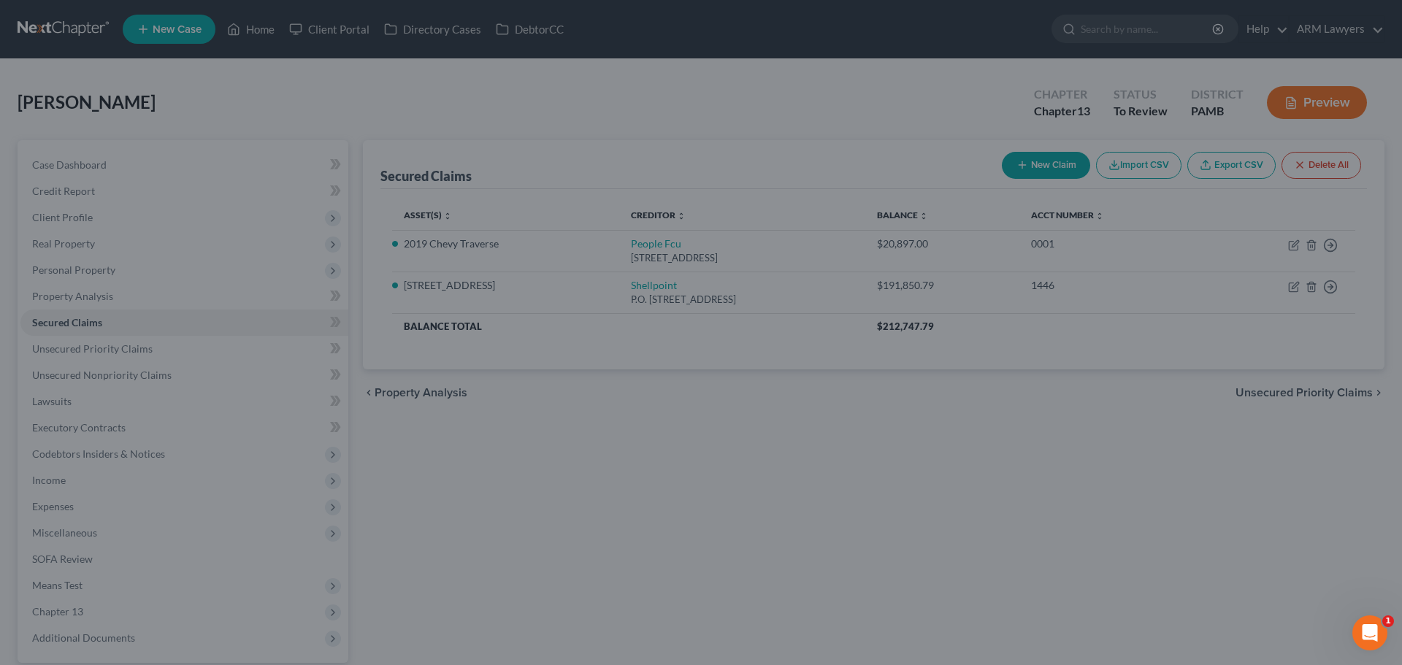
select select "2"
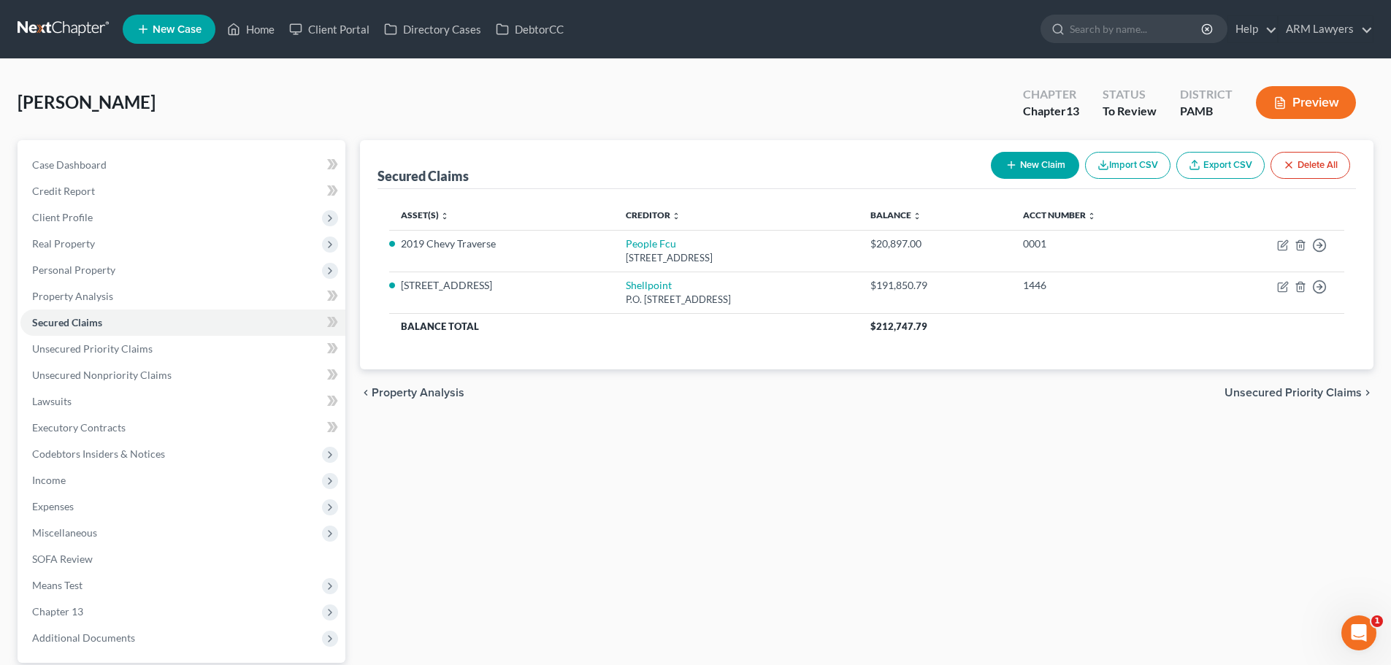
click at [827, 452] on div "Secured Claims New Claim Import CSV Export CSV Delete All Asset(s) expand_more …" at bounding box center [867, 443] width 1028 height 607
click at [90, 290] on span "Property Analysis" at bounding box center [72, 296] width 81 height 12
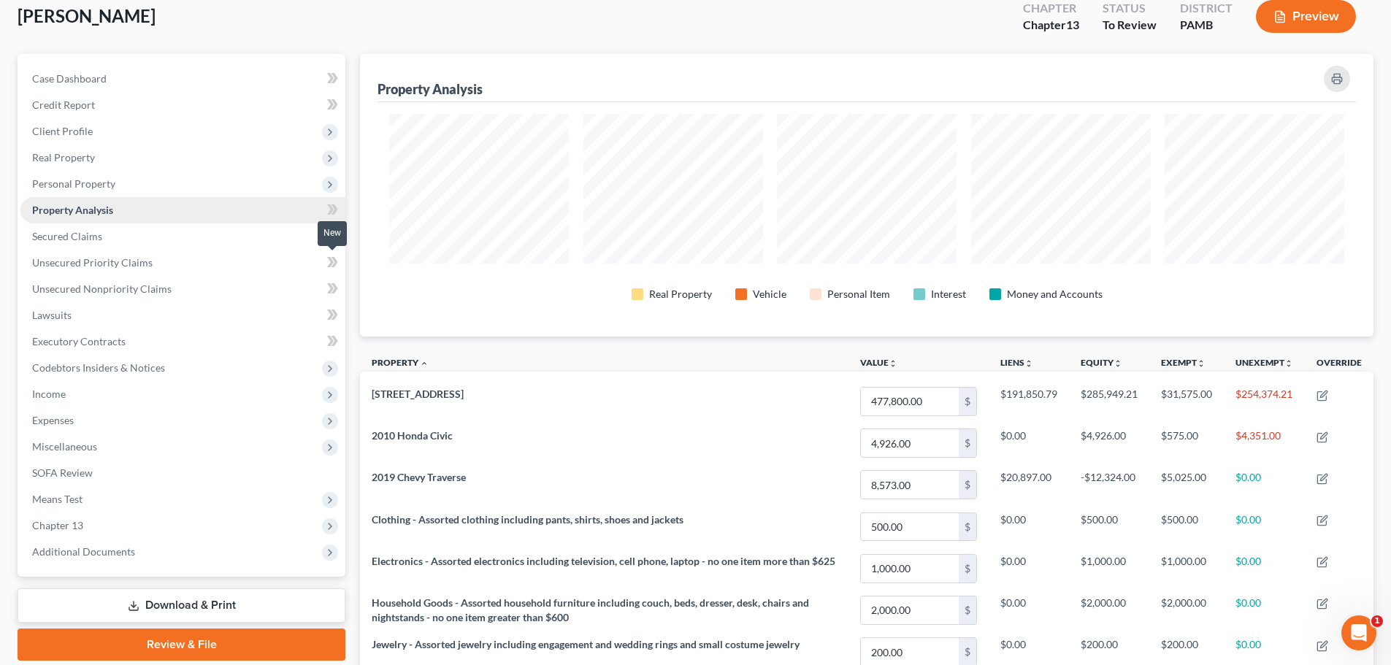
scroll to position [71, 0]
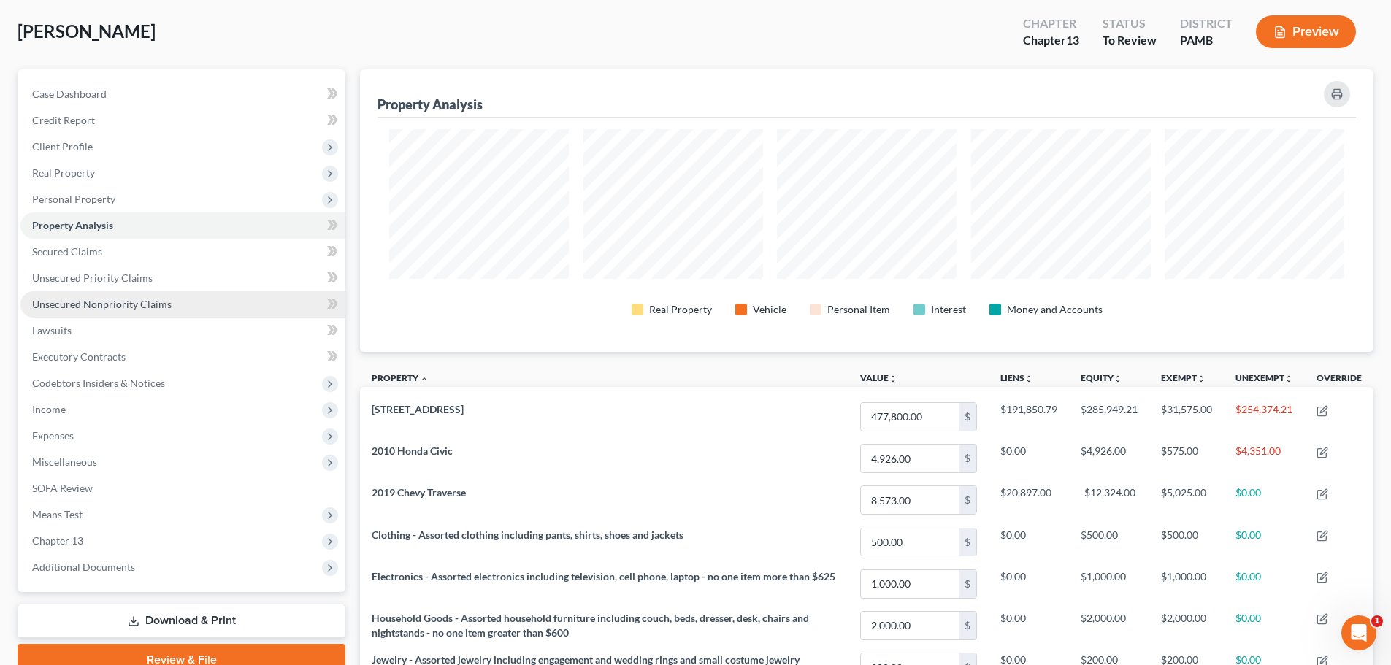
click at [87, 310] on link "Unsecured Nonpriority Claims" at bounding box center [182, 304] width 325 height 26
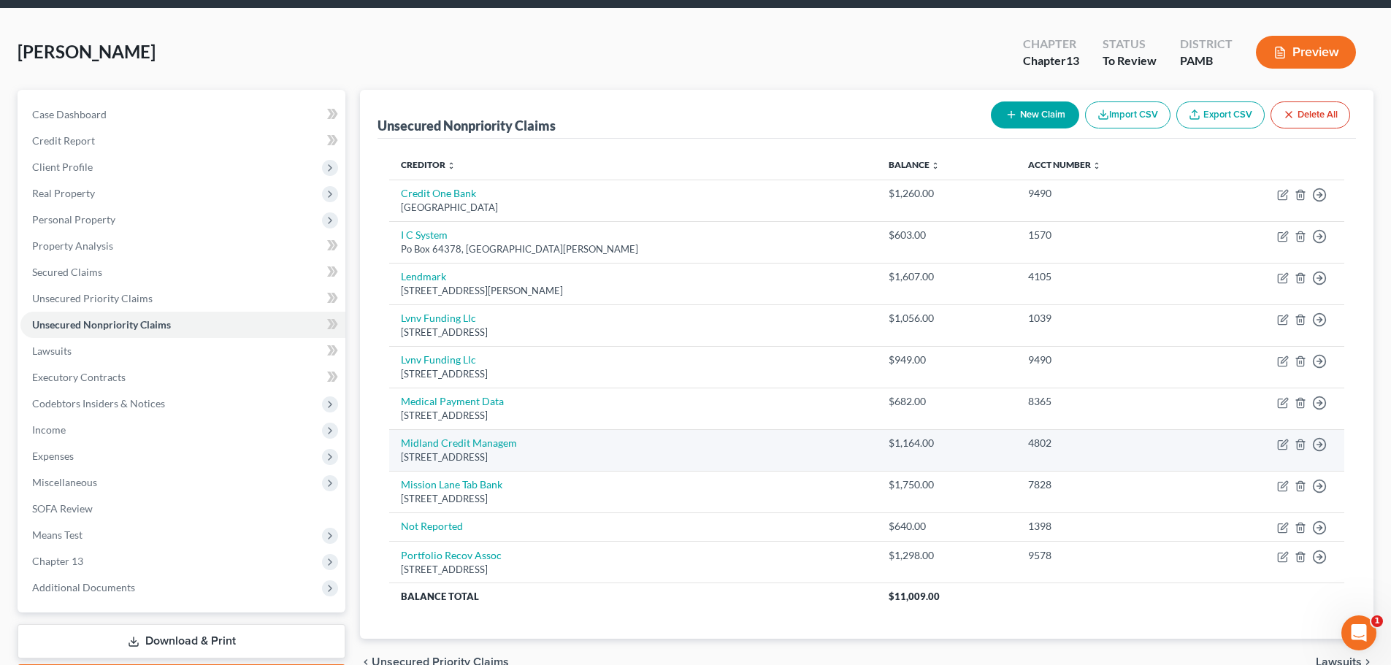
scroll to position [73, 0]
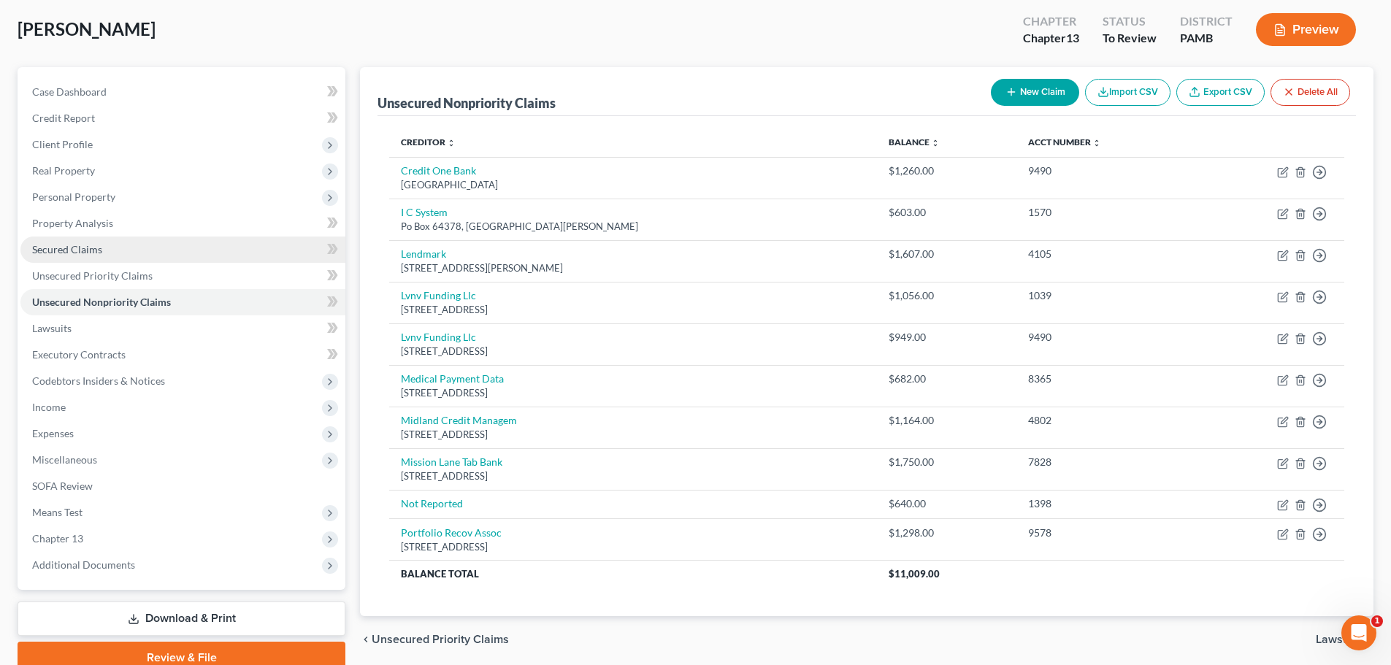
click at [93, 254] on span "Secured Claims" at bounding box center [67, 249] width 70 height 12
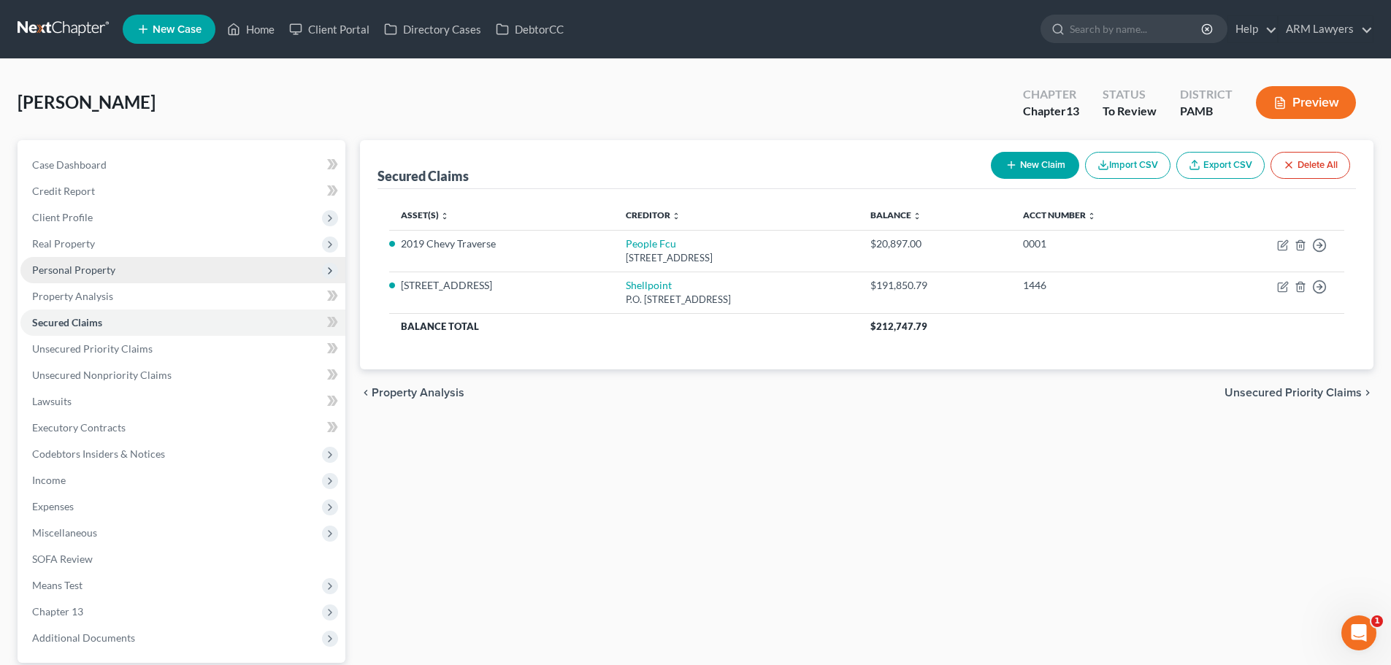
click at [84, 269] on span "Personal Property" at bounding box center [73, 270] width 83 height 12
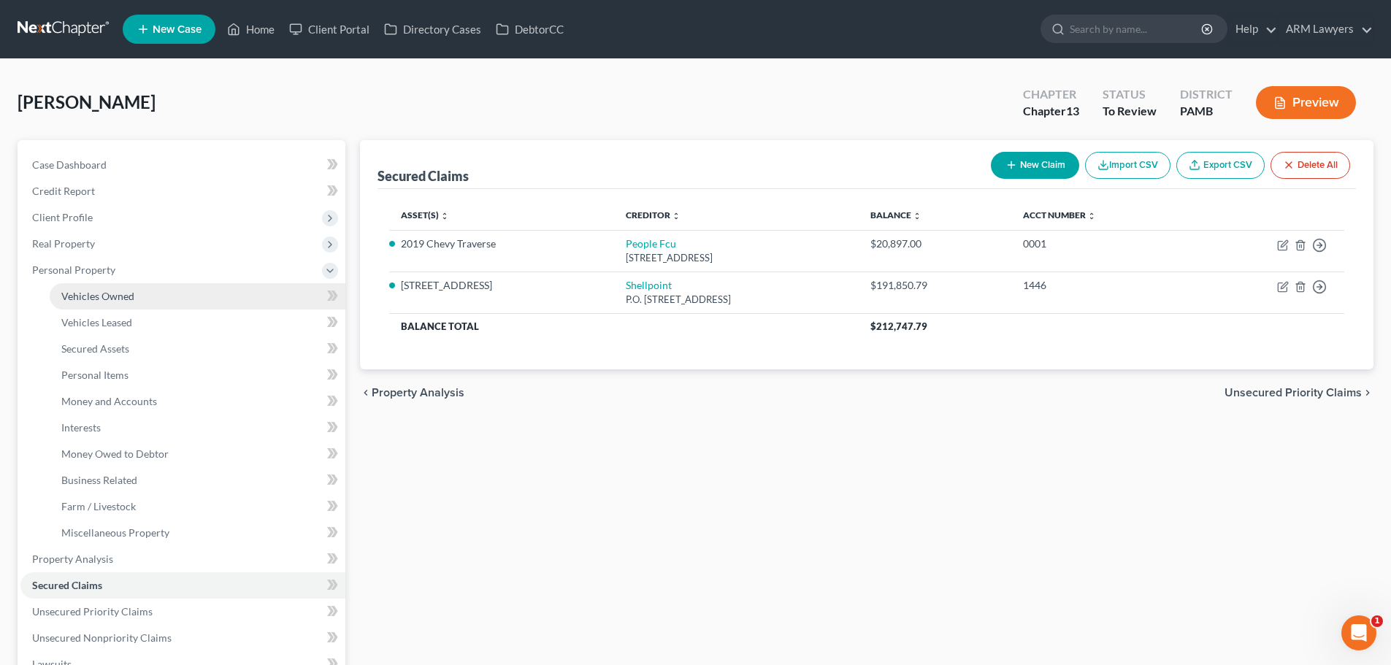
click at [104, 304] on link "Vehicles Owned" at bounding box center [198, 296] width 296 height 26
